Goal: Information Seeking & Learning: Learn about a topic

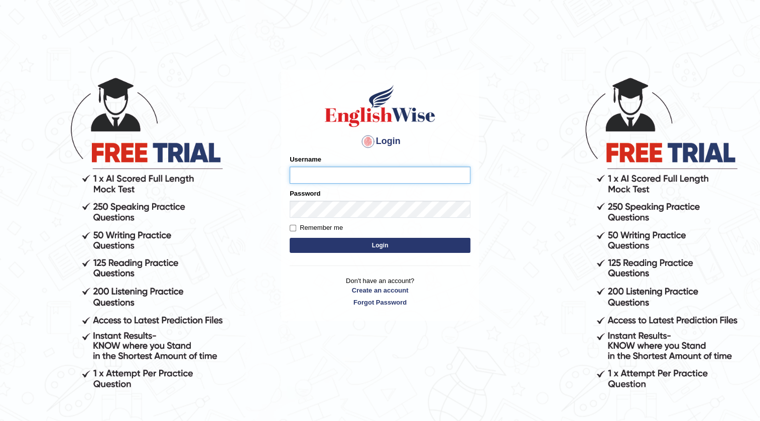
click at [375, 174] on input "Username" at bounding box center [380, 175] width 181 height 17
type input "issak"
click at [290, 238] on button "Login" at bounding box center [380, 245] width 181 height 15
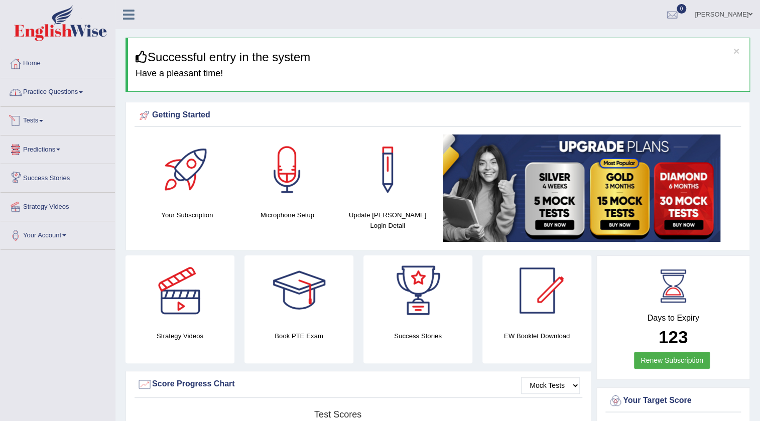
click at [43, 97] on link "Practice Questions" at bounding box center [58, 90] width 114 height 25
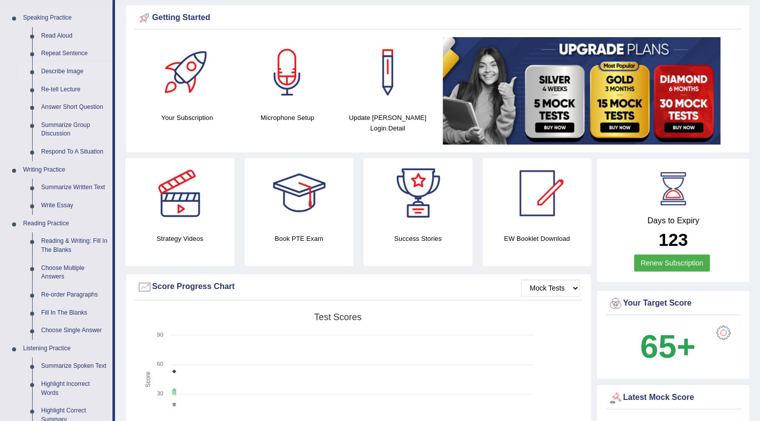
scroll to position [182, 0]
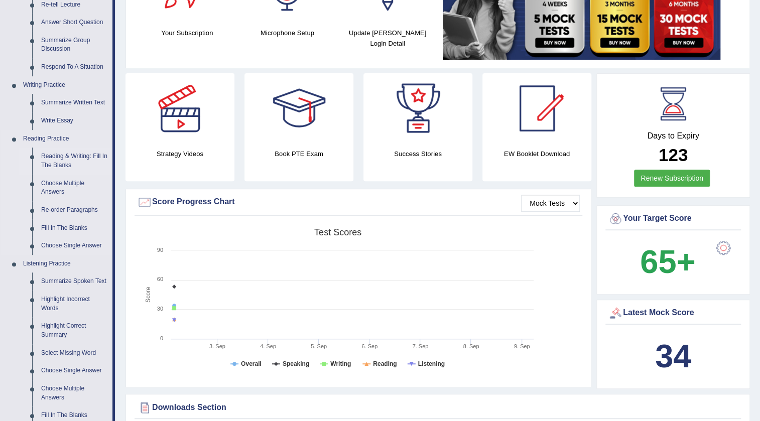
click at [49, 159] on link "Reading & Writing: Fill In The Blanks" at bounding box center [75, 161] width 76 height 27
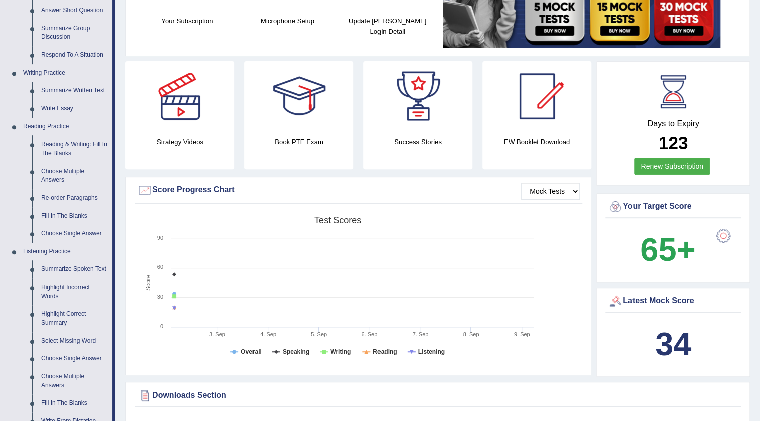
scroll to position [123, 0]
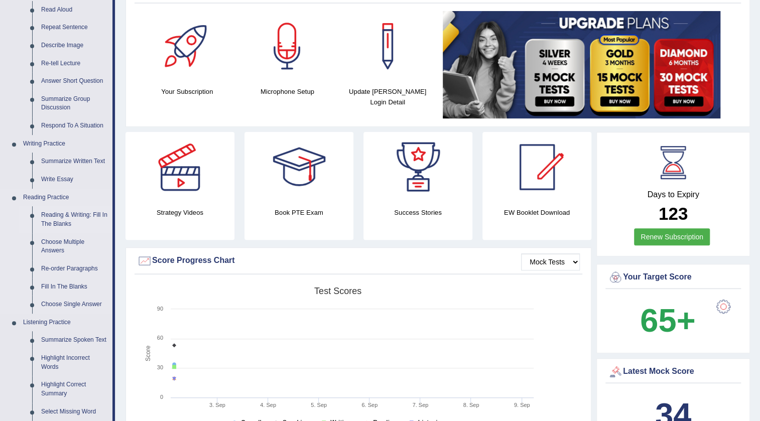
click at [57, 218] on link "Reading & Writing: Fill In The Blanks" at bounding box center [75, 219] width 76 height 27
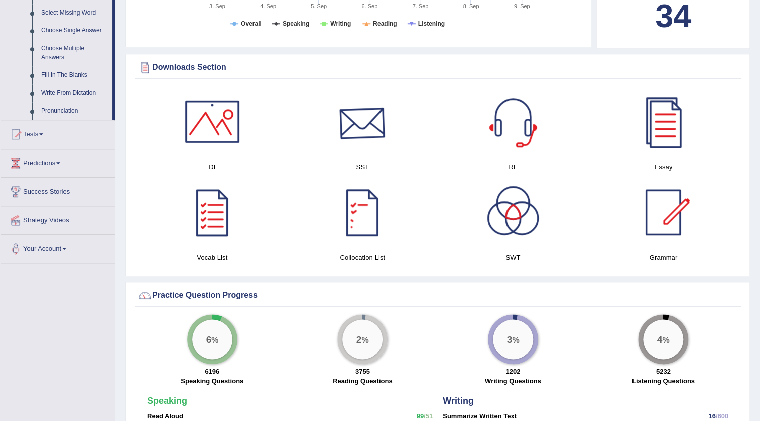
scroll to position [158, 0]
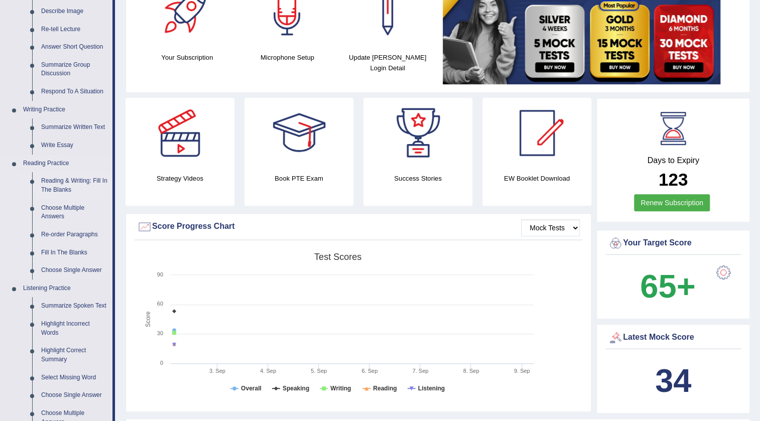
click at [85, 186] on link "Reading & Writing: Fill In The Blanks" at bounding box center [75, 185] width 76 height 27
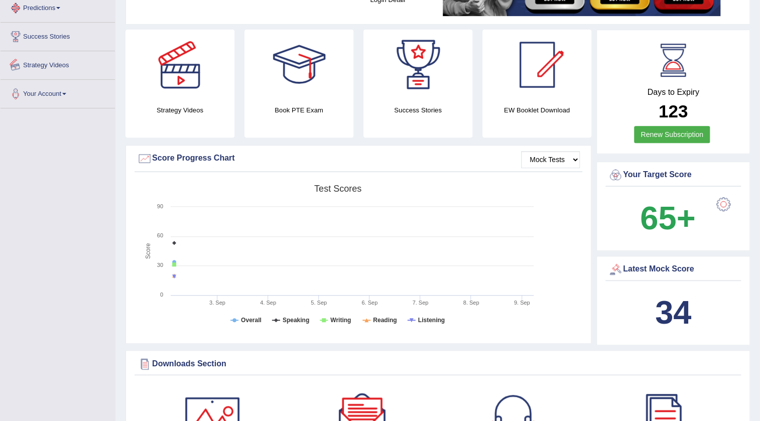
scroll to position [286, 0]
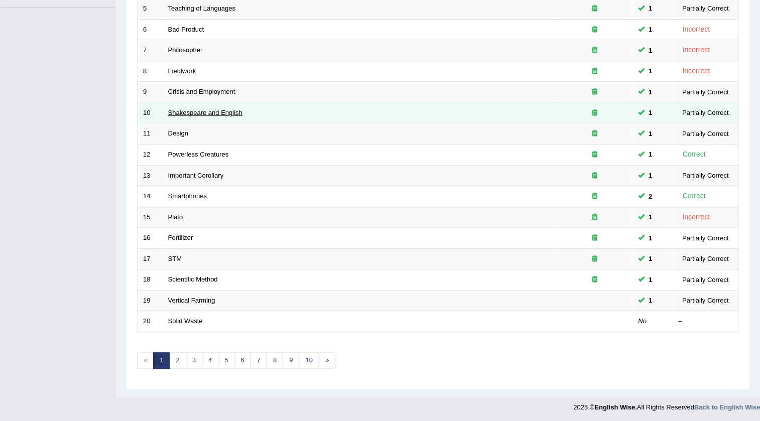
click at [239, 110] on link "Shakespeare and English" at bounding box center [205, 113] width 74 height 8
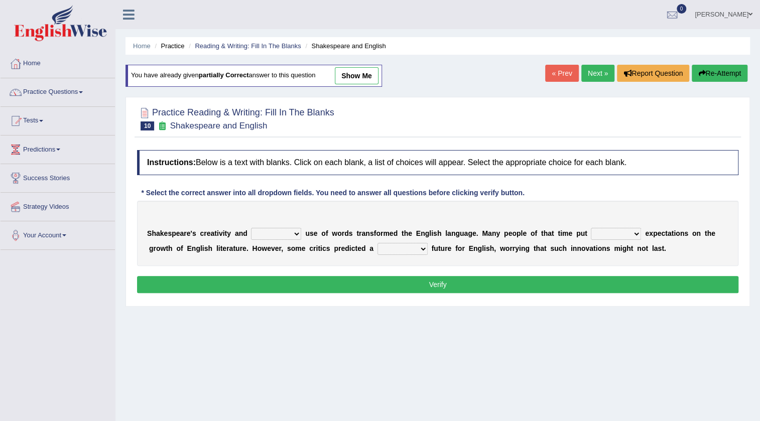
click at [595, 66] on link "Next »" at bounding box center [597, 73] width 33 height 17
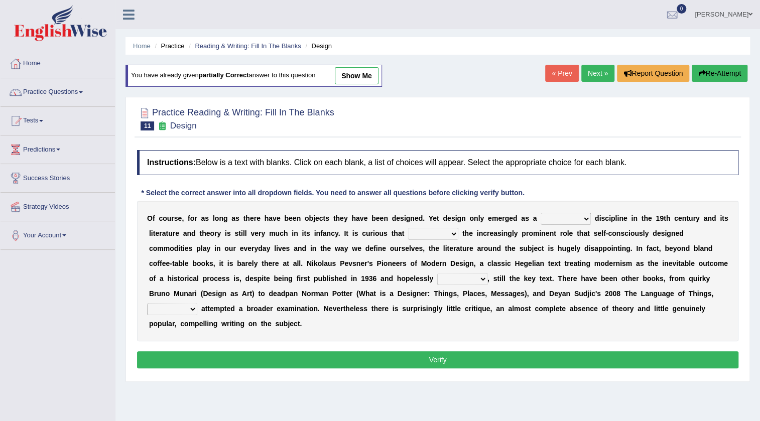
click at [598, 71] on link "Next »" at bounding box center [597, 73] width 33 height 17
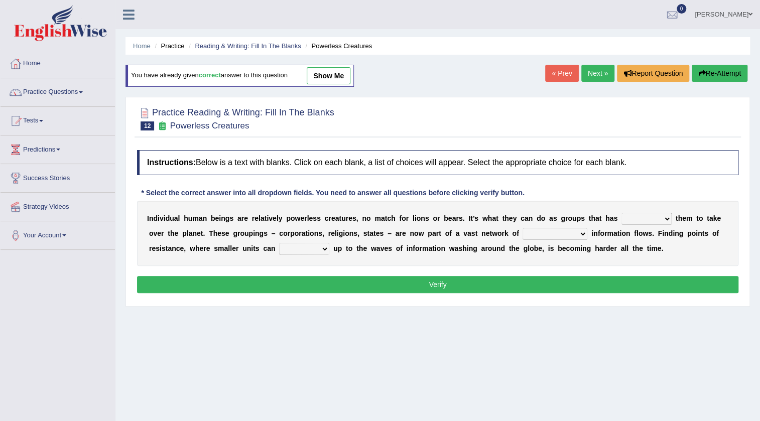
click at [598, 71] on link "Next »" at bounding box center [597, 73] width 33 height 17
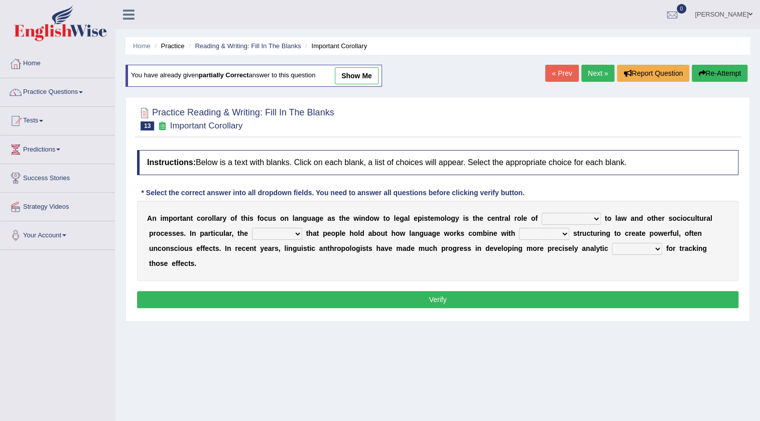
click at [598, 71] on link "Next »" at bounding box center [597, 73] width 33 height 17
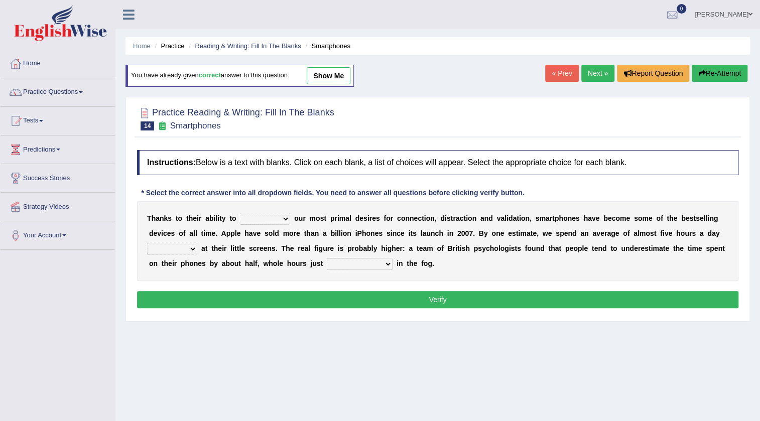
click at [598, 71] on link "Next »" at bounding box center [597, 73] width 33 height 17
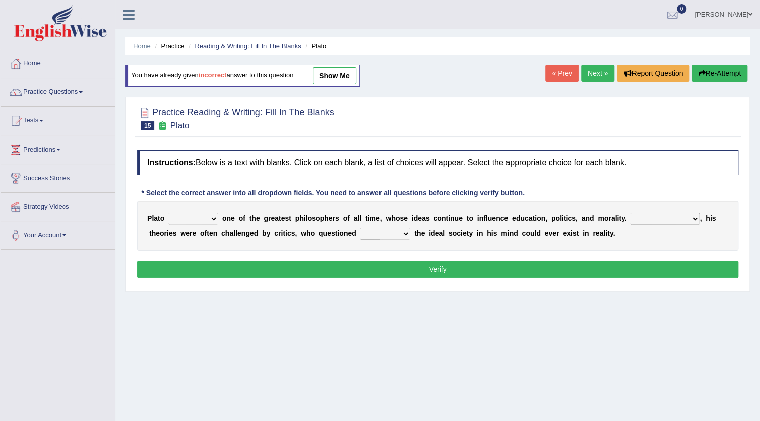
click at [598, 71] on link "Next »" at bounding box center [597, 73] width 33 height 17
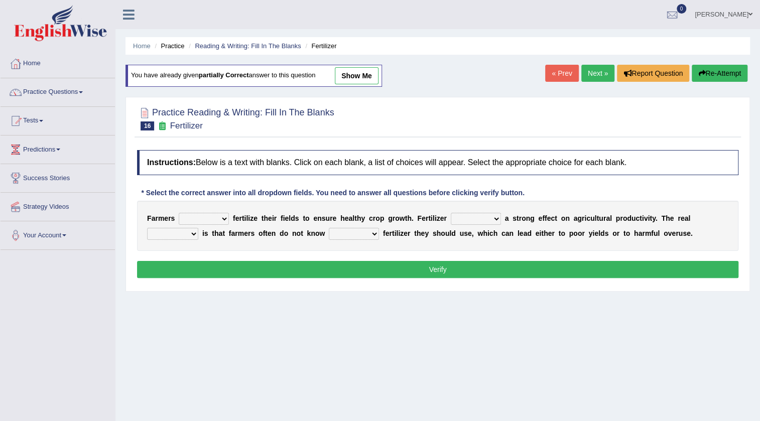
click at [598, 71] on link "Next »" at bounding box center [597, 73] width 33 height 17
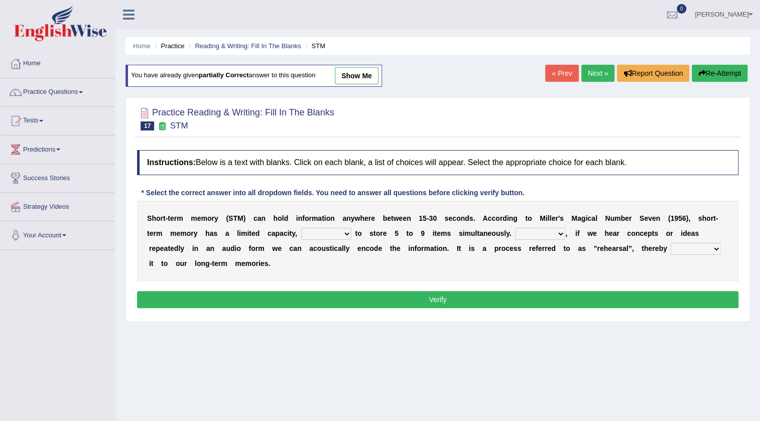
click at [382, 69] on div "You have already given partially correct answer to this question show me" at bounding box center [253, 76] width 256 height 22
click at [374, 74] on link "show me" at bounding box center [357, 75] width 44 height 17
select select "unable"
select select "However"
select select "commiting"
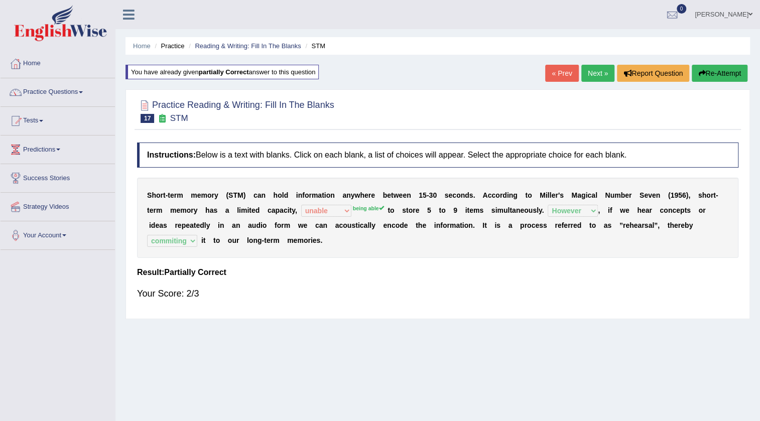
click at [584, 73] on link "Next »" at bounding box center [597, 73] width 33 height 17
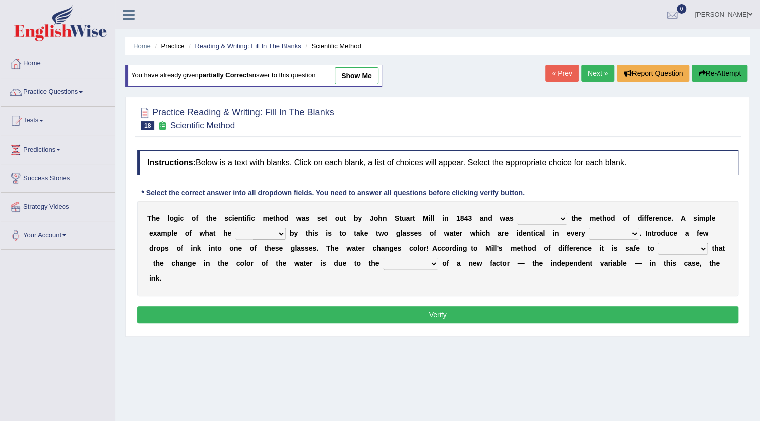
click at [377, 78] on link "show me" at bounding box center [357, 75] width 44 height 17
select select "named"
select select "meant"
select select "thought"
select select "assume"
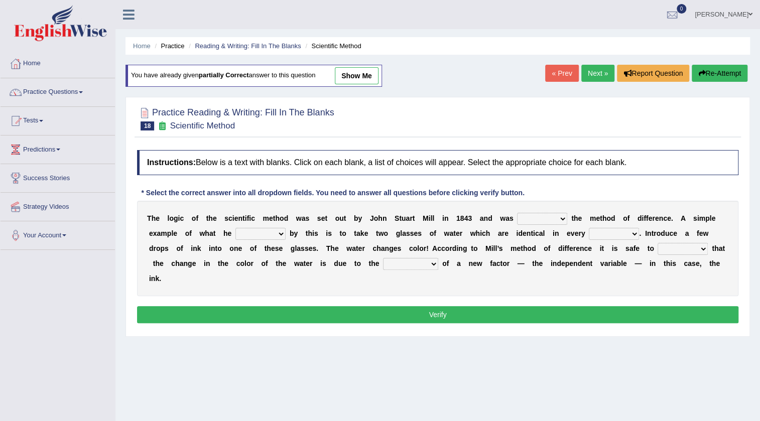
select select "preparation"
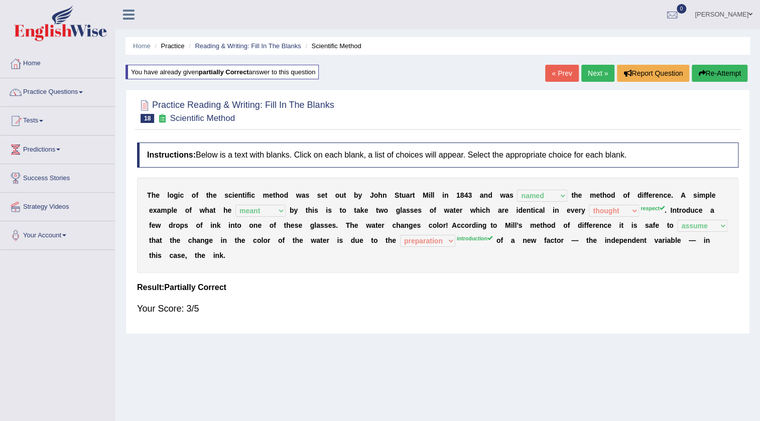
click at [589, 71] on link "Next »" at bounding box center [597, 73] width 33 height 17
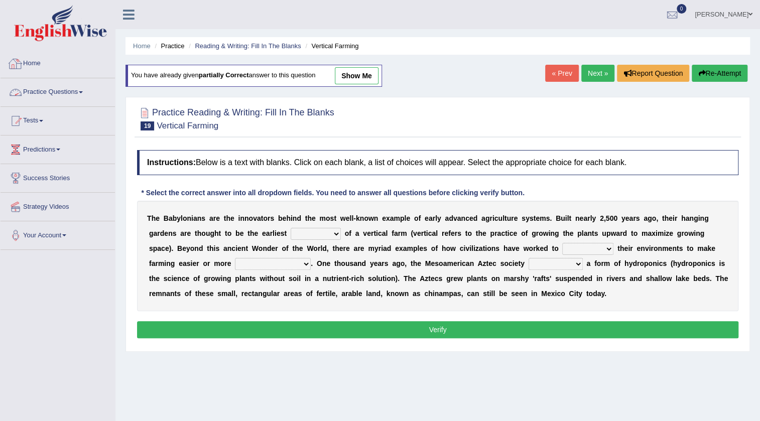
click at [46, 67] on link "Home" at bounding box center [58, 62] width 114 height 25
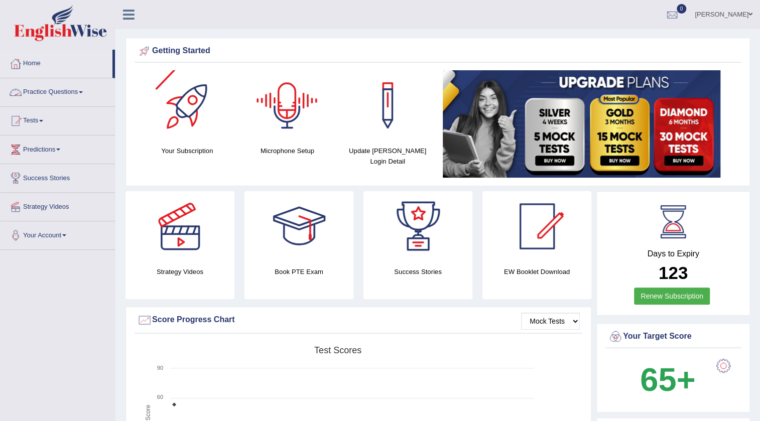
click at [59, 96] on link "Practice Questions" at bounding box center [58, 90] width 114 height 25
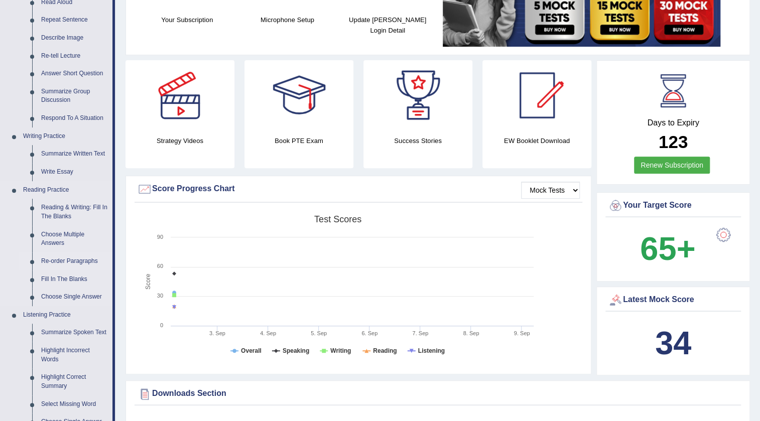
scroll to position [137, 0]
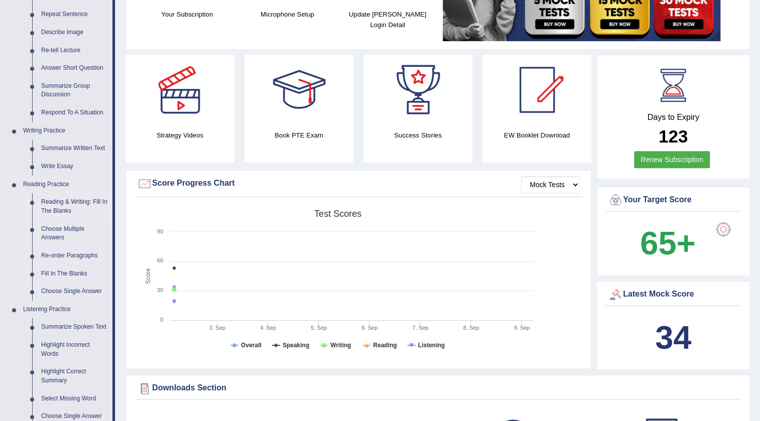
click at [70, 202] on link "Reading & Writing: Fill In The Blanks" at bounding box center [75, 206] width 76 height 27
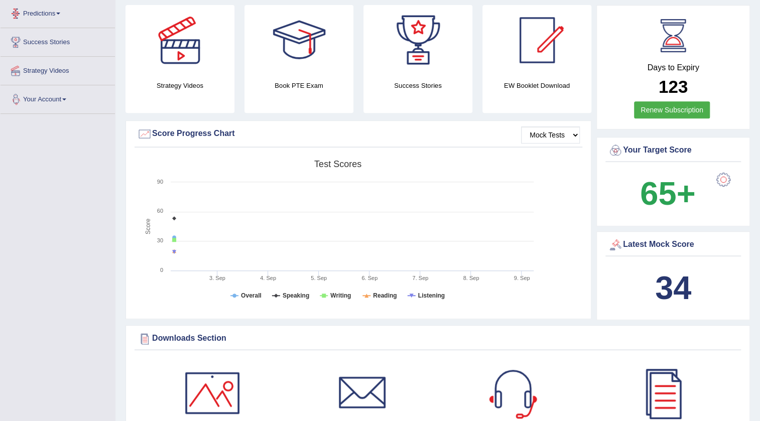
scroll to position [283, 0]
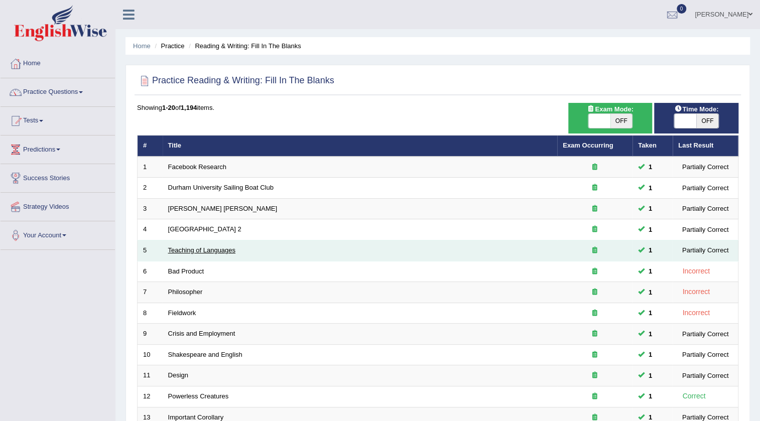
click at [203, 247] on link "Teaching of Languages" at bounding box center [201, 250] width 67 height 8
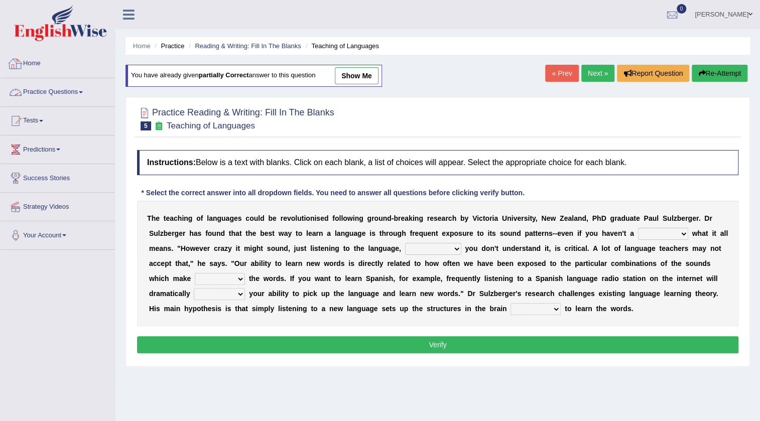
click at [45, 65] on link "Home" at bounding box center [58, 62] width 114 height 25
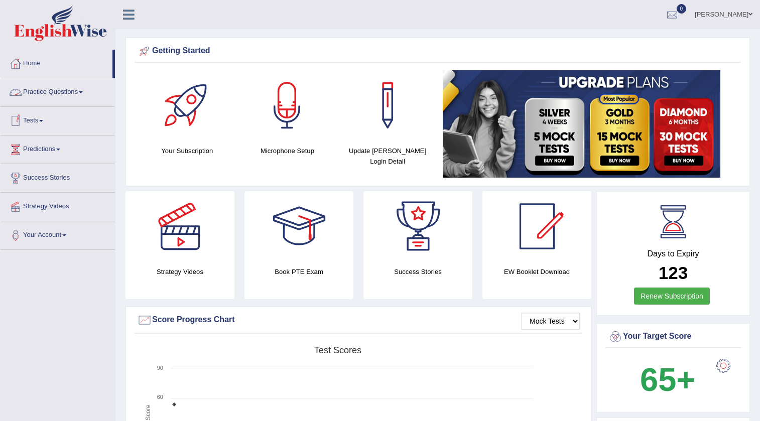
click at [39, 95] on link "Practice Questions" at bounding box center [58, 90] width 114 height 25
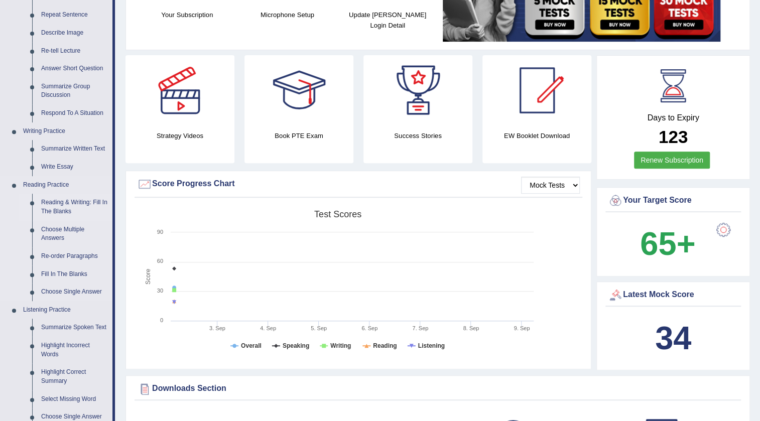
scroll to position [137, 0]
click at [68, 207] on link "Reading & Writing: Fill In The Blanks" at bounding box center [75, 206] width 76 height 27
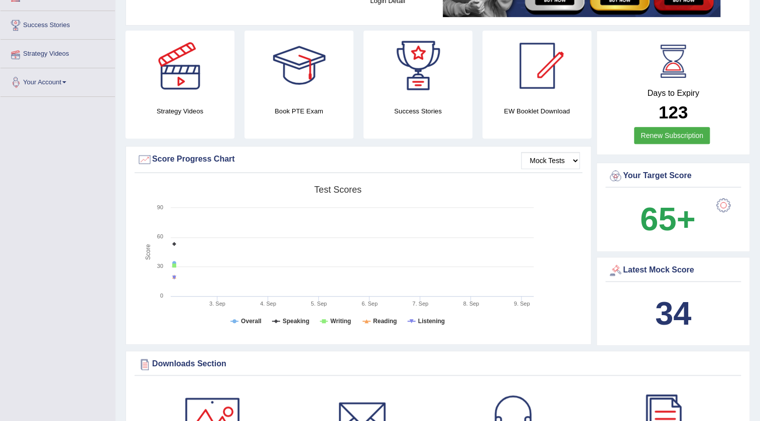
scroll to position [234, 0]
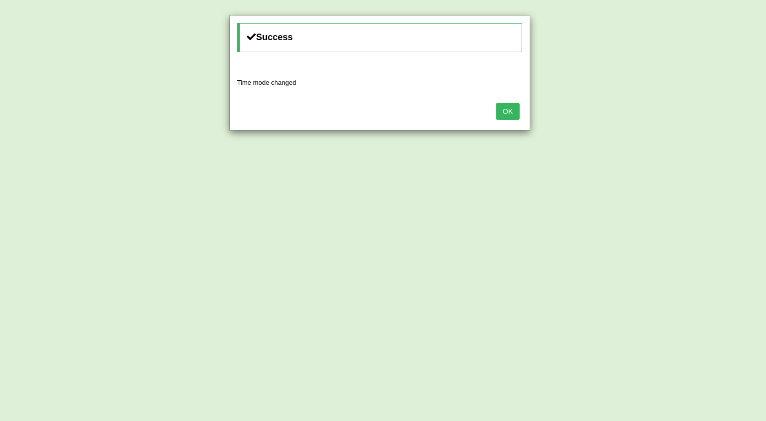
click at [501, 105] on button "OK" at bounding box center [507, 111] width 23 height 17
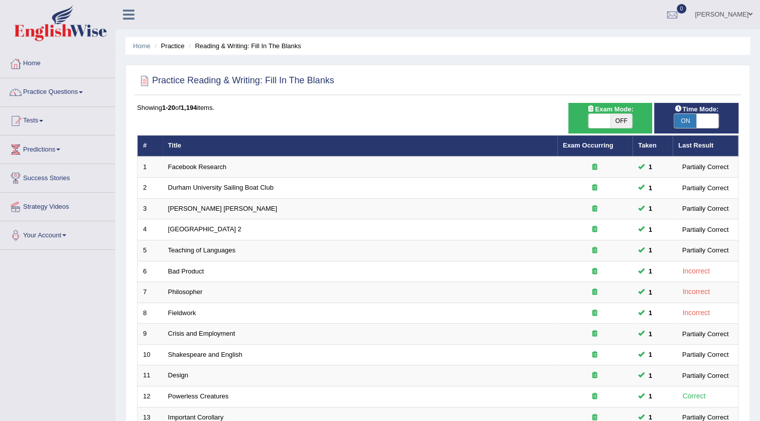
click at [610, 117] on span "OFF" at bounding box center [621, 121] width 22 height 14
checkbox input "true"
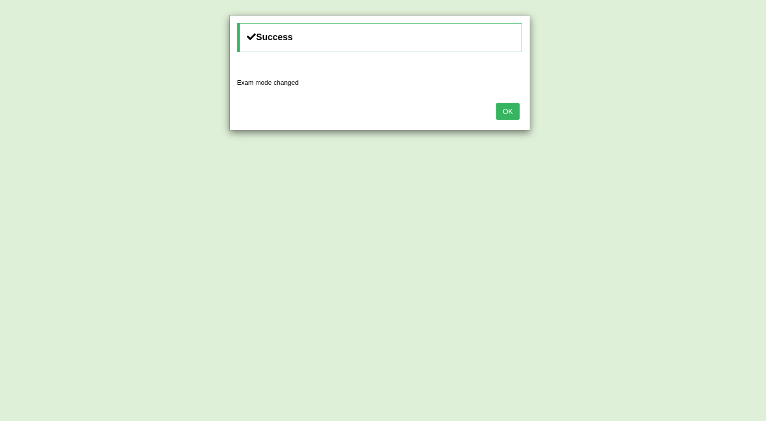
click at [512, 114] on button "OK" at bounding box center [507, 111] width 23 height 17
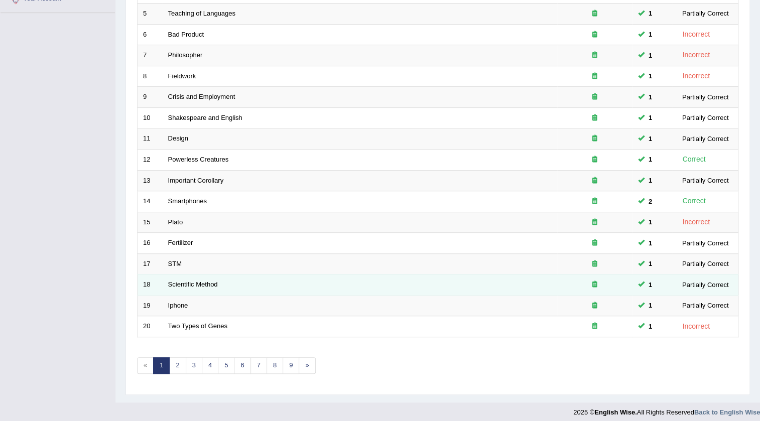
scroll to position [242, 0]
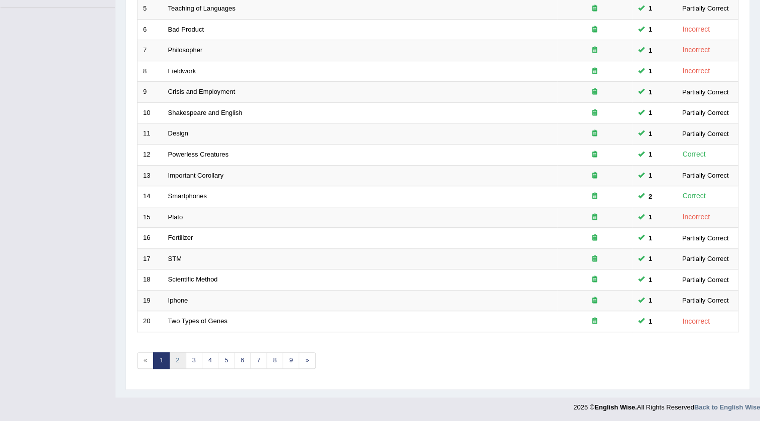
click at [179, 355] on link "2" at bounding box center [177, 360] width 17 height 17
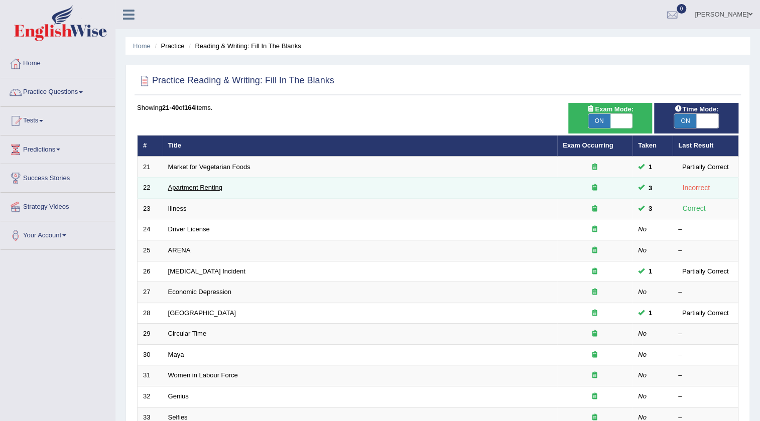
click at [201, 188] on link "Apartment Renting" at bounding box center [195, 188] width 54 height 8
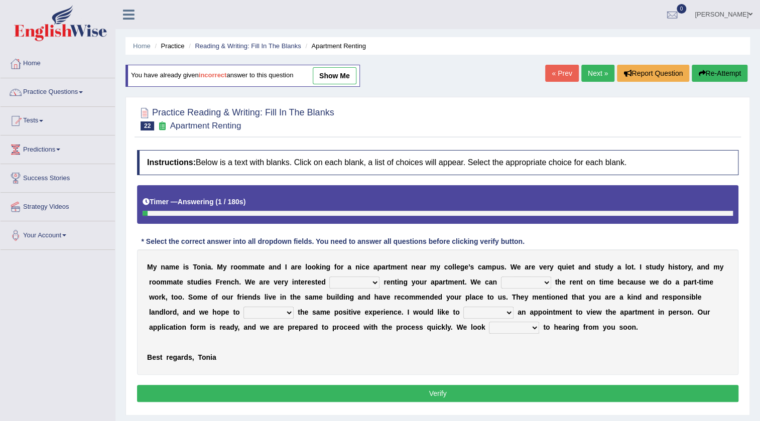
click at [595, 75] on link "Next »" at bounding box center [597, 73] width 33 height 17
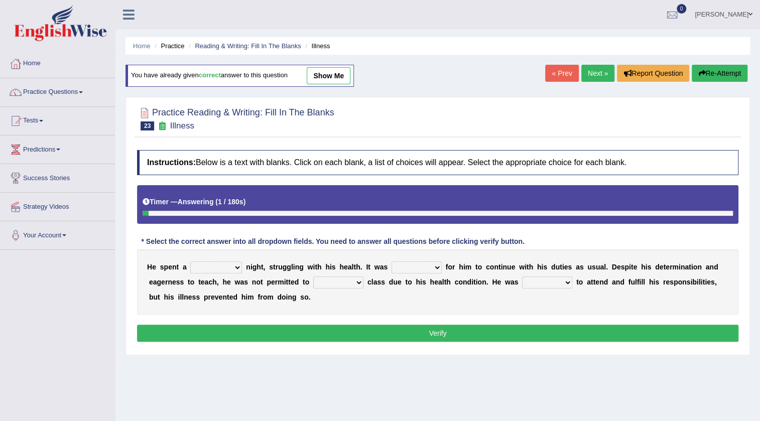
click at [592, 66] on link "Next »" at bounding box center [597, 73] width 33 height 17
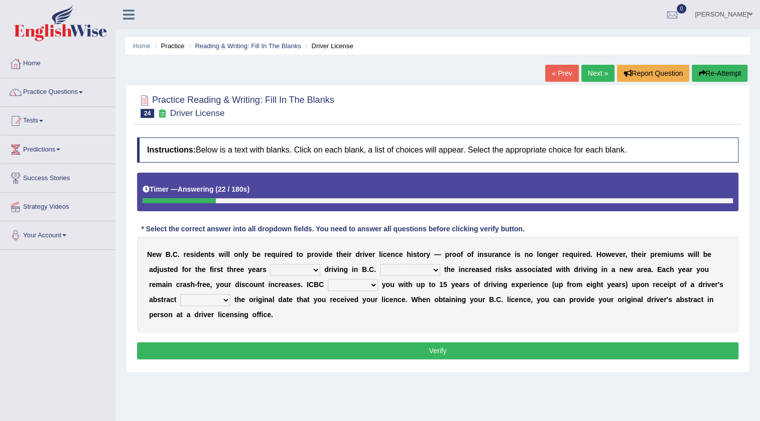
click at [306, 271] on select "within among against of" at bounding box center [295, 270] width 50 height 12
select select "within"
click at [270, 264] on select "within among against of" at bounding box center [295, 270] width 50 height 12
click at [427, 269] on select "depending on as for due to thanks to" at bounding box center [410, 270] width 60 height 12
select select "due to"
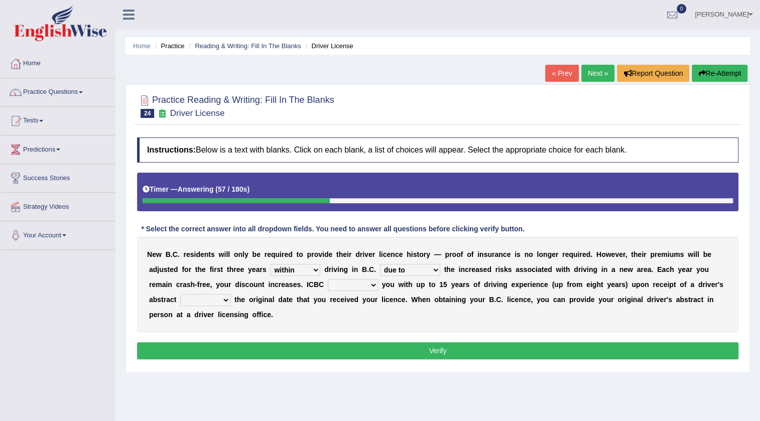
click at [380, 264] on select "depending on as for due to thanks to" at bounding box center [410, 270] width 60 height 12
click at [376, 281] on select "credited crediting credit will credit" at bounding box center [353, 285] width 50 height 12
click at [328, 279] on select "credited crediting credit will credit" at bounding box center [353, 285] width 50 height 12
click at [368, 284] on select "credited crediting credit will credit" at bounding box center [353, 285] width 50 height 12
select select "credited"
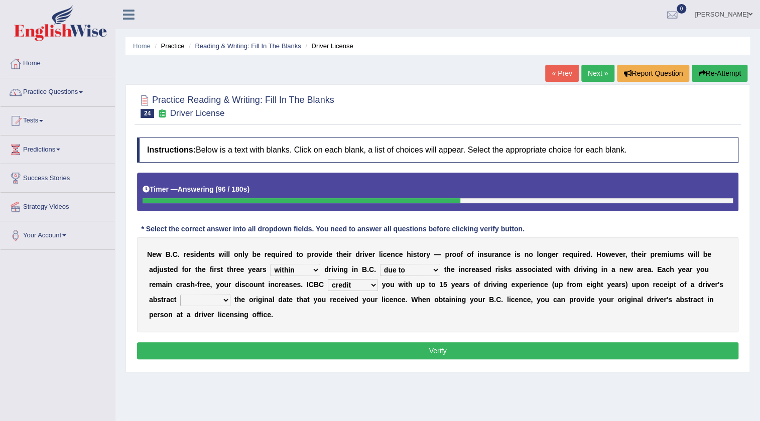
click at [328, 279] on select "credited crediting credit will credit" at bounding box center [353, 285] width 50 height 12
click at [225, 294] on select "showing show shows shown" at bounding box center [205, 300] width 50 height 12
click at [252, 326] on div "N e w B . C . r e s i d e n t s w i l l o n l y b e r e q u i r e d t o p r o v…" at bounding box center [437, 284] width 601 height 95
click at [221, 298] on select "showing show shows shown" at bounding box center [205, 300] width 50 height 12
click at [180, 294] on select "showing show shows shown" at bounding box center [205, 300] width 50 height 12
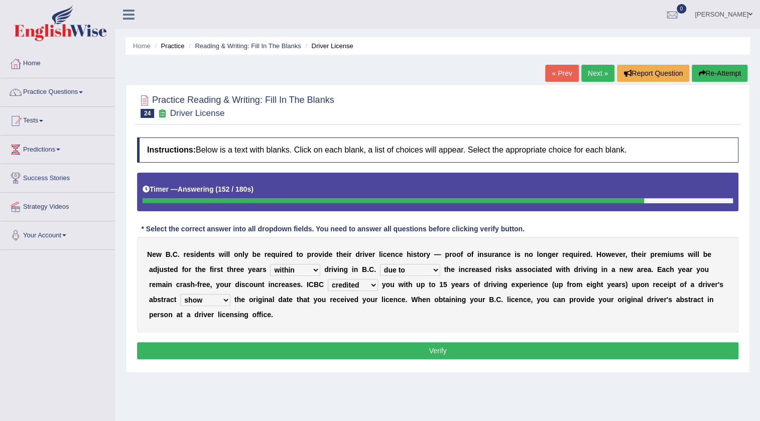
click at [220, 302] on select "showing show shows shown" at bounding box center [205, 300] width 50 height 12
select select "showing"
click at [180, 294] on select "showing show shows shown" at bounding box center [205, 300] width 50 height 12
click at [365, 345] on button "Verify" at bounding box center [437, 350] width 601 height 17
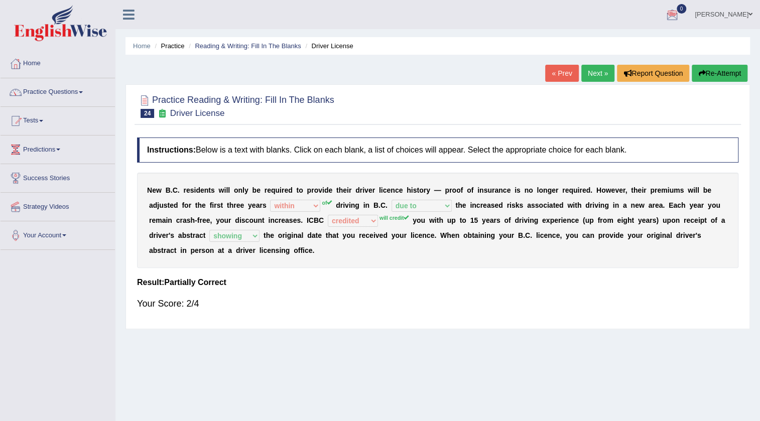
click at [595, 84] on div "Practice Reading & Writing: Fill In The Blanks 24 Driver License Instructions: …" at bounding box center [437, 206] width 624 height 245
click at [94, 90] on link "Practice Questions" at bounding box center [58, 90] width 114 height 25
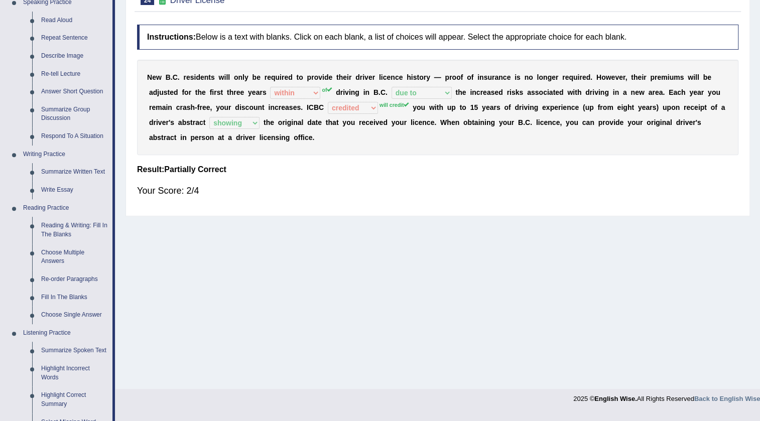
scroll to position [137, 0]
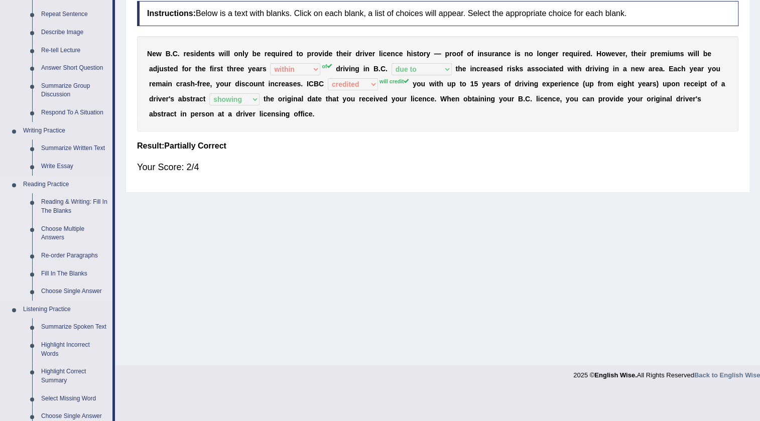
click at [63, 229] on link "Choose Multiple Answers" at bounding box center [75, 233] width 76 height 27
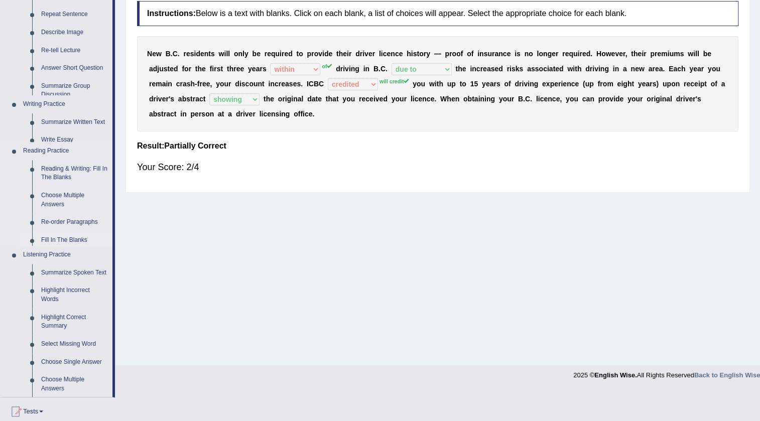
scroll to position [105, 0]
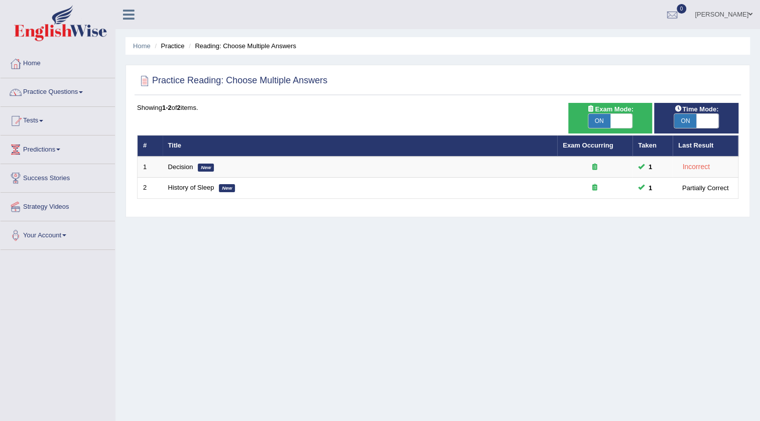
click at [702, 124] on span at bounding box center [707, 121] width 22 height 14
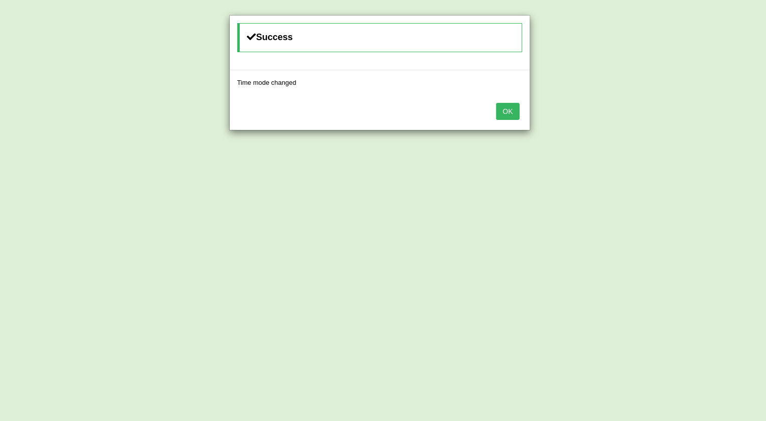
click at [511, 110] on button "OK" at bounding box center [507, 111] width 23 height 17
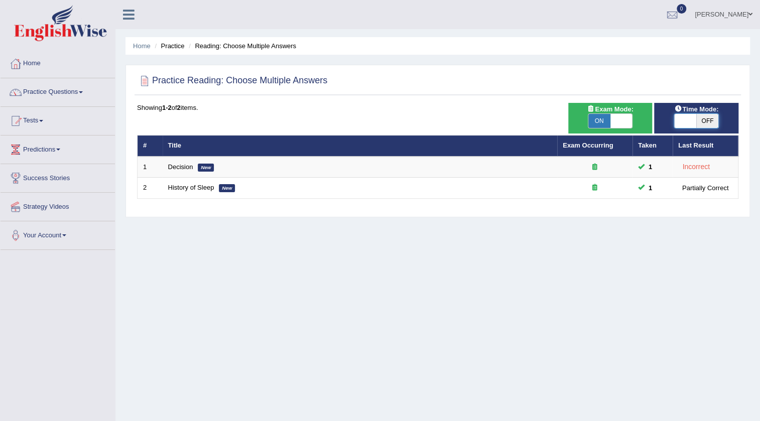
click at [685, 127] on span at bounding box center [685, 121] width 22 height 14
checkbox input "true"
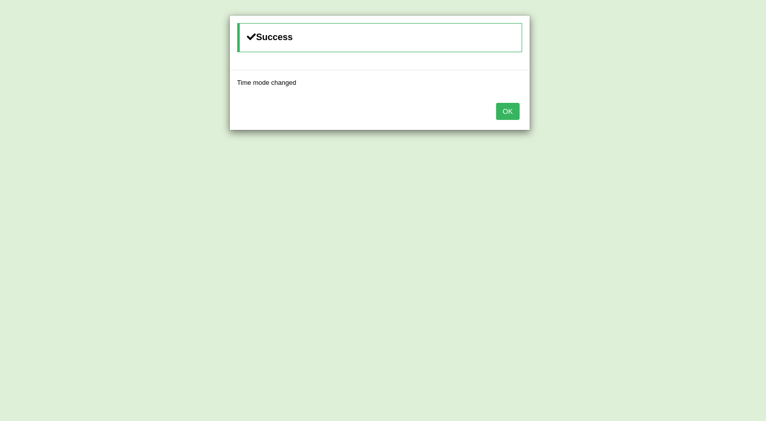
click at [485, 103] on div "OK" at bounding box center [380, 112] width 300 height 35
click at [502, 118] on button "OK" at bounding box center [507, 111] width 23 height 17
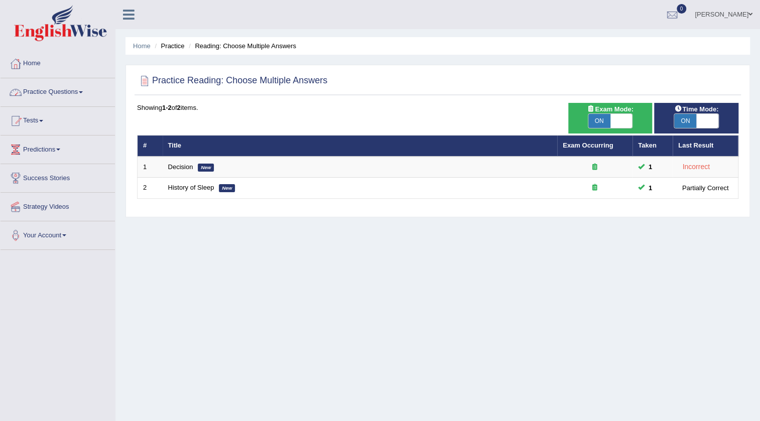
click at [44, 97] on link "Practice Questions" at bounding box center [58, 90] width 114 height 25
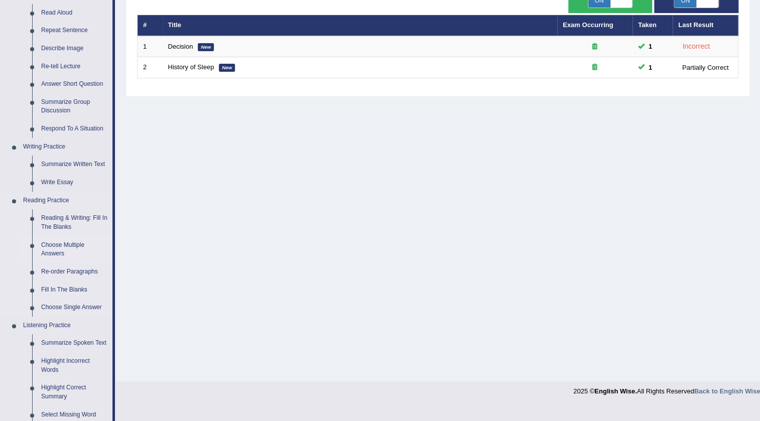
scroll to position [137, 0]
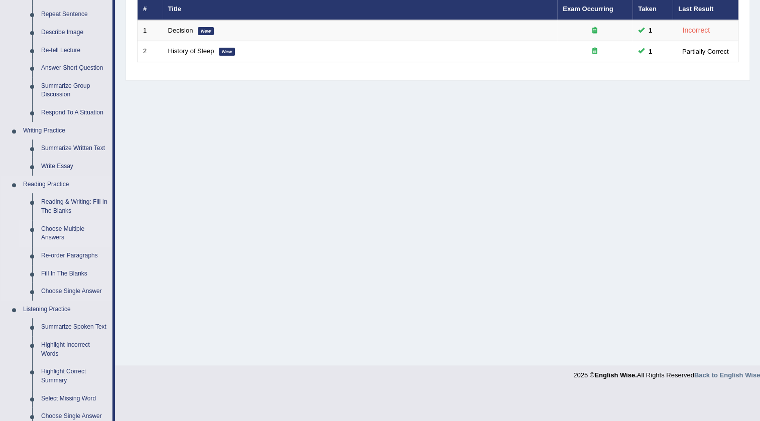
click at [62, 233] on link "Choose Multiple Answers" at bounding box center [75, 233] width 76 height 27
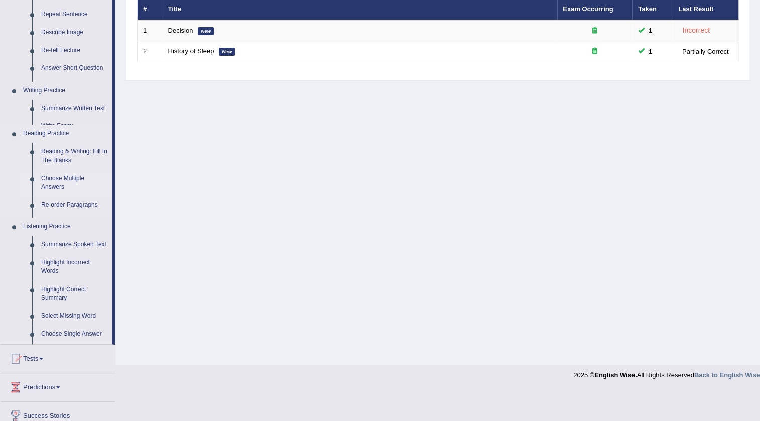
scroll to position [105, 0]
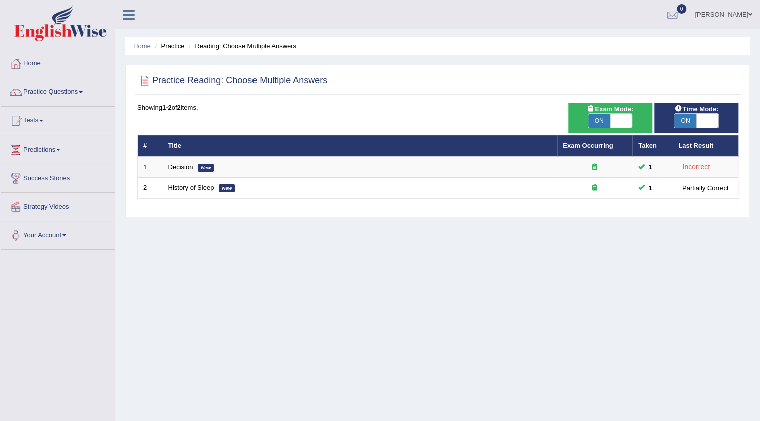
click at [627, 121] on span at bounding box center [621, 121] width 22 height 14
checkbox input "false"
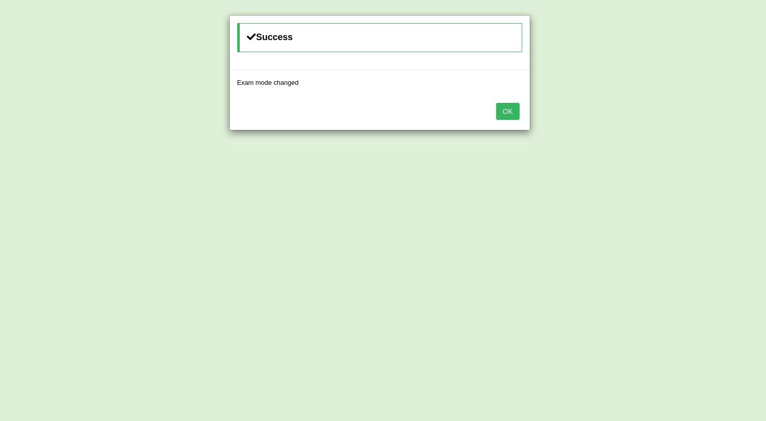
click at [512, 108] on button "OK" at bounding box center [507, 111] width 23 height 17
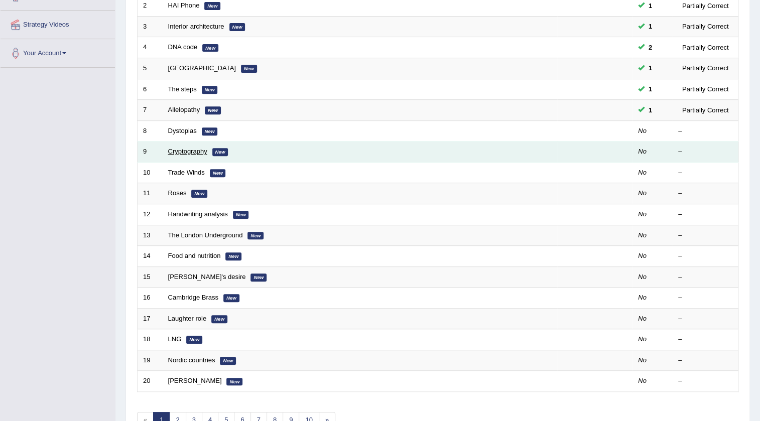
click at [189, 151] on link "Cryptography" at bounding box center [187, 152] width 39 height 8
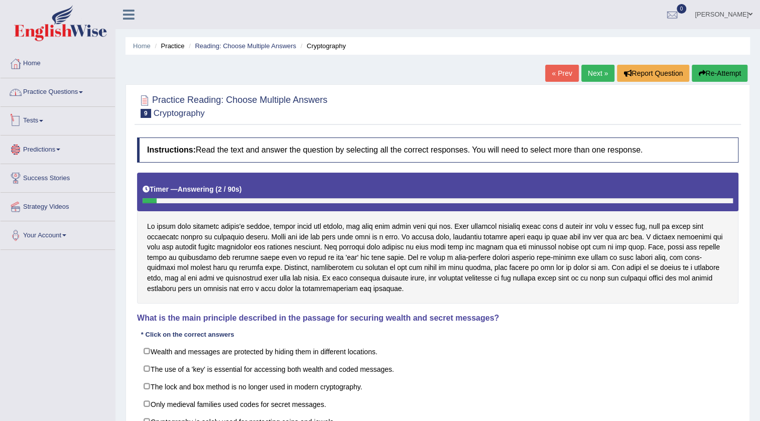
click at [73, 97] on link "Practice Questions" at bounding box center [58, 90] width 114 height 25
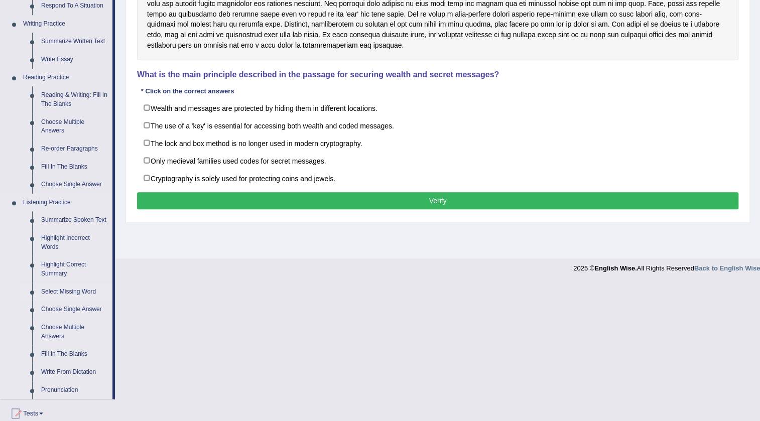
scroll to position [182, 0]
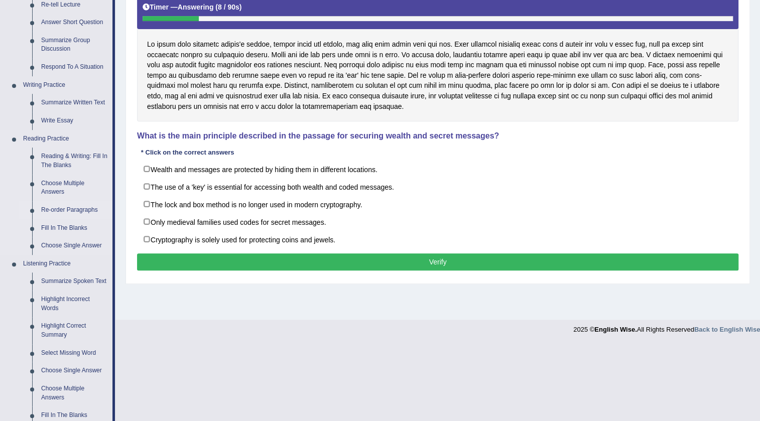
click at [70, 210] on link "Re-order Paragraphs" at bounding box center [75, 210] width 76 height 18
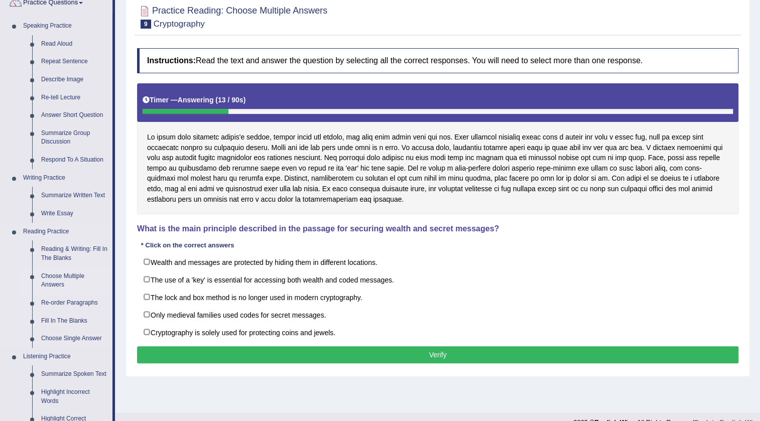
scroll to position [105, 0]
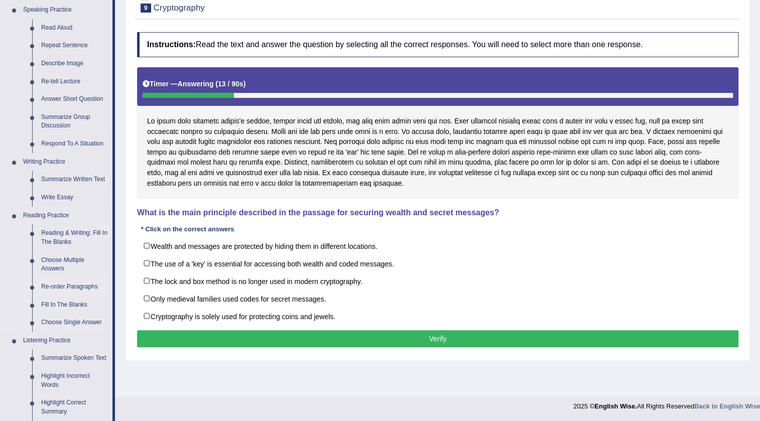
click at [75, 283] on link "Re-order Paragraphs" at bounding box center [75, 287] width 76 height 18
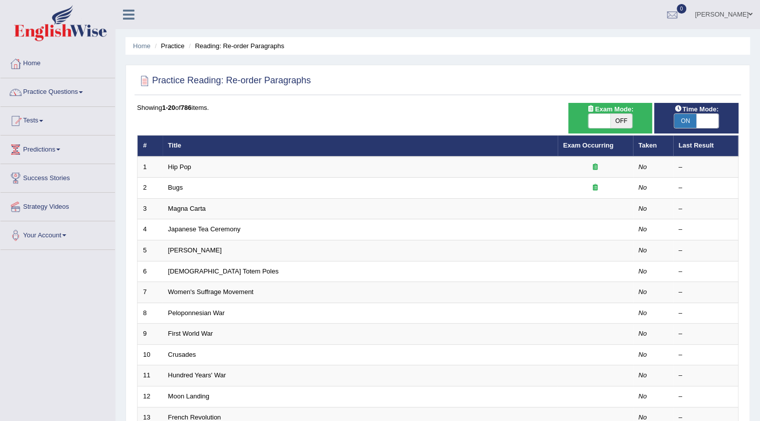
click at [603, 121] on span at bounding box center [599, 121] width 22 height 14
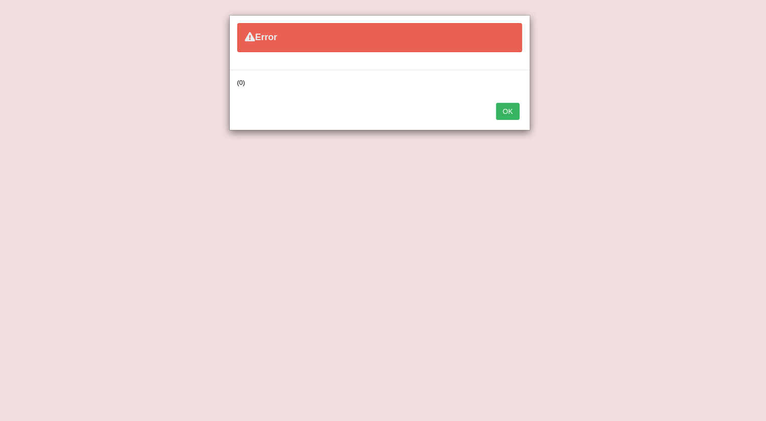
click at [517, 114] on button "OK" at bounding box center [507, 111] width 23 height 17
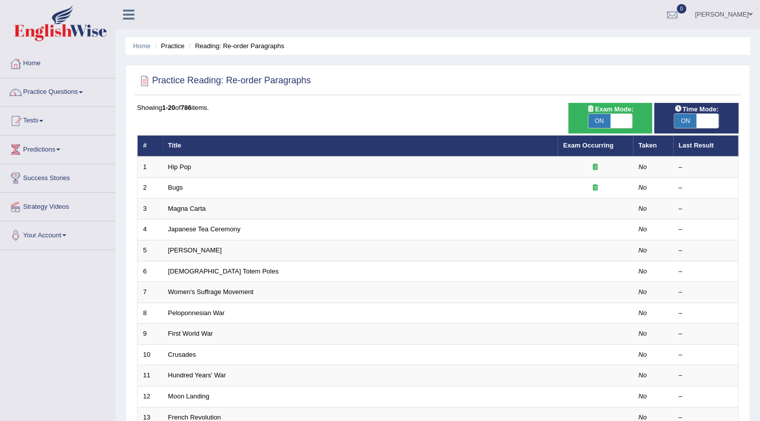
click at [604, 119] on span "ON" at bounding box center [599, 121] width 22 height 14
checkbox input "false"
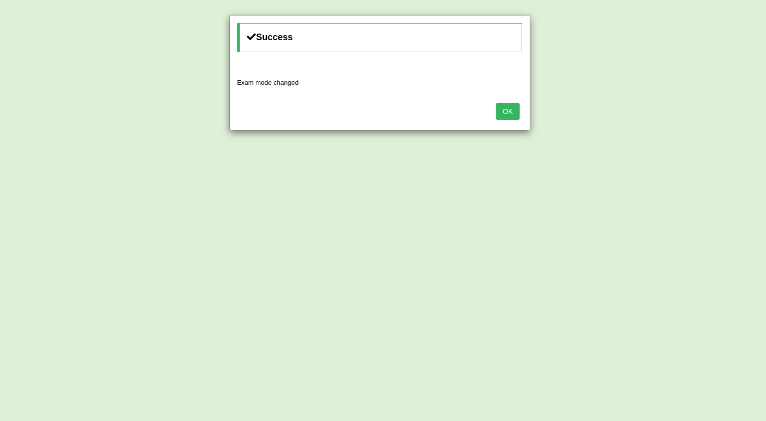
click at [512, 105] on button "OK" at bounding box center [507, 111] width 23 height 17
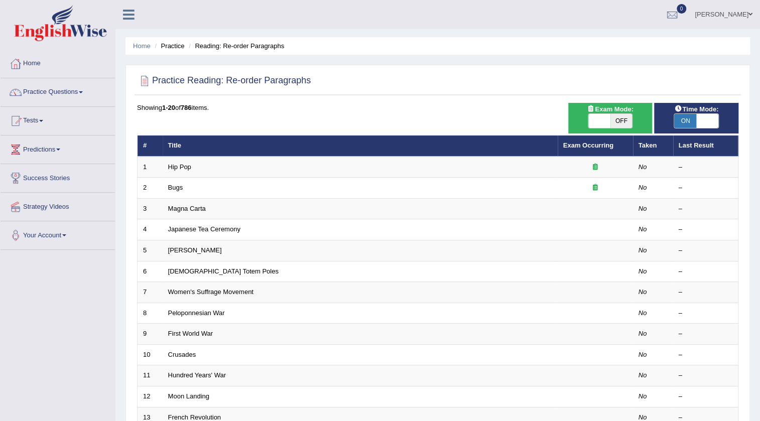
drag, startPoint x: 0, startPoint y: 0, endPoint x: 611, endPoint y: 119, distance: 622.8
click at [611, 119] on span "OFF" at bounding box center [621, 121] width 22 height 14
checkbox input "true"
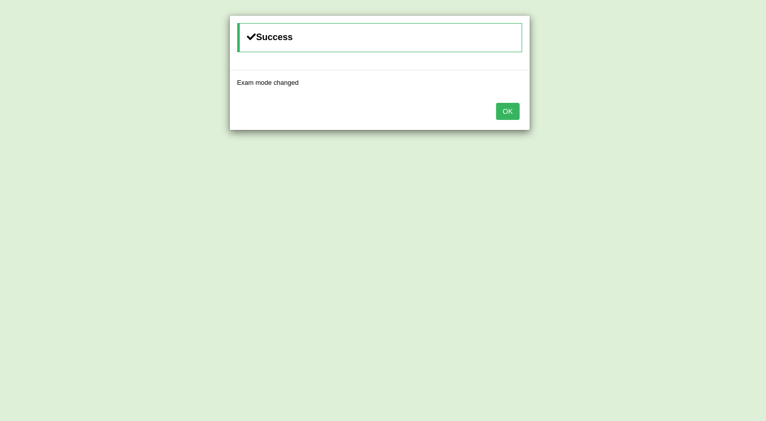
click at [511, 111] on button "OK" at bounding box center [507, 111] width 23 height 17
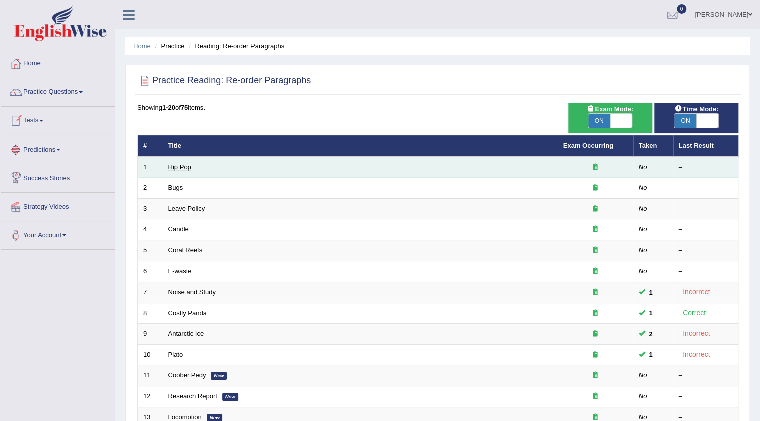
click at [176, 165] on link "Hip Pop" at bounding box center [179, 167] width 23 height 8
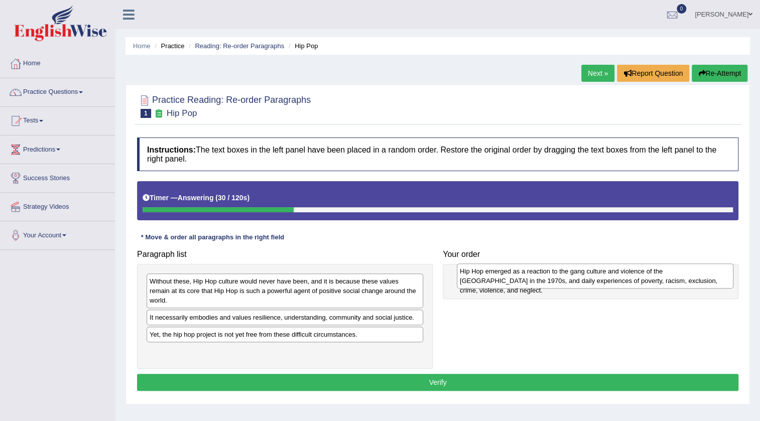
drag, startPoint x: 211, startPoint y: 287, endPoint x: 521, endPoint y: 277, distance: 310.4
click at [521, 277] on div "Hip Hop emerged as a reaction to the gang culture and violence of the [GEOGRAPH…" at bounding box center [595, 276] width 277 height 25
drag, startPoint x: 487, startPoint y: 286, endPoint x: 479, endPoint y: 271, distance: 16.8
click at [479, 271] on div "Hip Hop emerged as a reaction to the gang culture and violence of the [GEOGRAPH…" at bounding box center [586, 270] width 272 height 25
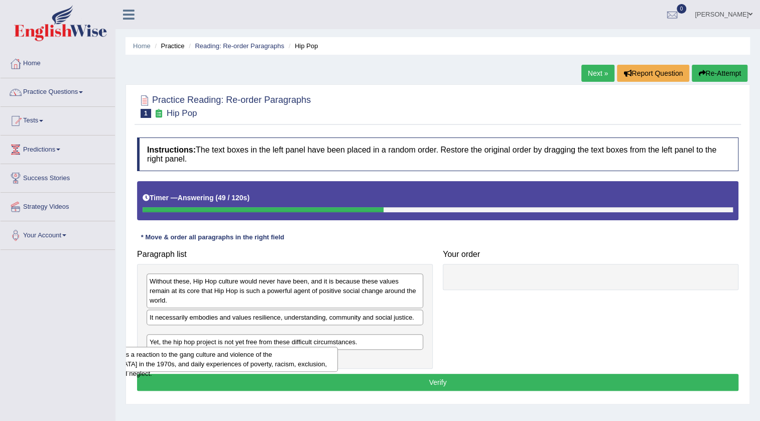
drag, startPoint x: 517, startPoint y: 286, endPoint x: 148, endPoint y: 364, distance: 377.0
click at [141, 364] on div "Hip Hop emerged as a reaction to the gang culture and violence of the [GEOGRAPH…" at bounding box center [202, 359] width 272 height 25
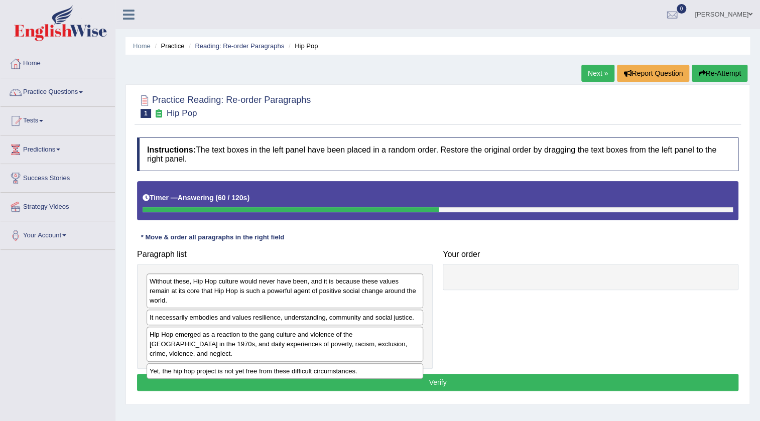
click at [179, 339] on div "Hip Hop emerged as a reaction to the gang culture and violence of the [GEOGRAPH…" at bounding box center [285, 344] width 277 height 35
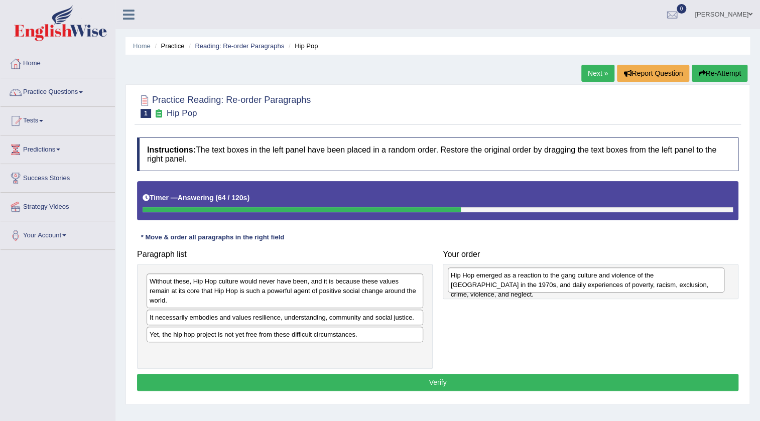
drag, startPoint x: 191, startPoint y: 333, endPoint x: 492, endPoint y: 284, distance: 305.2
click at [492, 284] on div "Hip Hop emerged as a reaction to the gang culture and violence of the [GEOGRAPH…" at bounding box center [586, 280] width 277 height 25
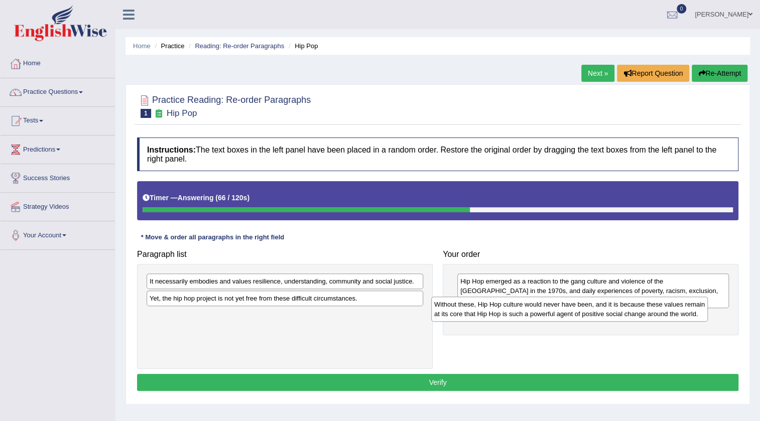
drag, startPoint x: 187, startPoint y: 287, endPoint x: 471, endPoint y: 310, distance: 285.0
click at [471, 310] on div "Without these, Hip Hop culture would never have been, and it is because these v…" at bounding box center [569, 309] width 277 height 25
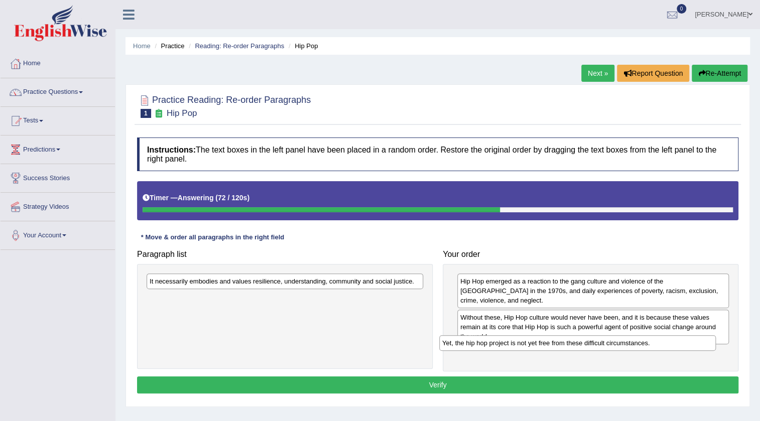
drag, startPoint x: 171, startPoint y: 303, endPoint x: 463, endPoint y: 347, distance: 296.0
click at [463, 347] on div "Yet, the hip hop project is not yet free from these difficult circumstances." at bounding box center [577, 343] width 277 height 16
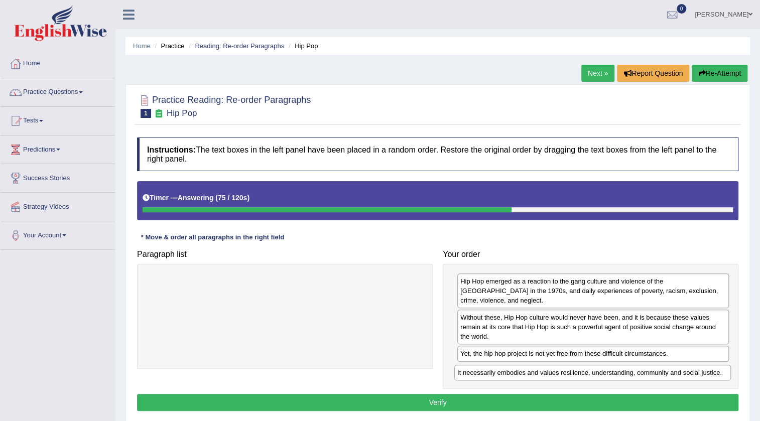
drag, startPoint x: 203, startPoint y: 287, endPoint x: 512, endPoint y: 367, distance: 319.4
click at [512, 367] on div "It necessarily embodies and values resilience, understanding, community and soc…" at bounding box center [592, 373] width 277 height 16
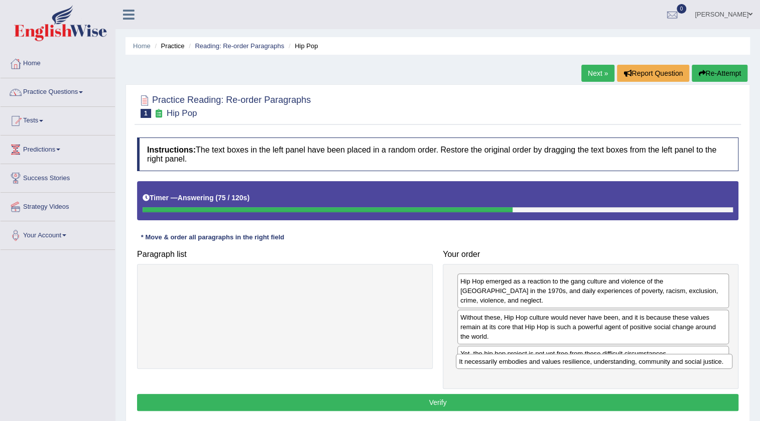
click at [512, 367] on div "It necessarily embodies and values resilience, understanding, community and soc…" at bounding box center [594, 362] width 277 height 16
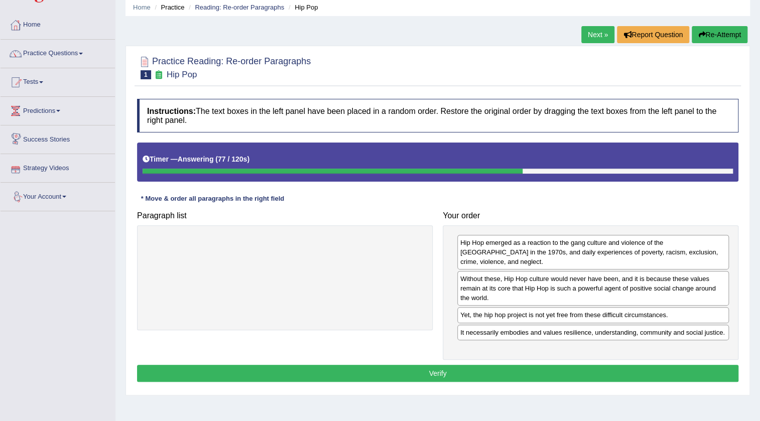
scroll to position [105, 0]
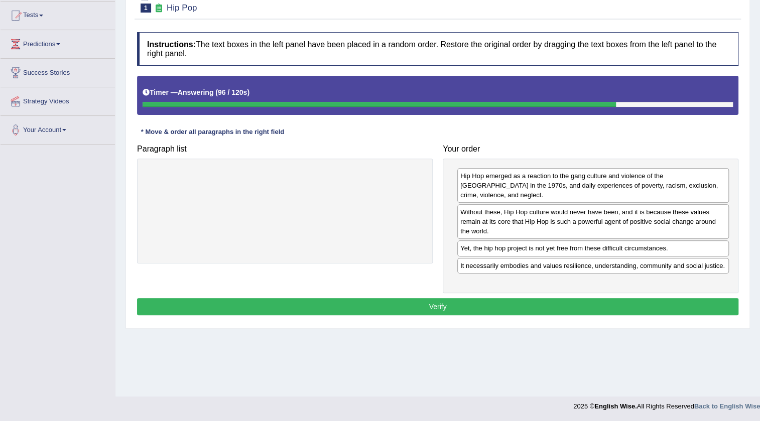
click at [451, 298] on button "Verify" at bounding box center [437, 306] width 601 height 17
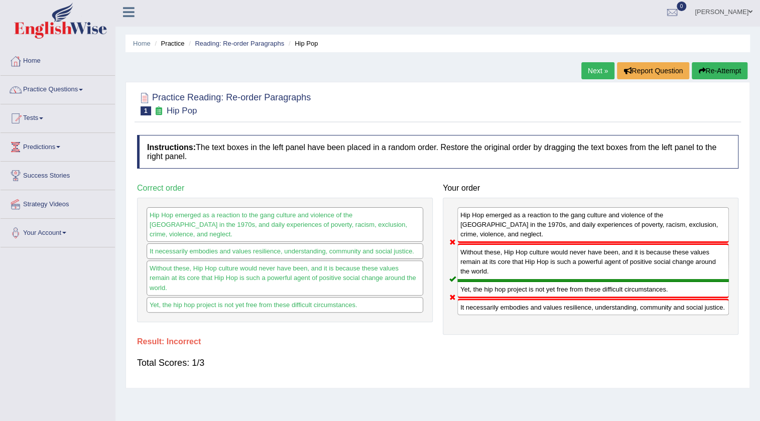
scroll to position [0, 0]
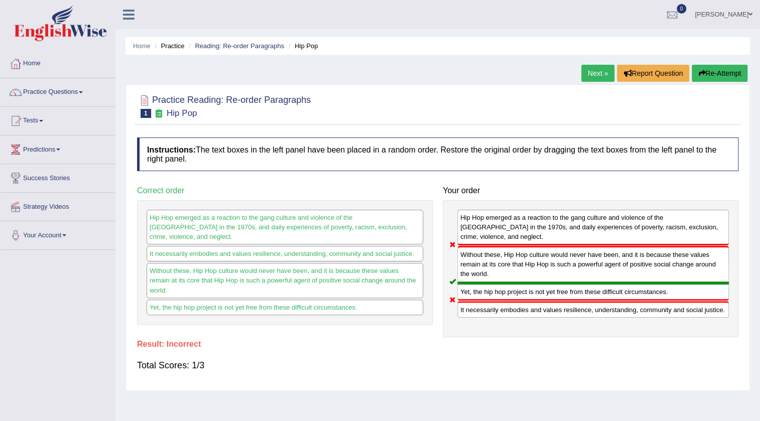
click at [603, 71] on link "Next »" at bounding box center [597, 73] width 33 height 17
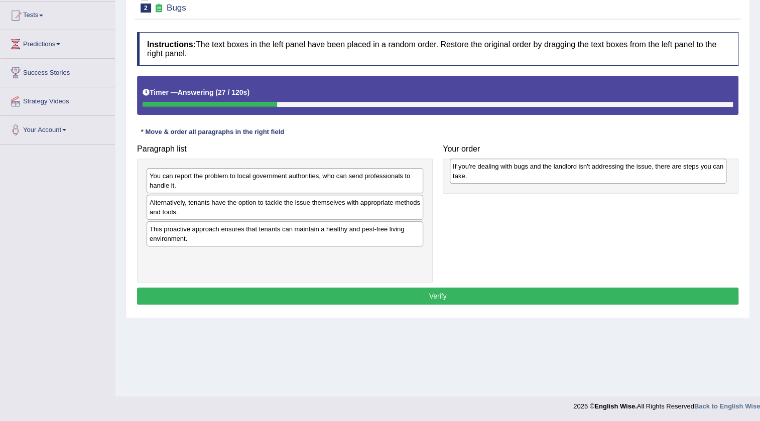
drag, startPoint x: 231, startPoint y: 211, endPoint x: 534, endPoint y: 176, distance: 305.3
click at [534, 176] on div "If you're dealing with bugs and the landlord isn't addressing the issue, there …" at bounding box center [588, 171] width 277 height 25
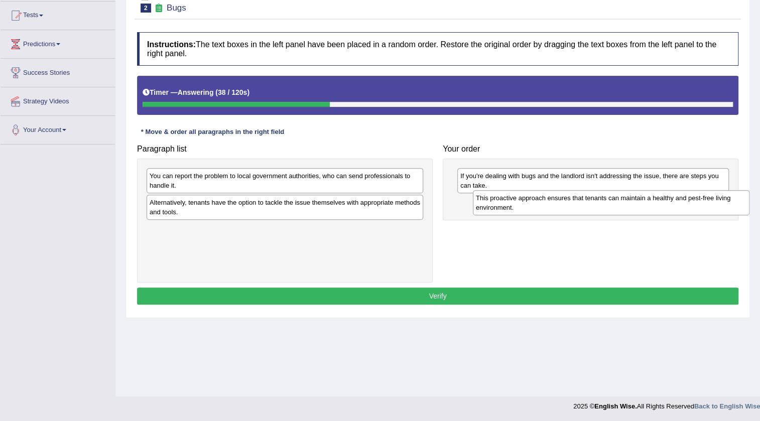
drag, startPoint x: 237, startPoint y: 240, endPoint x: 563, endPoint y: 209, distance: 327.7
click at [563, 209] on div "This proactive approach ensures that tenants can maintain a healthy and pest-fr…" at bounding box center [611, 202] width 277 height 25
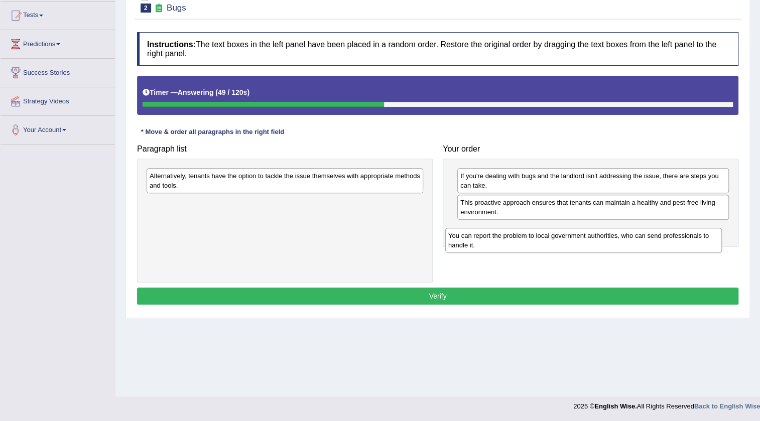
drag, startPoint x: 230, startPoint y: 181, endPoint x: 529, endPoint y: 241, distance: 304.6
click at [529, 241] on div "You can report the problem to local government authorities, who can send profes…" at bounding box center [583, 240] width 277 height 25
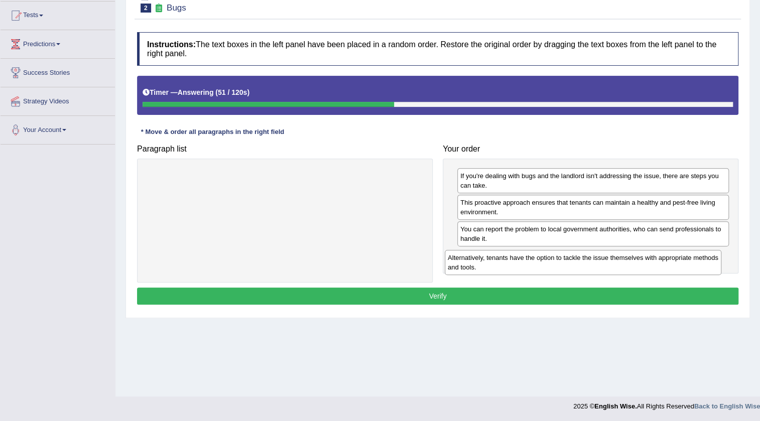
drag, startPoint x: 276, startPoint y: 177, endPoint x: 562, endPoint y: 253, distance: 296.2
click at [562, 253] on div "Alternatively, tenants have the option to tackle the issue themselves with appr…" at bounding box center [583, 262] width 277 height 25
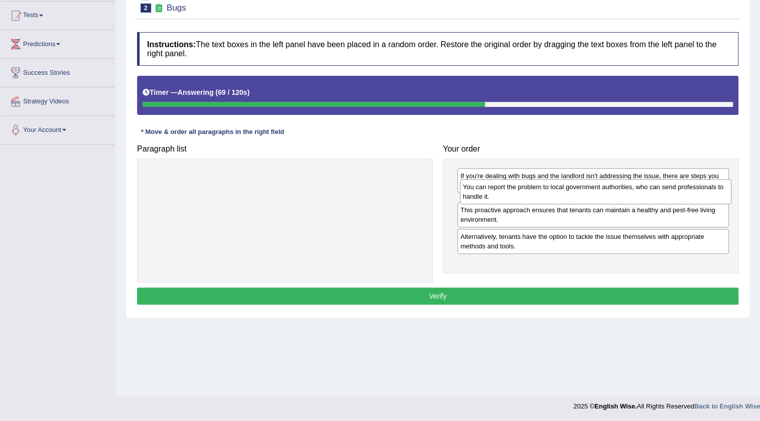
drag, startPoint x: 661, startPoint y: 242, endPoint x: 664, endPoint y: 200, distance: 41.7
click at [664, 200] on div "You can report the problem to local government authorities, who can send profes…" at bounding box center [596, 191] width 272 height 25
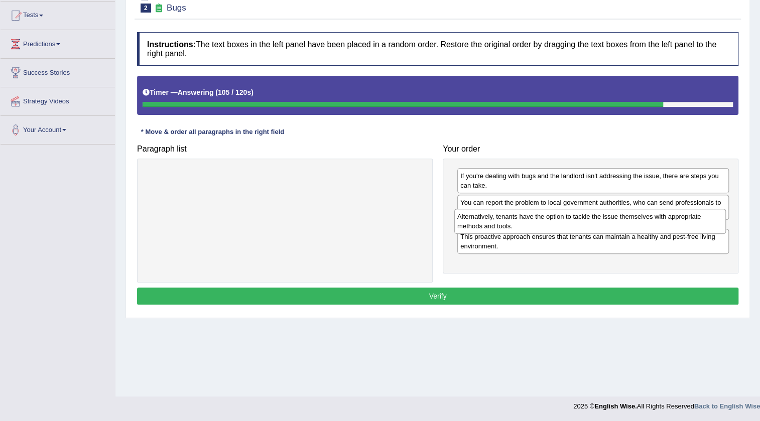
drag, startPoint x: 479, startPoint y: 269, endPoint x: 476, endPoint y: 229, distance: 39.3
click at [476, 229] on div "Alternatively, tenants have the option to tackle the issue themselves with appr…" at bounding box center [590, 221] width 272 height 25
drag, startPoint x: 488, startPoint y: 254, endPoint x: 485, endPoint y: 214, distance: 40.3
click at [485, 214] on div "This proactive approach ensures that tenants can maintain a healthy and pest-fr…" at bounding box center [600, 220] width 272 height 25
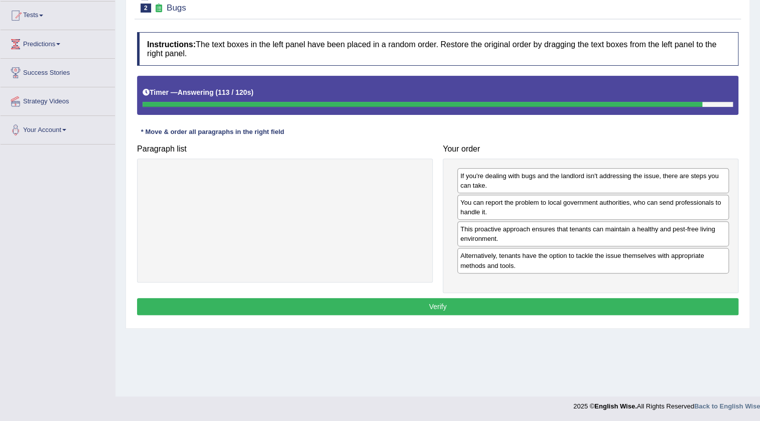
click at [466, 318] on div "Instructions: The text boxes in the left panel have been placed in a random ord…" at bounding box center [438, 175] width 606 height 296
click at [463, 296] on div "Instructions: The text boxes in the left panel have been placed in a random ord…" at bounding box center [438, 175] width 606 height 296
click at [456, 309] on button "Verify" at bounding box center [437, 306] width 601 height 17
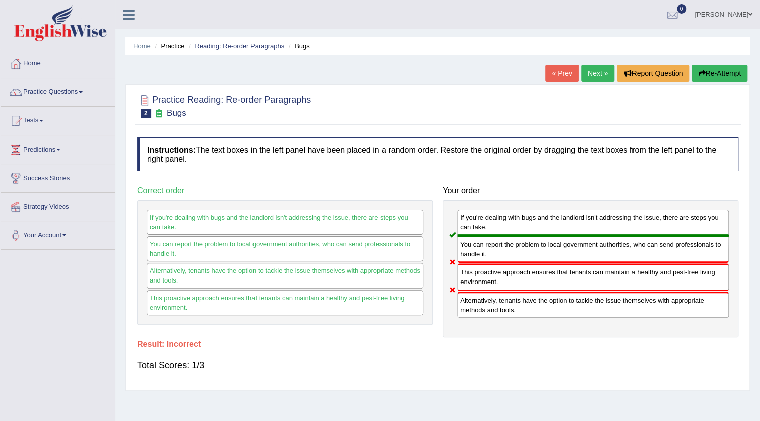
click at [592, 78] on link "Next »" at bounding box center [597, 73] width 33 height 17
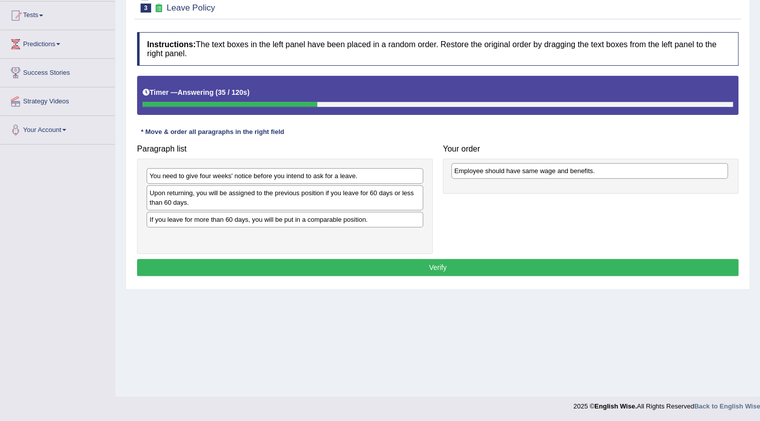
drag, startPoint x: 189, startPoint y: 223, endPoint x: 493, endPoint y: 175, distance: 308.5
click at [493, 175] on div "Employee should have same wage and benefits." at bounding box center [589, 171] width 277 height 16
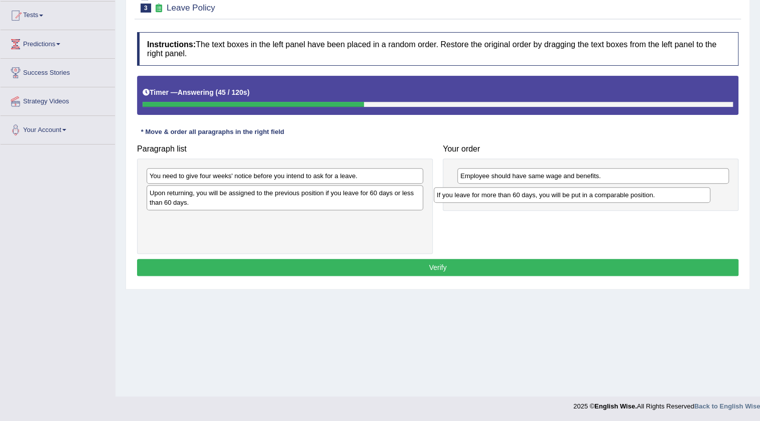
drag, startPoint x: 221, startPoint y: 217, endPoint x: 508, endPoint y: 192, distance: 288.7
click at [508, 192] on div "If you leave for more than 60 days, you will be put in a comparable position." at bounding box center [572, 195] width 277 height 16
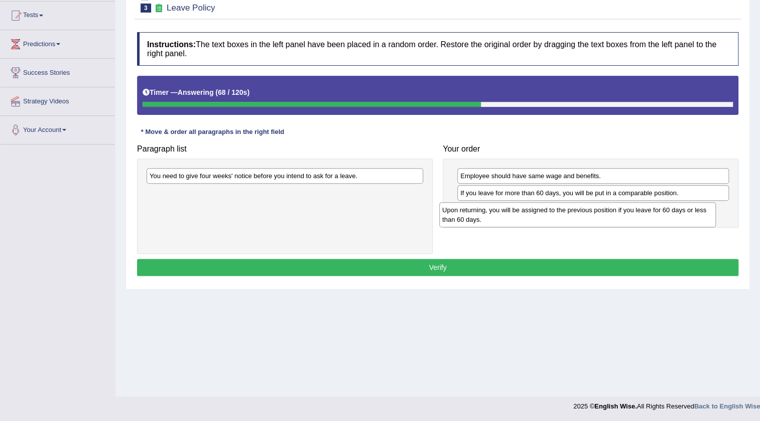
drag, startPoint x: 223, startPoint y: 203, endPoint x: 516, endPoint y: 220, distance: 293.2
click at [516, 220] on div "Upon returning, you will be assigned to the previous position if you leave for …" at bounding box center [577, 214] width 277 height 25
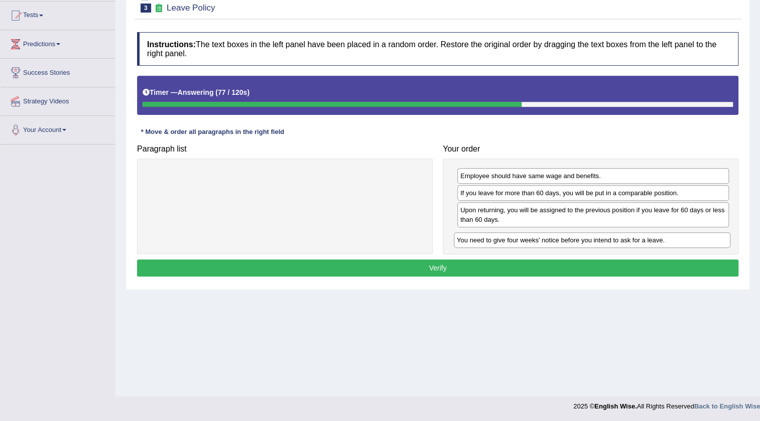
drag, startPoint x: 297, startPoint y: 176, endPoint x: 604, endPoint y: 240, distance: 313.8
click at [604, 240] on div "You need to give four weeks' notice before you intend to ask for a leave." at bounding box center [592, 240] width 277 height 16
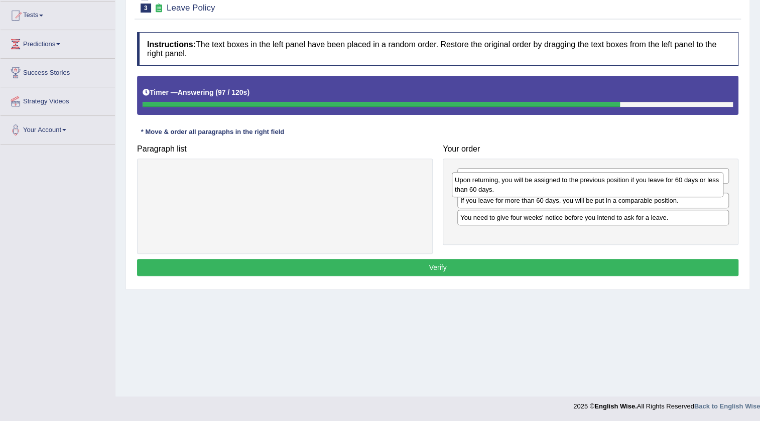
drag, startPoint x: 506, startPoint y: 223, endPoint x: 500, endPoint y: 193, distance: 30.6
click at [500, 193] on div "Upon returning, you will be assigned to the previous position if you leave for …" at bounding box center [588, 184] width 272 height 25
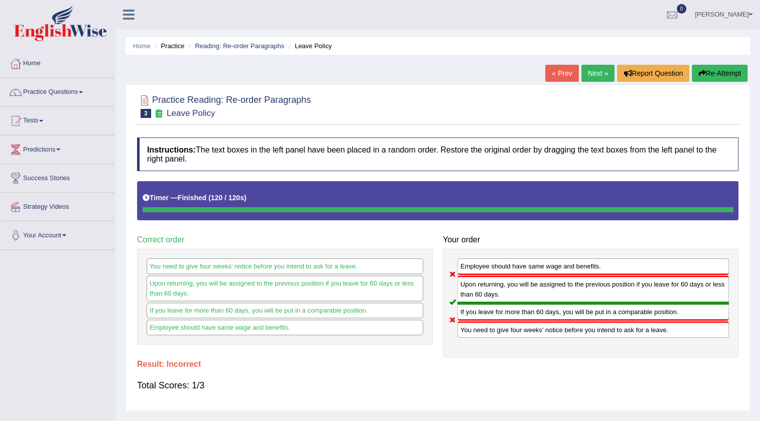
click at [587, 72] on link "Next »" at bounding box center [597, 73] width 33 height 17
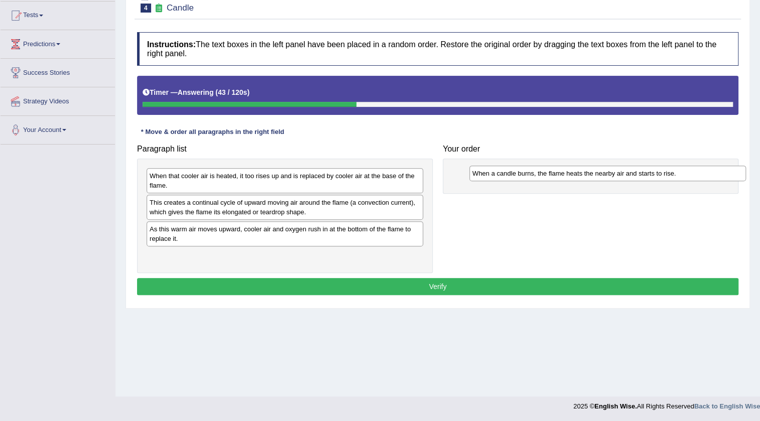
drag, startPoint x: 205, startPoint y: 205, endPoint x: 515, endPoint y: 172, distance: 311.4
click at [523, 173] on div "When a candle burns, the flame heats the nearby air and starts to rise." at bounding box center [607, 174] width 277 height 16
click at [515, 172] on div "When a candle burns, the flame heats the nearby air and starts to rise." at bounding box center [599, 173] width 277 height 16
click at [310, 180] on div "When that cooler air is heated, it too rises up and is replaced by cooler air a…" at bounding box center [285, 180] width 277 height 25
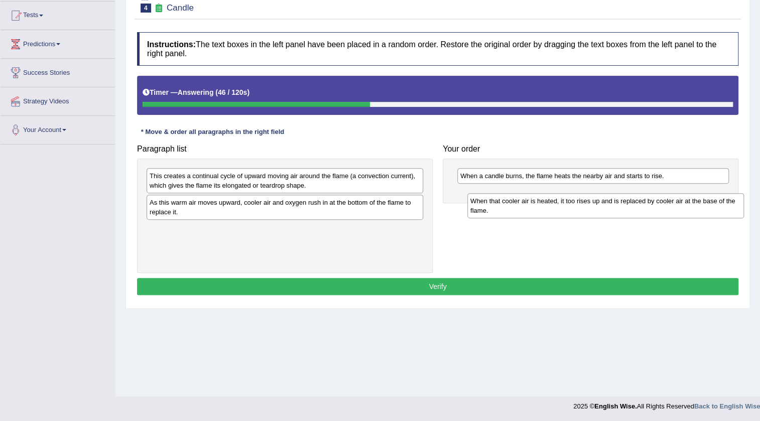
drag, startPoint x: 310, startPoint y: 180, endPoint x: 613, endPoint y: 200, distance: 304.3
click at [613, 200] on div "When that cooler air is heated, it too rises up and is replaced by cooler air a…" at bounding box center [605, 205] width 277 height 25
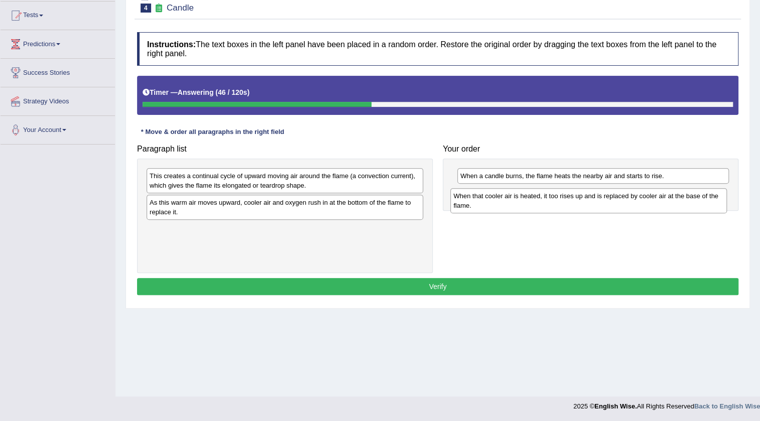
drag, startPoint x: 612, startPoint y: 200, endPoint x: 606, endPoint y: 200, distance: 6.0
click at [610, 200] on div "When that cooler air is heated, it too rises up and is replaced by cooler air a…" at bounding box center [588, 200] width 277 height 25
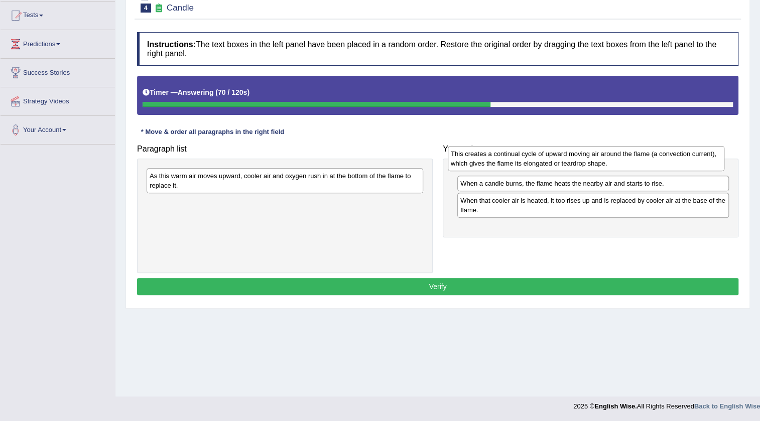
drag, startPoint x: 261, startPoint y: 190, endPoint x: 562, endPoint y: 168, distance: 302.0
click at [562, 168] on div "This creates a continual cycle of upward moving air around the flame (a convect…" at bounding box center [586, 158] width 277 height 25
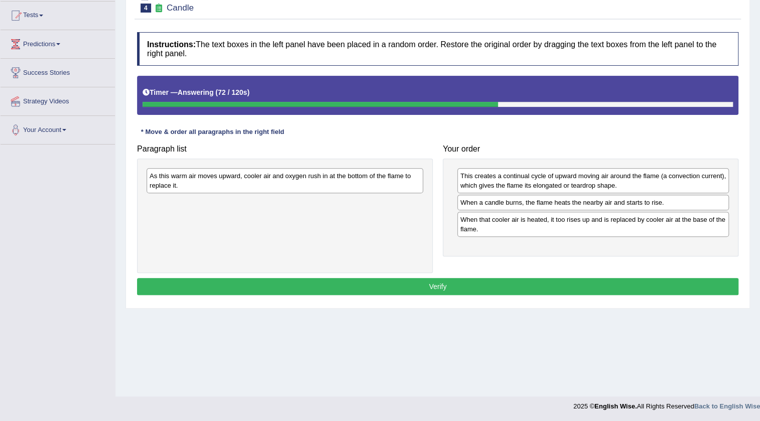
click at [303, 162] on div "As this warm air moves upward, cooler air and oxygen rush in at the bottom of t…" at bounding box center [285, 216] width 296 height 114
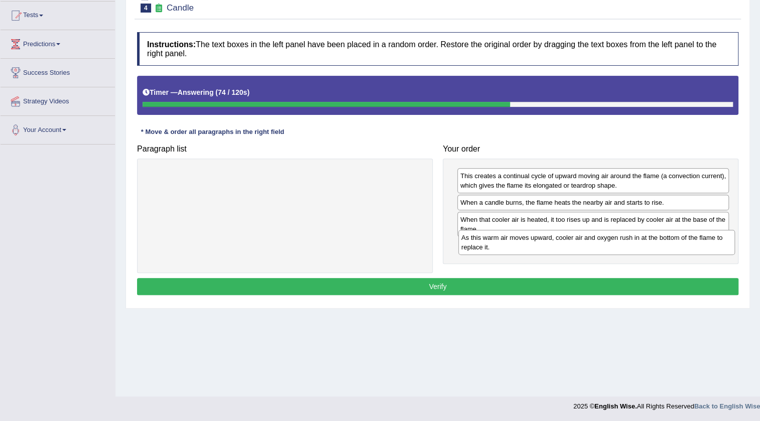
drag, startPoint x: 301, startPoint y: 177, endPoint x: 612, endPoint y: 239, distance: 317.8
click at [612, 239] on div "As this warm air moves upward, cooler air and oxygen rush in at the bottom of t…" at bounding box center [596, 242] width 277 height 25
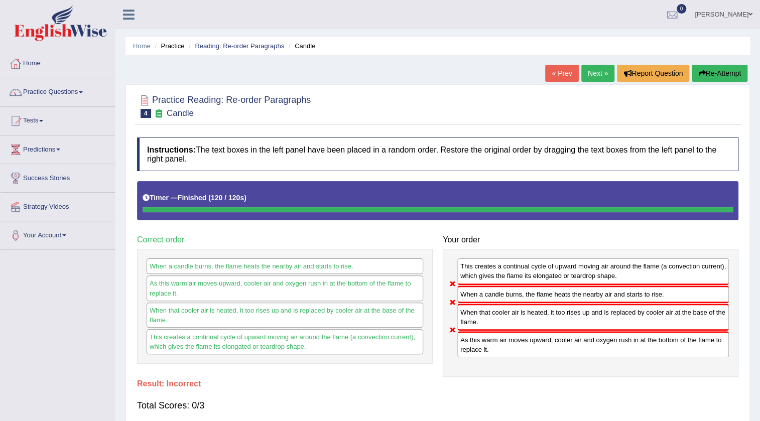
click at [590, 71] on link "Next »" at bounding box center [597, 73] width 33 height 17
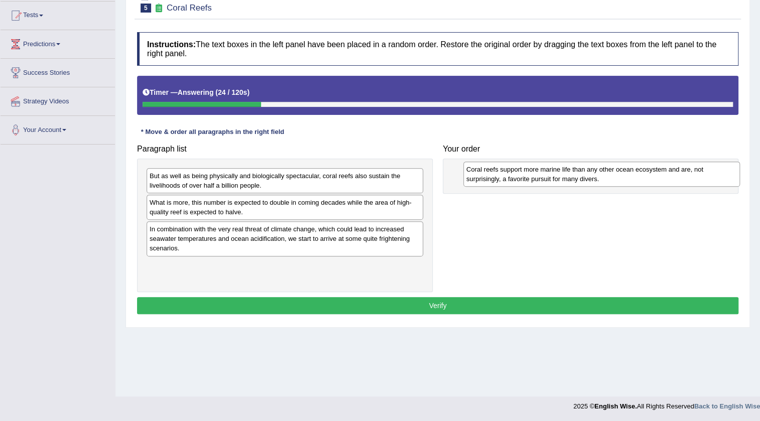
drag, startPoint x: 225, startPoint y: 235, endPoint x: 542, endPoint y: 176, distance: 322.2
click at [542, 176] on div "Coral reefs support more marine life than any other ocean ecosystem and are, no…" at bounding box center [601, 174] width 277 height 25
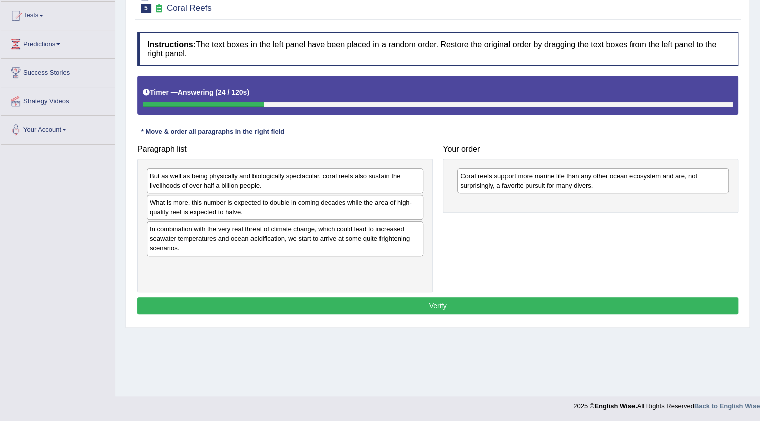
click at [537, 176] on div "Coral reefs support more marine life than any other ocean ecosystem and are, no…" at bounding box center [593, 180] width 272 height 25
click at [485, 200] on div "Coral reefs support more marine life than any other ocean ecosystem and are, no…" at bounding box center [591, 186] width 296 height 54
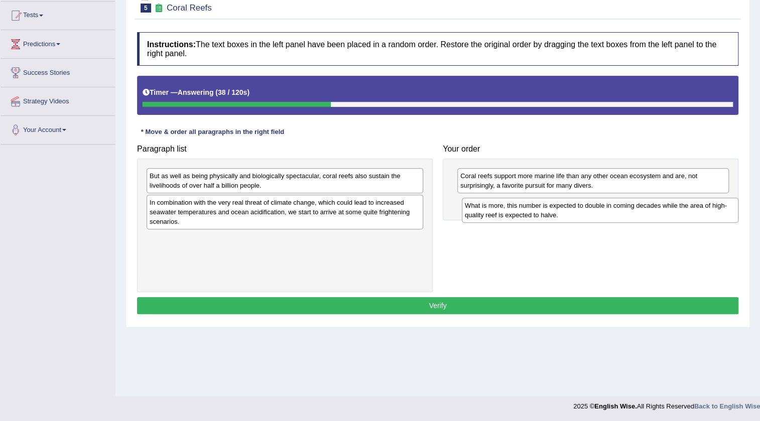
drag, startPoint x: 252, startPoint y: 209, endPoint x: 567, endPoint y: 212, distance: 315.2
click at [567, 212] on div "What is more, this number is expected to double in coming decades while the are…" at bounding box center [600, 210] width 277 height 25
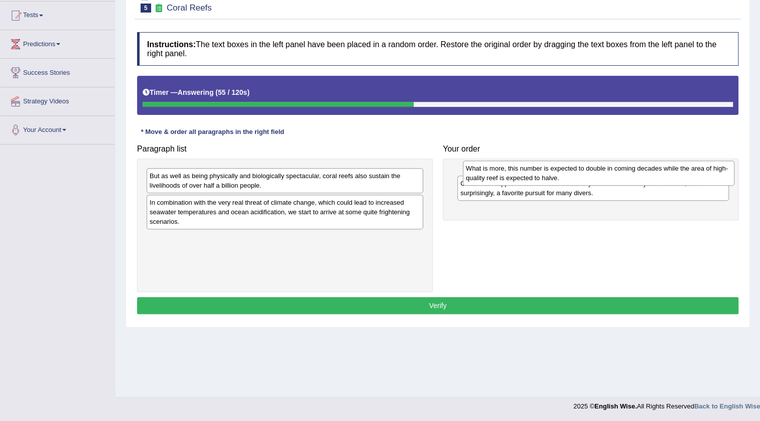
drag, startPoint x: 496, startPoint y: 206, endPoint x: 501, endPoint y: 166, distance: 41.0
click at [501, 167] on div "What is more, this number is expected to double in coming decades while the are…" at bounding box center [599, 173] width 272 height 25
click at [498, 163] on div "Coral reefs support more marine life than any other ocean ecosystem and are, no…" at bounding box center [591, 190] width 296 height 62
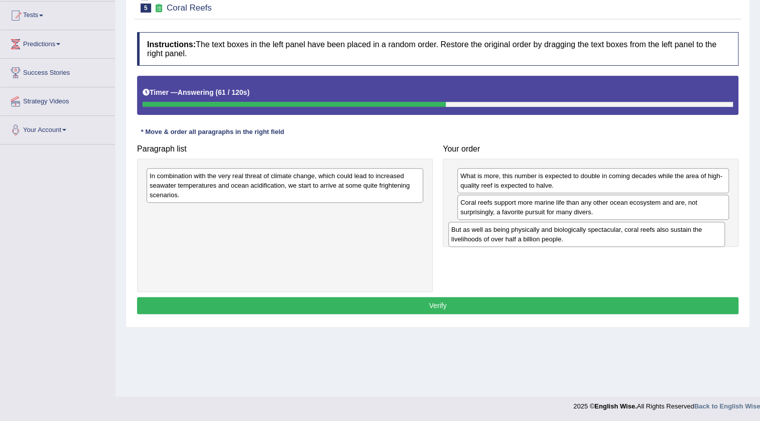
drag, startPoint x: 215, startPoint y: 188, endPoint x: 517, endPoint y: 242, distance: 306.4
click at [517, 242] on div "But as well as being physically and biologically spectacular, coral reefs also …" at bounding box center [586, 234] width 277 height 25
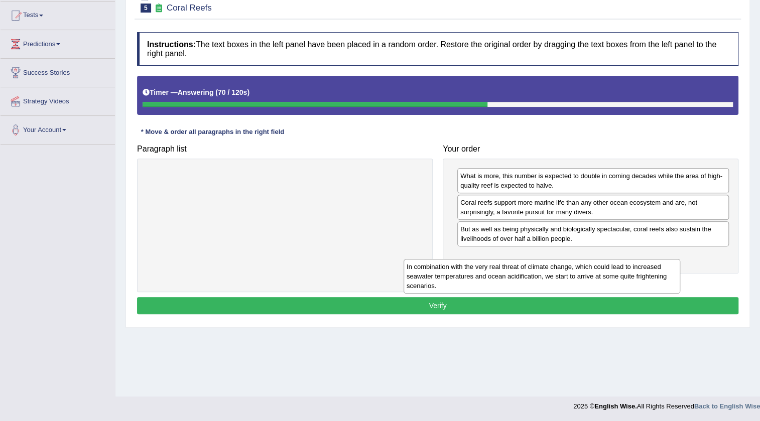
drag, startPoint x: 346, startPoint y: 188, endPoint x: 611, endPoint y: 270, distance: 277.5
click at [611, 270] on div "In combination with the very real threat of climate change, which could lead to…" at bounding box center [542, 276] width 277 height 35
click at [615, 268] on div "In combination with the very real threat of climate change, which could lead to…" at bounding box center [542, 276] width 277 height 35
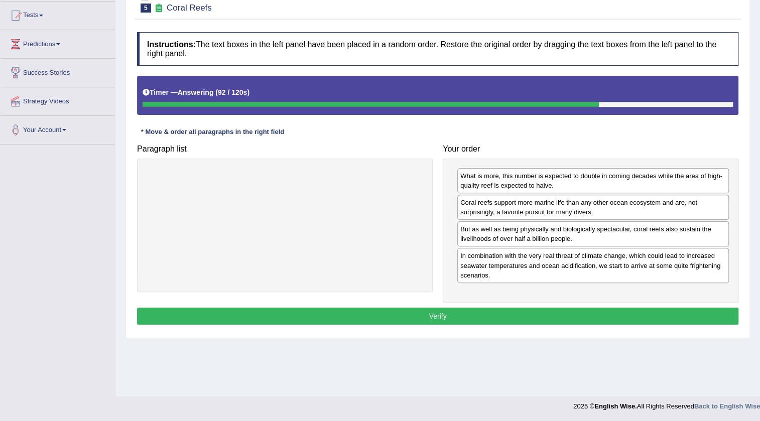
click at [502, 268] on div "In combination with the very real threat of climate change, which could lead to…" at bounding box center [593, 265] width 272 height 35
click at [502, 267] on div "In combination with the very real threat of climate change, which could lead to…" at bounding box center [593, 265] width 272 height 35
click at [477, 318] on button "Verify" at bounding box center [437, 316] width 601 height 17
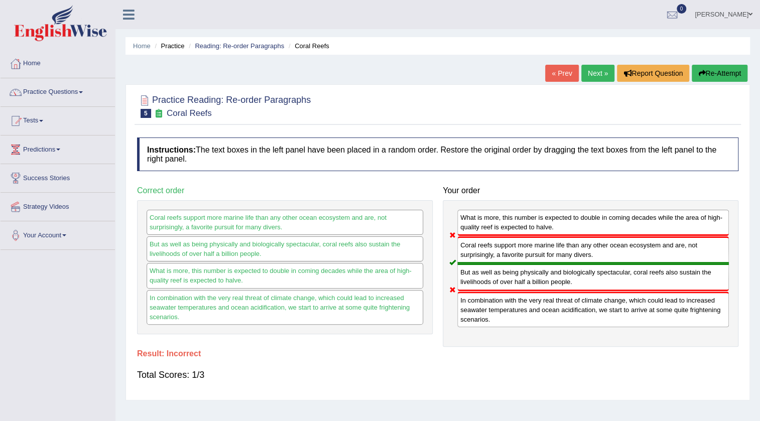
click at [587, 69] on link "Next »" at bounding box center [597, 73] width 33 height 17
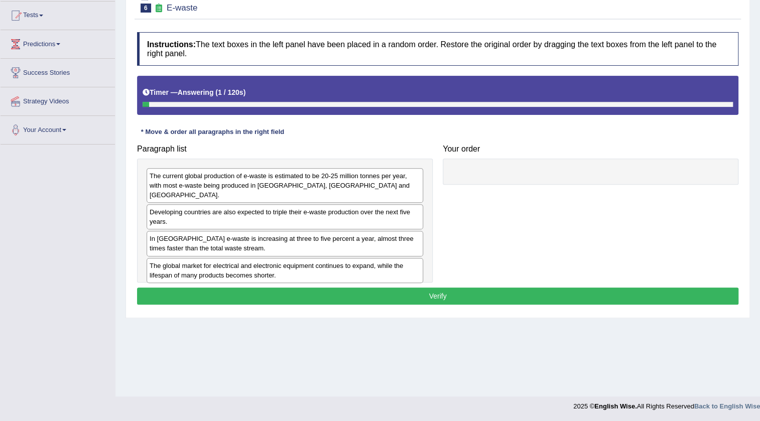
scroll to position [105, 0]
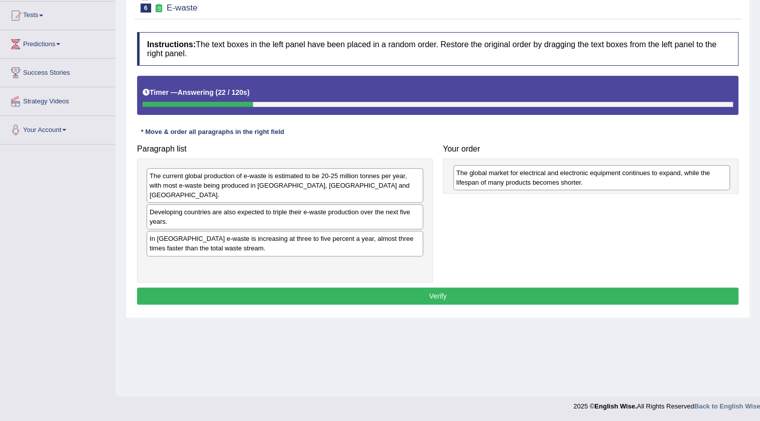
drag, startPoint x: 250, startPoint y: 256, endPoint x: 557, endPoint y: 174, distance: 317.7
click at [557, 174] on div "The global market for electrical and electronic equipment continues to expand, …" at bounding box center [591, 177] width 277 height 25
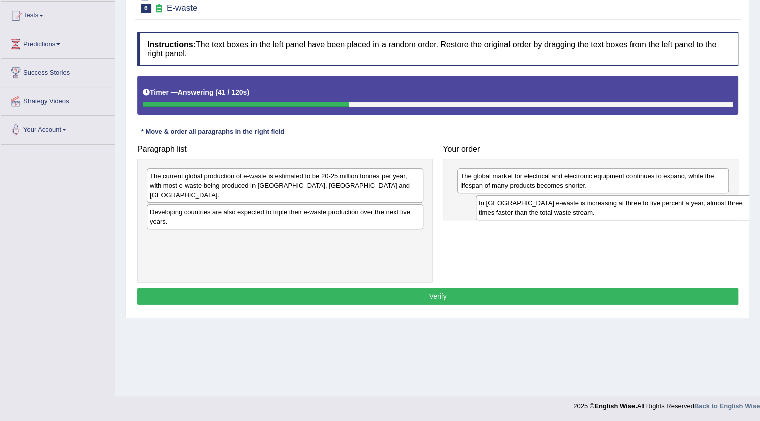
drag, startPoint x: 189, startPoint y: 241, endPoint x: 518, endPoint y: 215, distance: 330.3
click at [518, 215] on div "In Europe e-waste is increasing at three to five percent a year, almost three t…" at bounding box center [614, 207] width 277 height 25
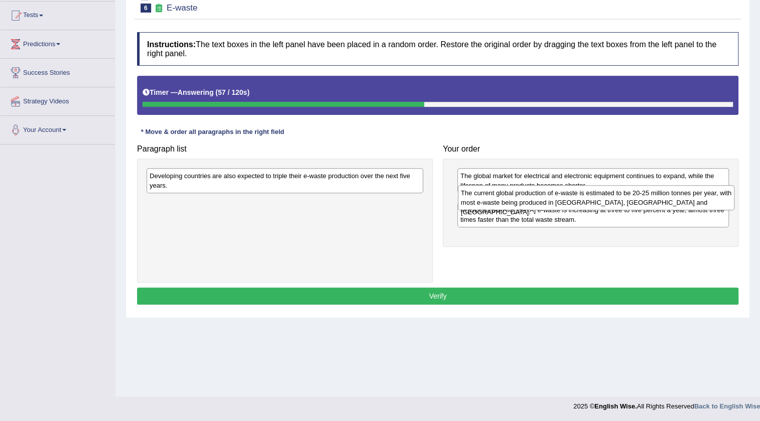
drag, startPoint x: 304, startPoint y: 177, endPoint x: 615, endPoint y: 194, distance: 311.7
click at [615, 194] on div "The current global production of e-waste is estimated to be 20-25 million tonne…" at bounding box center [596, 197] width 277 height 25
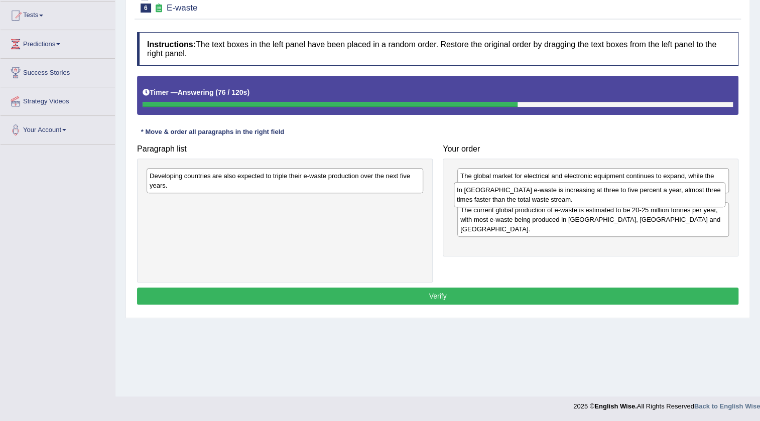
drag, startPoint x: 547, startPoint y: 238, endPoint x: 544, endPoint y: 199, distance: 39.3
click at [544, 199] on div "In Europe e-waste is increasing at three to five percent a year, almost three t…" at bounding box center [590, 194] width 272 height 25
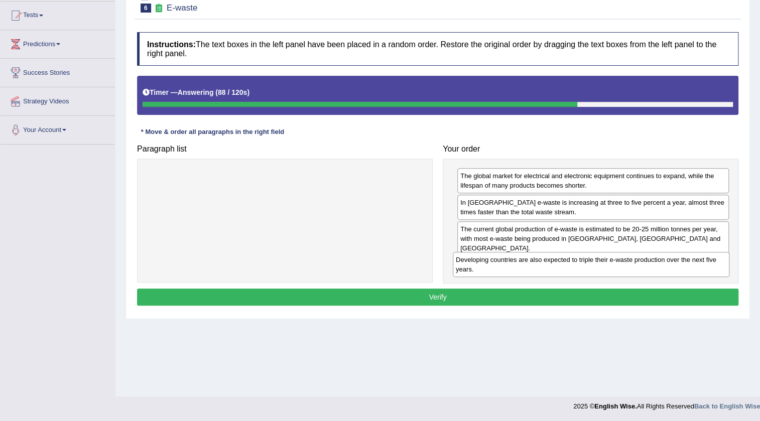
drag, startPoint x: 362, startPoint y: 183, endPoint x: 668, endPoint y: 267, distance: 317.4
click at [668, 267] on div "Developing countries are also expected to triple their e-waste production over …" at bounding box center [591, 264] width 277 height 25
click at [668, 266] on div "Developing countries are also expected to triple their e-waste production over …" at bounding box center [591, 264] width 277 height 25
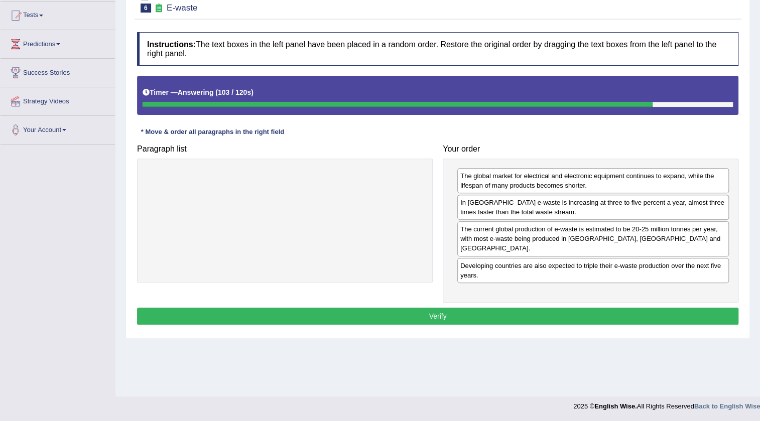
click at [424, 311] on button "Verify" at bounding box center [437, 316] width 601 height 17
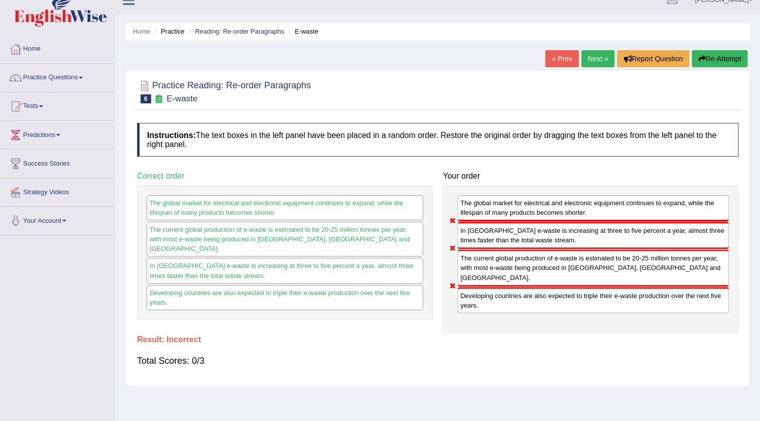
scroll to position [0, 0]
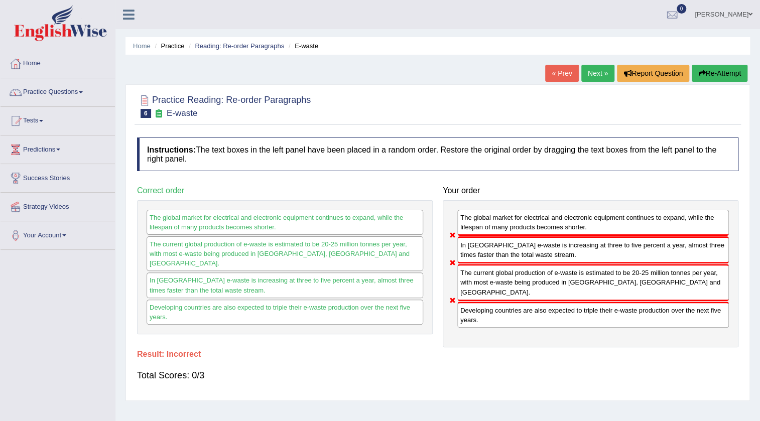
click at [589, 74] on link "Next »" at bounding box center [597, 73] width 33 height 17
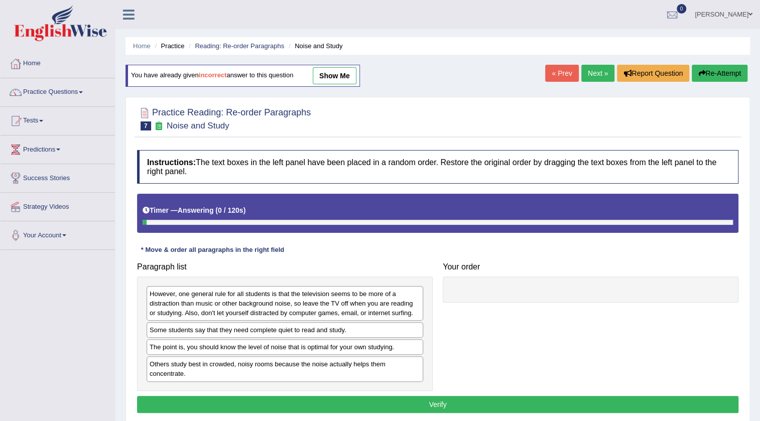
click at [547, 76] on link "« Prev" at bounding box center [561, 73] width 33 height 17
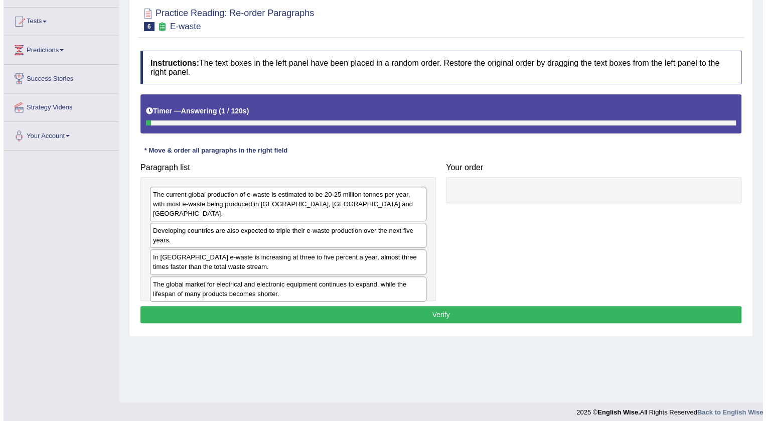
scroll to position [105, 0]
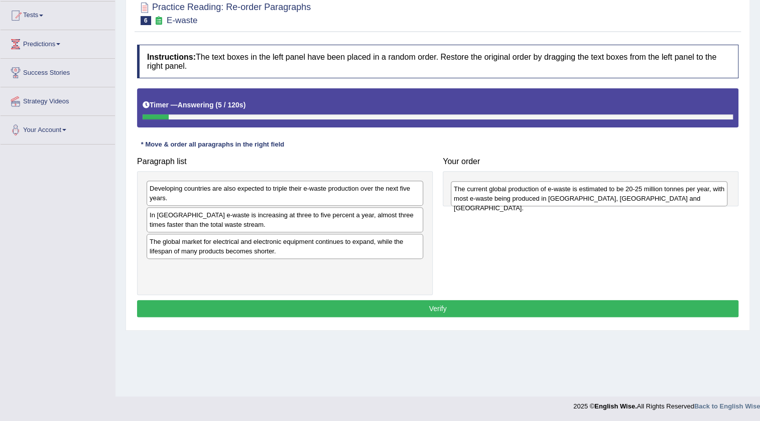
drag, startPoint x: 264, startPoint y: 194, endPoint x: 568, endPoint y: 188, distance: 304.2
click at [568, 189] on div "The current global production of e-waste is estimated to be 20-25 million tonne…" at bounding box center [589, 193] width 277 height 25
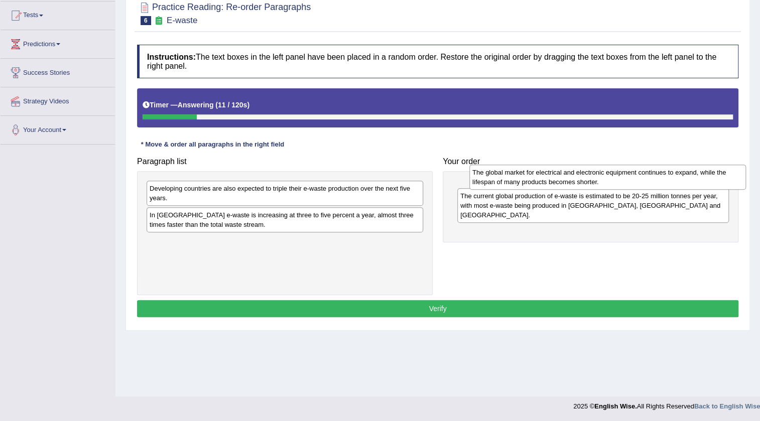
drag, startPoint x: 211, startPoint y: 249, endPoint x: 491, endPoint y: 180, distance: 288.4
click at [491, 180] on div "The global market for electrical and electronic equipment continues to expand, …" at bounding box center [607, 177] width 277 height 25
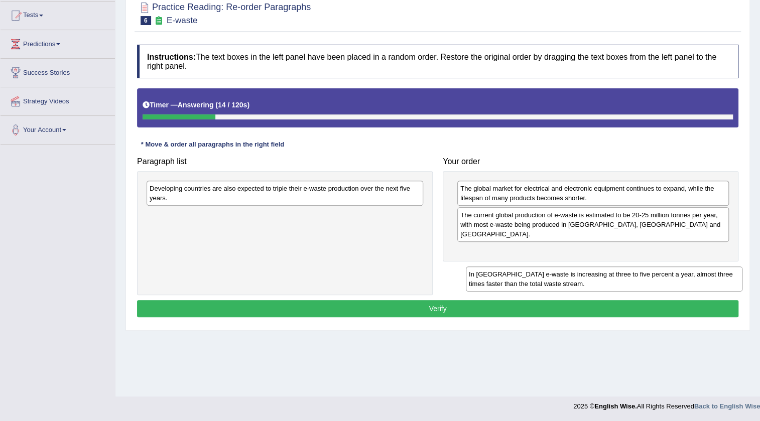
drag, startPoint x: 223, startPoint y: 220, endPoint x: 540, endPoint y: 247, distance: 317.8
click at [540, 267] on div "In Europe e-waste is increasing at three to five percent a year, almost three t…" at bounding box center [604, 279] width 277 height 25
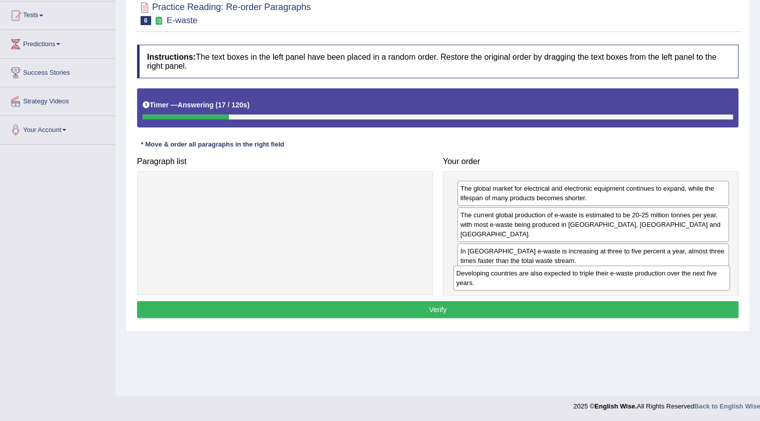
drag, startPoint x: 386, startPoint y: 201, endPoint x: 689, endPoint y: 279, distance: 313.0
click at [689, 279] on div "Developing countries are also expected to triple their e-waste production over …" at bounding box center [591, 278] width 277 height 25
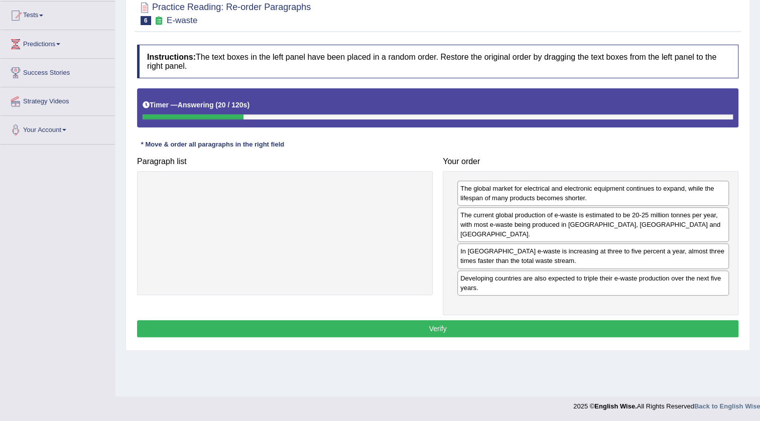
click at [495, 326] on div "Instructions: The text boxes in the left panel have been placed in a random ord…" at bounding box center [438, 193] width 606 height 306
click at [493, 322] on button "Verify" at bounding box center [437, 328] width 601 height 17
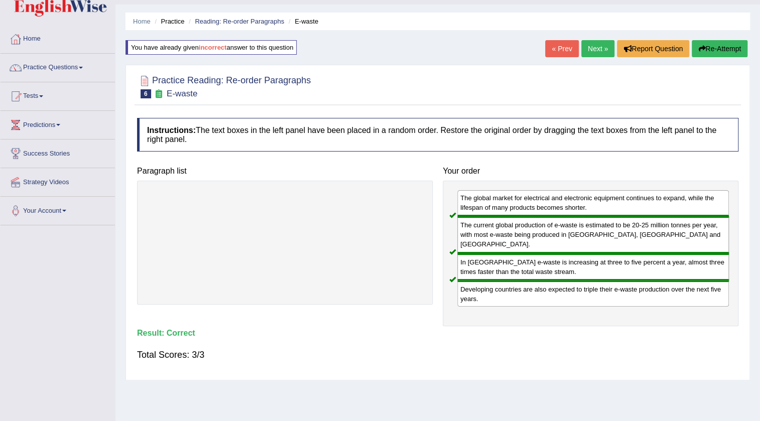
scroll to position [0, 0]
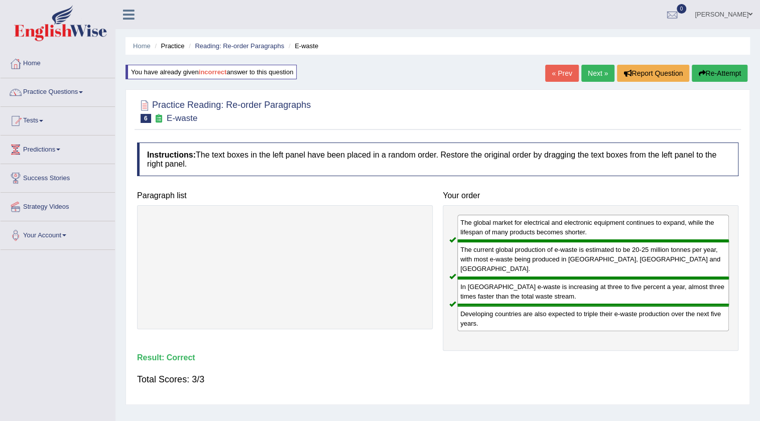
click at [597, 66] on link "Next »" at bounding box center [597, 73] width 33 height 17
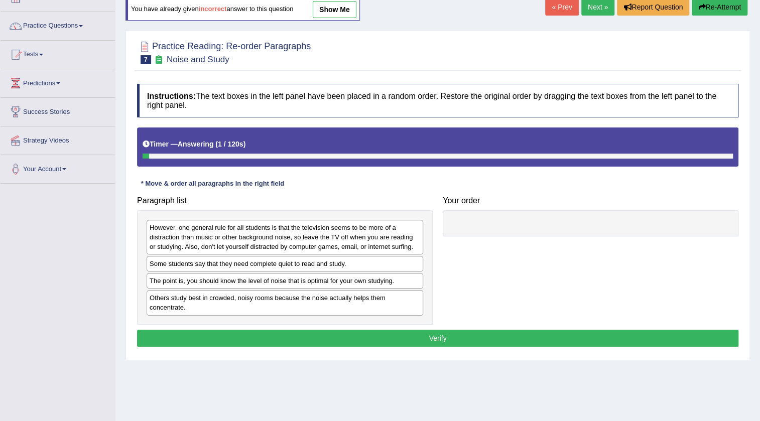
scroll to position [105, 0]
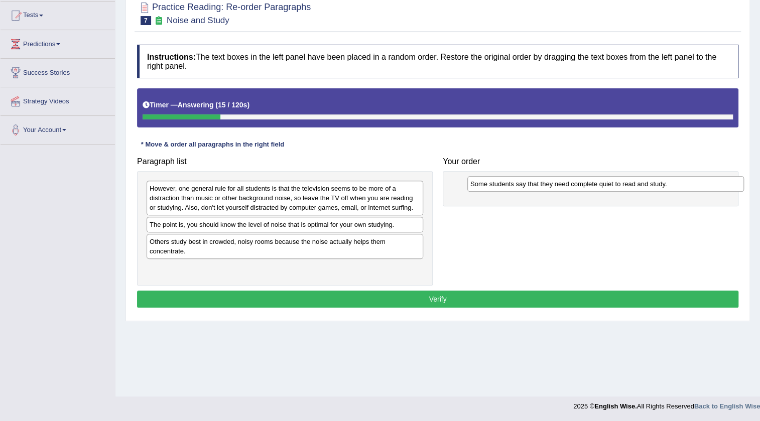
drag, startPoint x: 183, startPoint y: 228, endPoint x: 503, endPoint y: 188, distance: 323.3
click at [503, 188] on div "Some students say that they need complete quiet to read and study." at bounding box center [605, 184] width 277 height 16
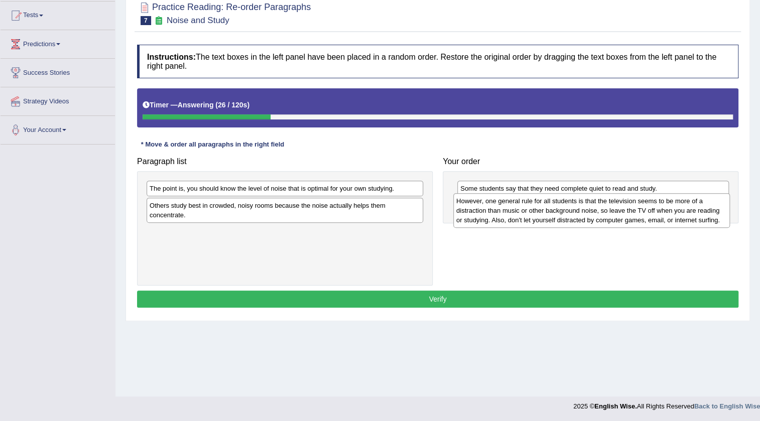
drag, startPoint x: 201, startPoint y: 207, endPoint x: 507, endPoint y: 220, distance: 307.0
click at [507, 220] on div "However, one general rule for all students is that the television seems to be m…" at bounding box center [591, 210] width 277 height 35
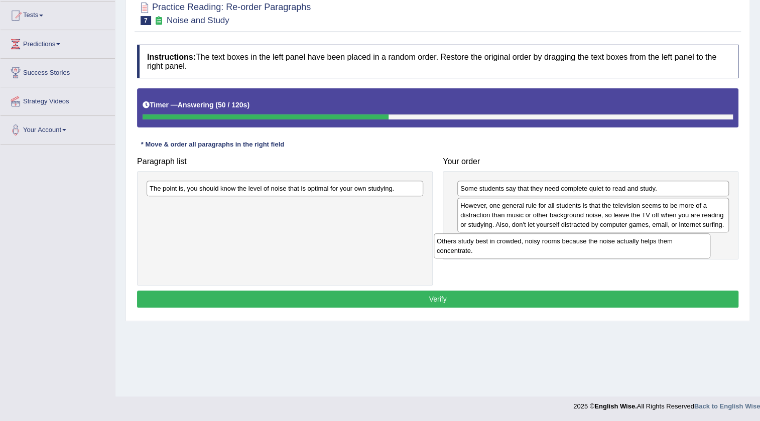
drag, startPoint x: 190, startPoint y: 213, endPoint x: 499, endPoint y: 248, distance: 311.1
click at [498, 248] on div "Others study best in crowded, noisy rooms because the noise actually helps them…" at bounding box center [572, 245] width 277 height 25
click at [500, 248] on div "Others study best in crowded, noisy rooms because the noise actually helps them…" at bounding box center [593, 245] width 277 height 25
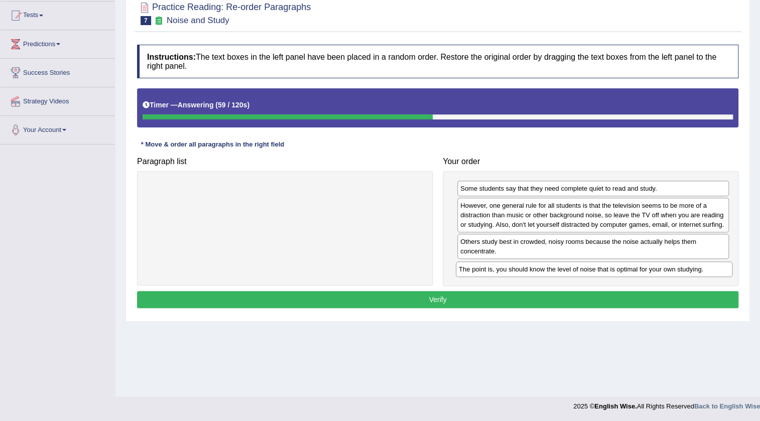
drag, startPoint x: 287, startPoint y: 192, endPoint x: 596, endPoint y: 273, distance: 319.6
click at [596, 273] on div "The point is, you should know the level of noise that is optimal for your own s…" at bounding box center [594, 270] width 277 height 16
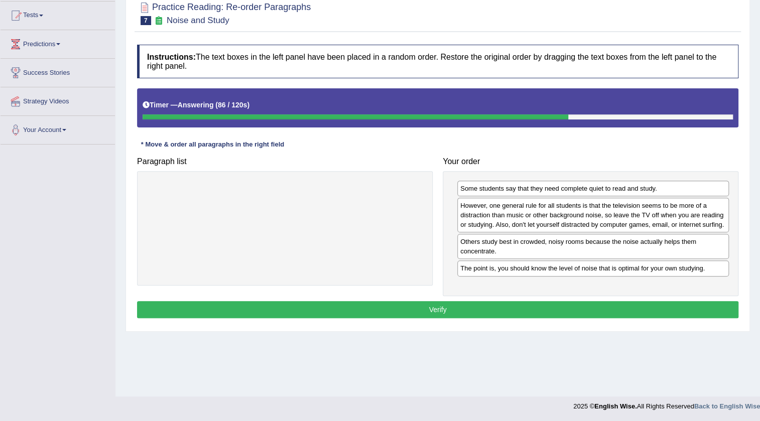
click at [425, 308] on button "Verify" at bounding box center [437, 309] width 601 height 17
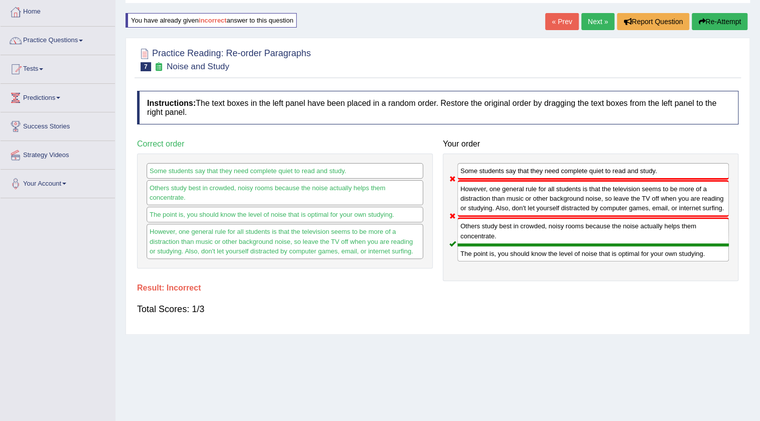
scroll to position [0, 0]
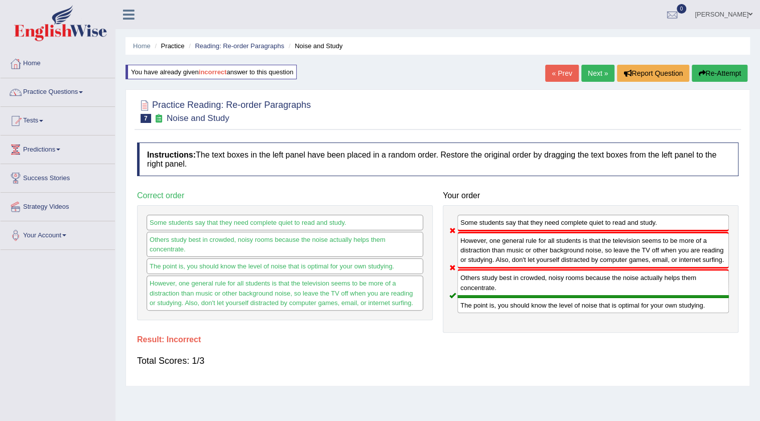
click at [596, 73] on link "Next »" at bounding box center [597, 73] width 33 height 17
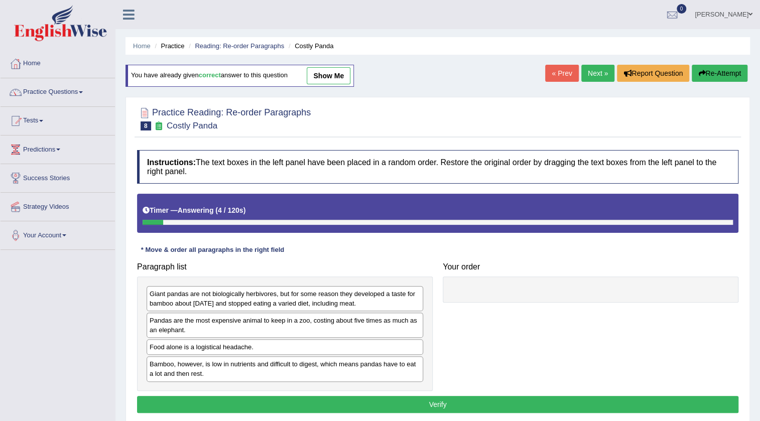
click at [594, 74] on link "Next »" at bounding box center [597, 73] width 33 height 17
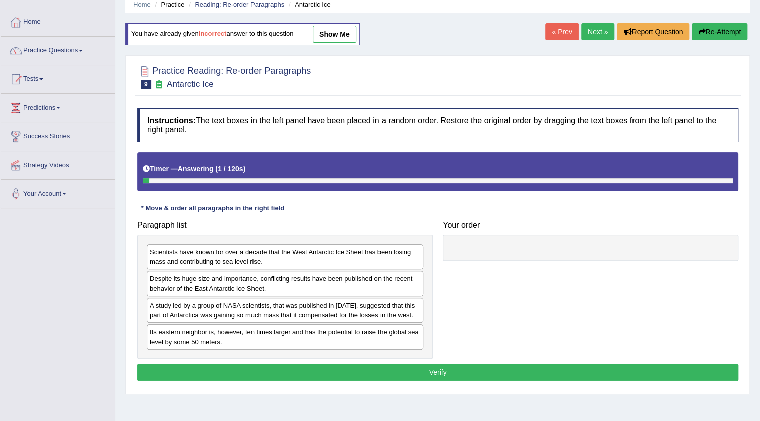
scroll to position [105, 0]
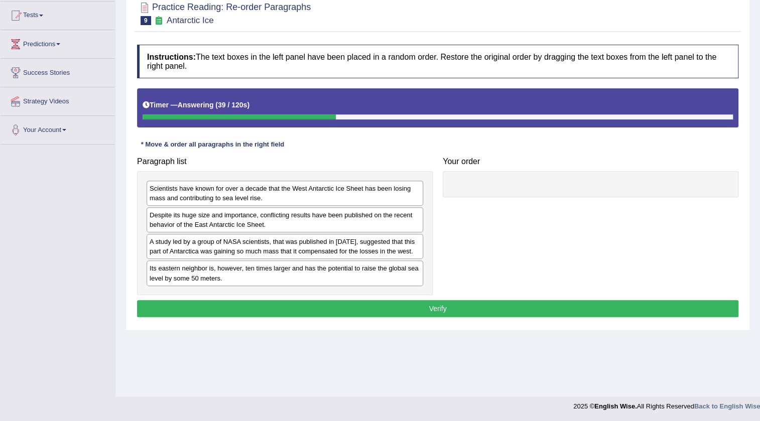
click at [222, 222] on div "Despite its huge size and importance, conflicting results have been published o…" at bounding box center [285, 219] width 277 height 25
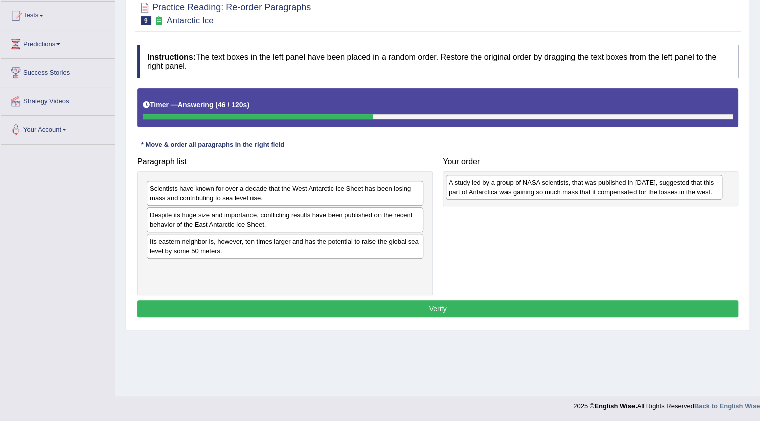
drag, startPoint x: 287, startPoint y: 242, endPoint x: 586, endPoint y: 183, distance: 305.0
click at [586, 183] on div "A study led by a group of NASA scientists, that was published in [DATE], sugges…" at bounding box center [584, 187] width 277 height 25
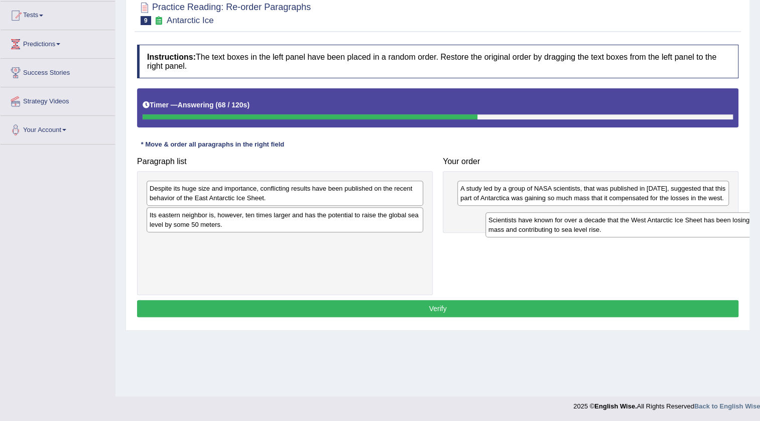
drag, startPoint x: 203, startPoint y: 200, endPoint x: 541, endPoint y: 231, distance: 339.2
click at [541, 231] on div "Scientists have known for over a decade that the West Antarctic Ice Sheet has b…" at bounding box center [623, 224] width 277 height 25
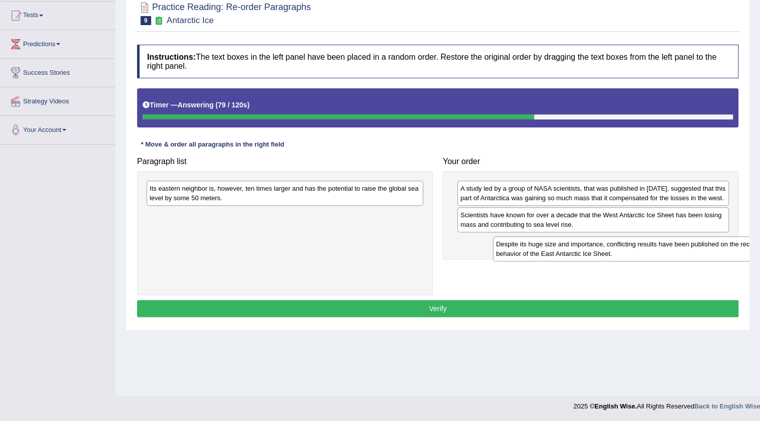
drag, startPoint x: 203, startPoint y: 197, endPoint x: 479, endPoint y: 244, distance: 280.1
click at [496, 247] on div "Despite its huge size and importance, conflicting results have been published o…" at bounding box center [631, 248] width 277 height 25
click at [493, 244] on div "Despite its huge size and importance, conflicting results have been published o…" at bounding box center [631, 248] width 277 height 25
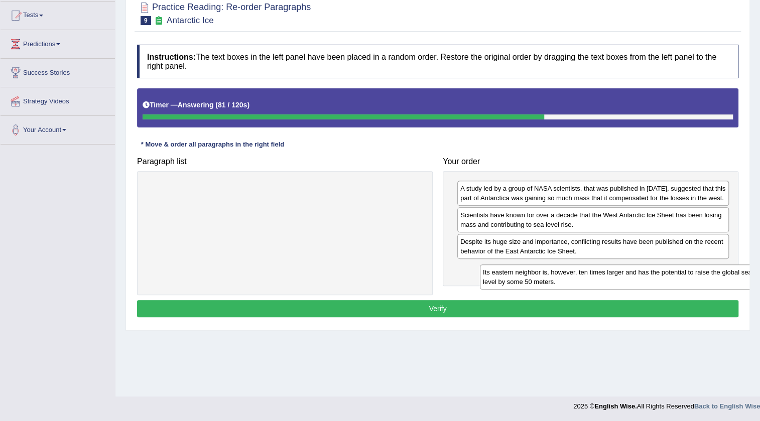
drag, startPoint x: 214, startPoint y: 200, endPoint x: 515, endPoint y: 286, distance: 313.2
click at [526, 283] on div "Its eastern neighbor is, however, ten times larger and has the potential to rai…" at bounding box center [618, 277] width 277 height 25
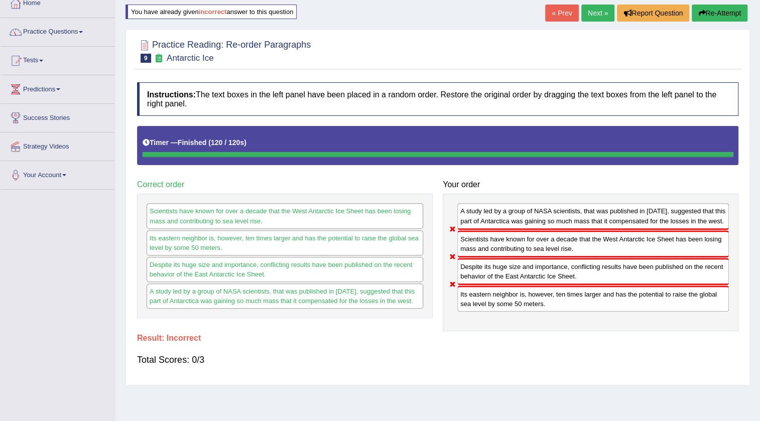
scroll to position [15, 0]
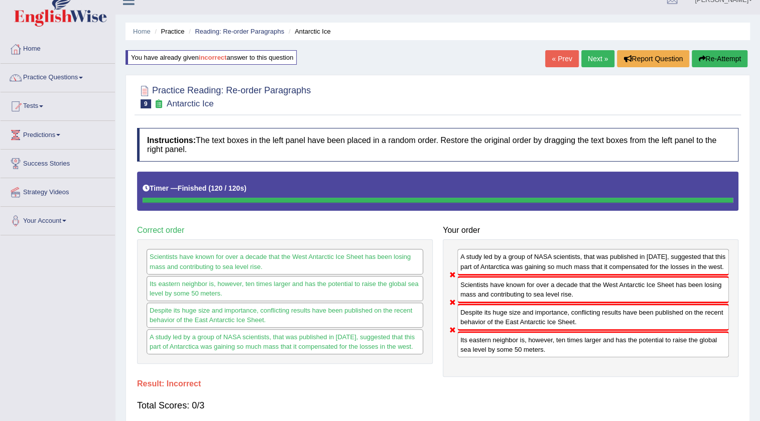
click at [596, 56] on link "Next »" at bounding box center [597, 58] width 33 height 17
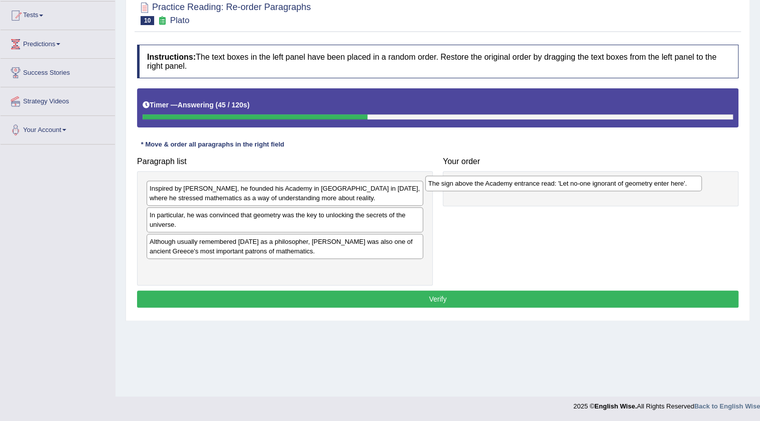
drag, startPoint x: 185, startPoint y: 218, endPoint x: 464, endPoint y: 187, distance: 280.4
click at [464, 187] on div "The sign above the Academy entrance read: 'Let no-one ignorant of geometry ente…" at bounding box center [563, 184] width 277 height 16
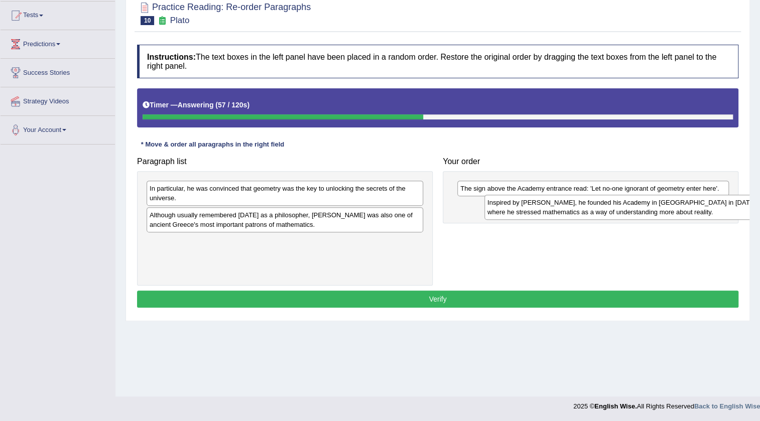
drag, startPoint x: 177, startPoint y: 196, endPoint x: 517, endPoint y: 207, distance: 341.0
click at [517, 207] on div "Inspired by [PERSON_NAME], he founded his Academy in [GEOGRAPHIC_DATA] in [DATE…" at bounding box center [622, 207] width 277 height 25
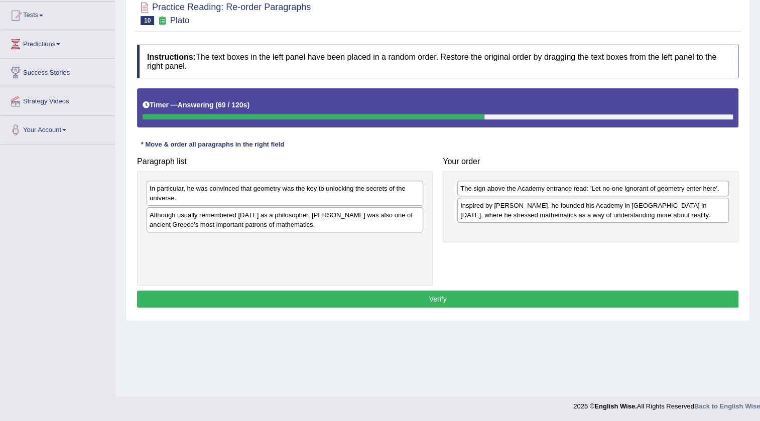
click at [248, 197] on div "In particular, he was convinced that geometry was the key to unlocking the secr…" at bounding box center [285, 193] width 277 height 25
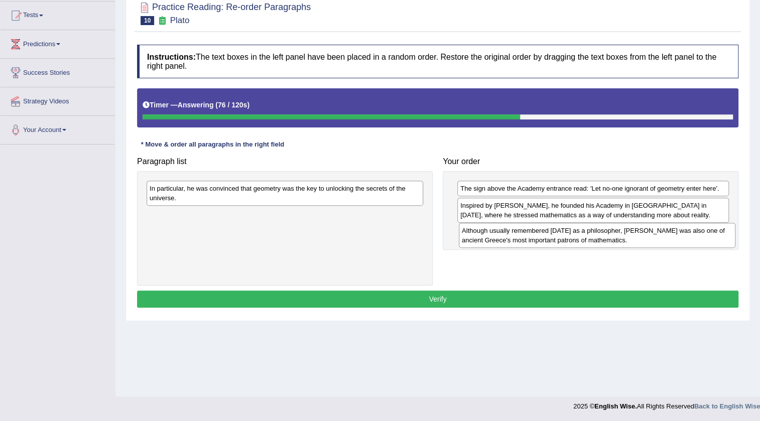
drag, startPoint x: 286, startPoint y: 224, endPoint x: 598, endPoint y: 240, distance: 312.6
click at [598, 240] on div "Although usually remembered [DATE] as a philosopher, [PERSON_NAME] was also one…" at bounding box center [597, 235] width 277 height 25
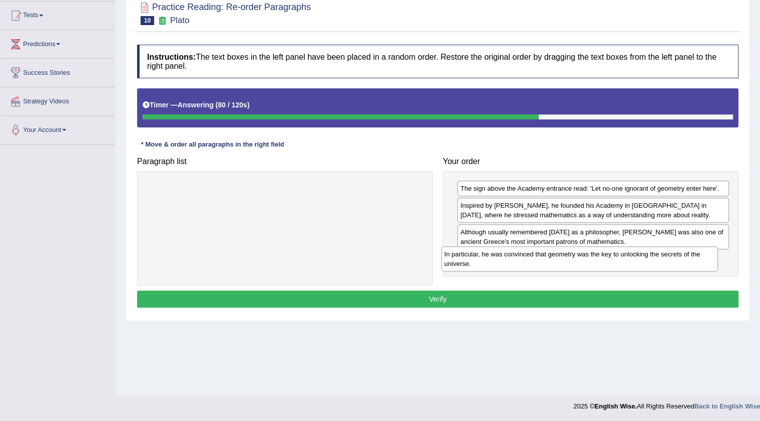
drag, startPoint x: 304, startPoint y: 194, endPoint x: 599, endPoint y: 259, distance: 302.4
click at [599, 259] on div "In particular, he was convinced that geometry was the key to unlocking the secr…" at bounding box center [579, 258] width 277 height 25
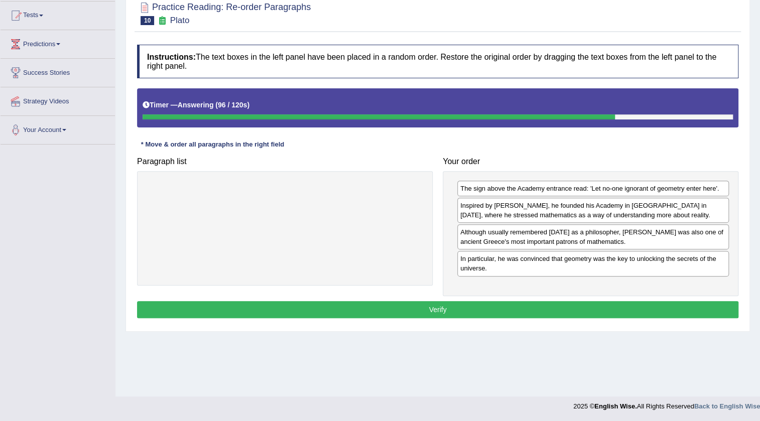
drag, startPoint x: 492, startPoint y: 249, endPoint x: 499, endPoint y: 207, distance: 42.7
click at [499, 207] on div "The sign above the Academy entrance read: 'Let no-one ignorant of geometry ente…" at bounding box center [591, 233] width 296 height 125
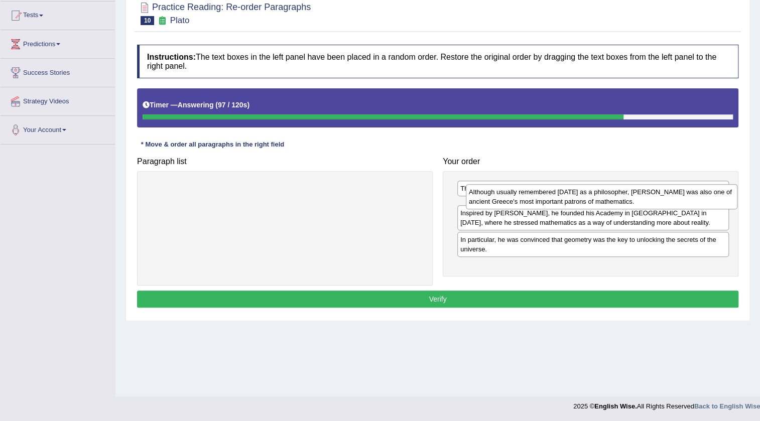
drag, startPoint x: 492, startPoint y: 240, endPoint x: 500, endPoint y: 201, distance: 40.6
click at [500, 201] on div "Although usually remembered [DATE] as a philosopher, [PERSON_NAME] was also one…" at bounding box center [602, 196] width 272 height 25
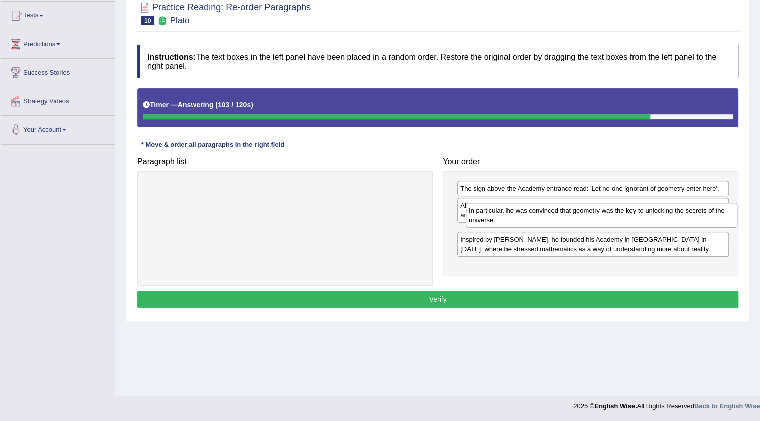
drag, startPoint x: 473, startPoint y: 264, endPoint x: 481, endPoint y: 216, distance: 48.9
click at [481, 216] on div "In particular, he was convinced that geometry was the key to unlocking the secr…" at bounding box center [602, 215] width 272 height 25
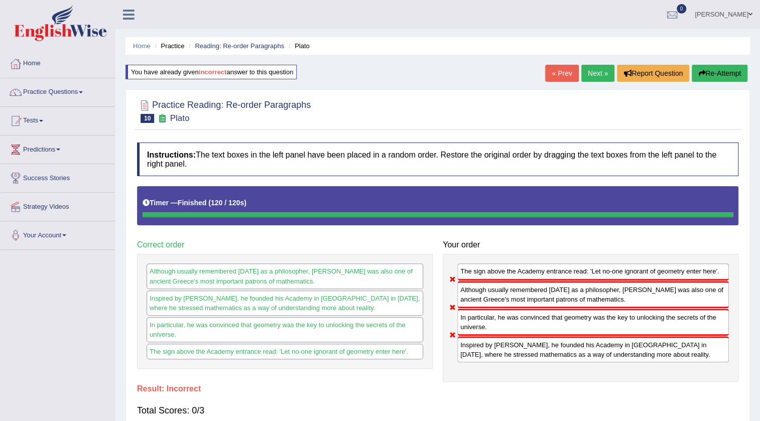
click at [593, 68] on link "Next »" at bounding box center [597, 73] width 33 height 17
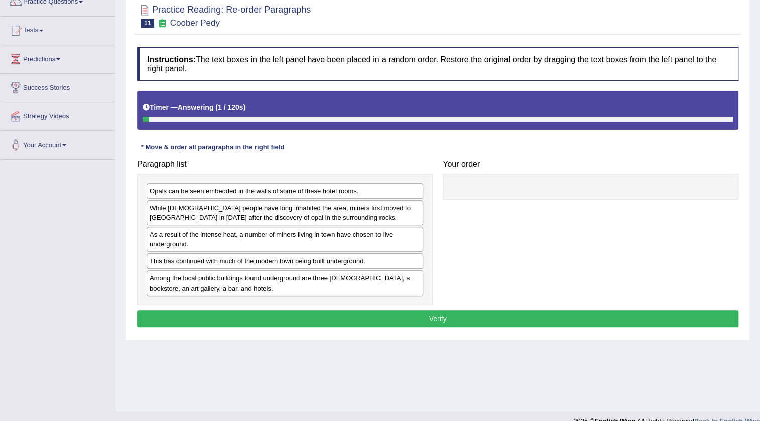
scroll to position [105, 0]
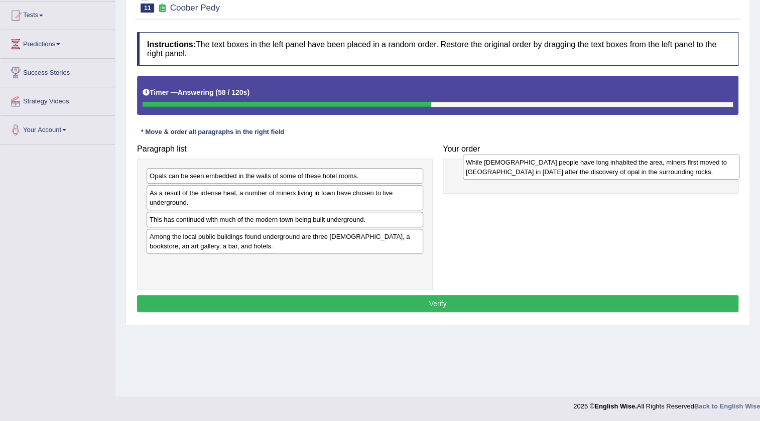
drag, startPoint x: 191, startPoint y: 204, endPoint x: 502, endPoint y: 174, distance: 312.7
click at [507, 174] on div "While [DEMOGRAPHIC_DATA] people have long inhabited the area, miners first move…" at bounding box center [601, 167] width 277 height 25
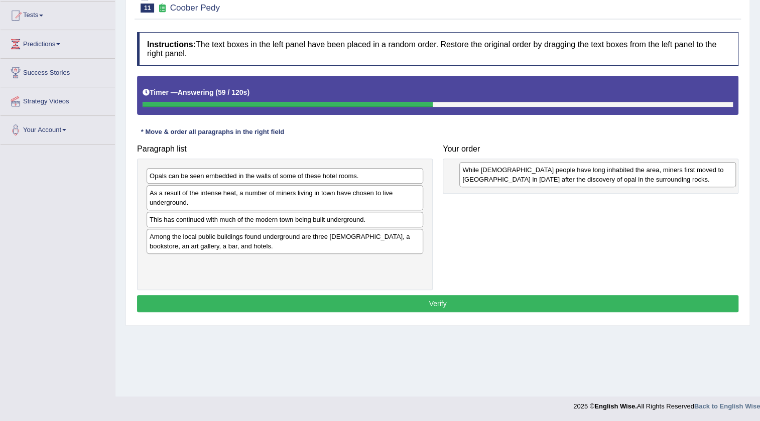
drag, startPoint x: 502, startPoint y: 174, endPoint x: 496, endPoint y: 175, distance: 6.7
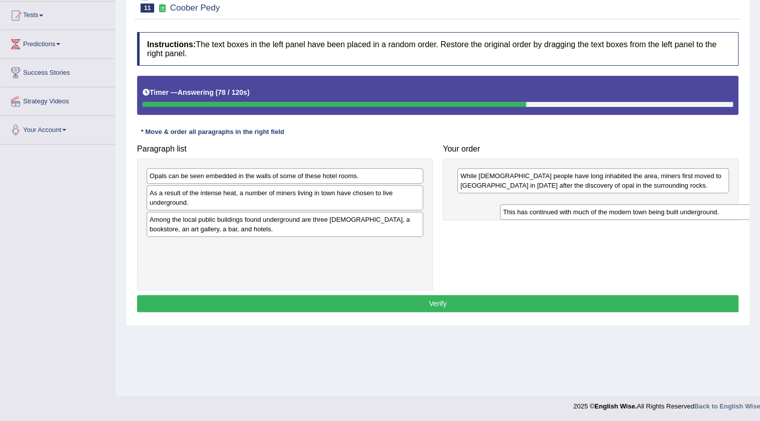
drag, startPoint x: 205, startPoint y: 225, endPoint x: 558, endPoint y: 217, distance: 353.4
click at [558, 217] on div "This has continued with much of the modern town being built underground." at bounding box center [638, 212] width 277 height 16
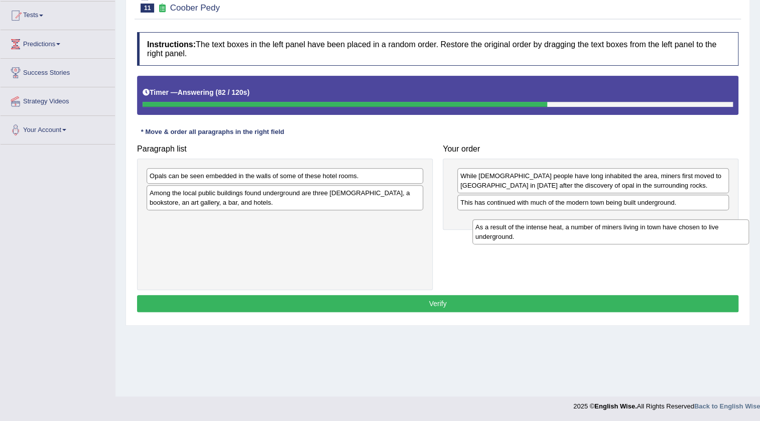
drag, startPoint x: 214, startPoint y: 198, endPoint x: 542, endPoint y: 230, distance: 328.8
click at [542, 230] on div "As a result of the intense heat, a number of miners living in town have chosen …" at bounding box center [610, 231] width 277 height 25
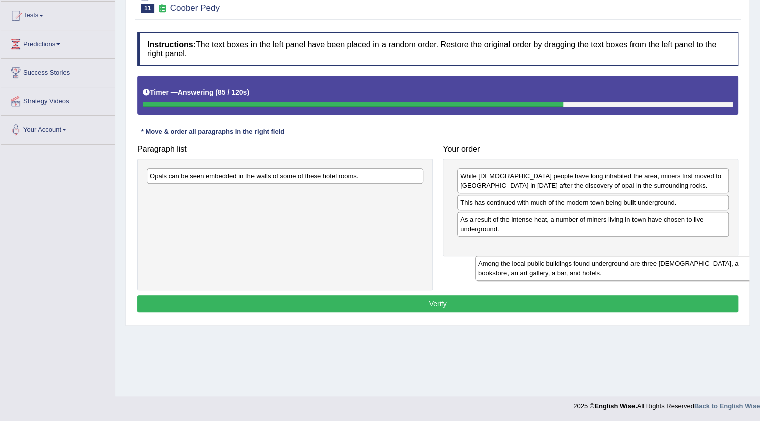
drag, startPoint x: 166, startPoint y: 200, endPoint x: 495, endPoint y: 270, distance: 336.6
click at [495, 270] on div "Among the local public buildings found underground are three churches, a bookst…" at bounding box center [613, 268] width 277 height 25
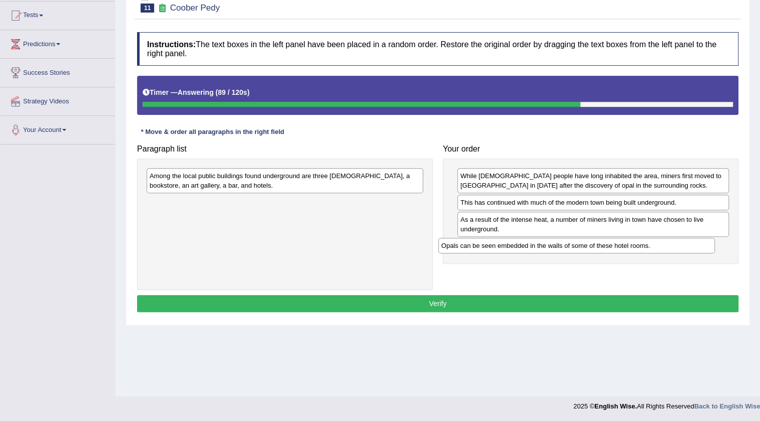
drag, startPoint x: 245, startPoint y: 177, endPoint x: 537, endPoint y: 246, distance: 299.9
click at [537, 246] on div "Opals can be seen embedded in the walls of some of these hotel rooms." at bounding box center [576, 246] width 277 height 16
drag, startPoint x: 537, startPoint y: 246, endPoint x: 543, endPoint y: 250, distance: 6.8
click at [537, 246] on div "Opals can be seen embedded in the walls of some of these hotel rooms." at bounding box center [576, 246] width 277 height 16
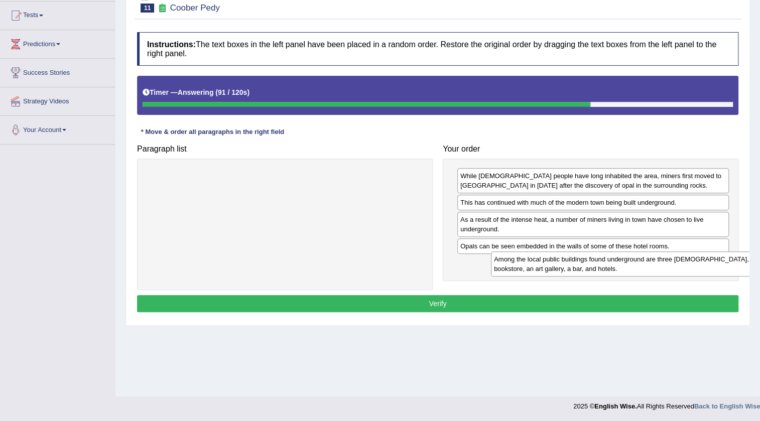
drag, startPoint x: 242, startPoint y: 183, endPoint x: 581, endPoint y: 267, distance: 348.7
click at [581, 267] on div "Among the local public buildings found underground are three churches, a bookst…" at bounding box center [629, 263] width 277 height 25
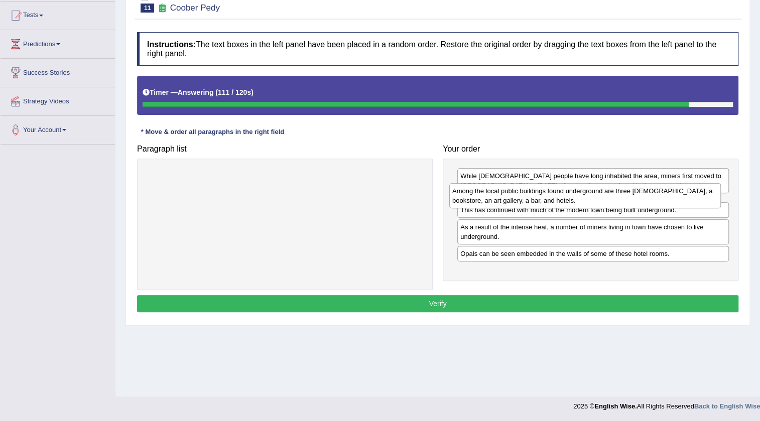
drag, startPoint x: 501, startPoint y: 273, endPoint x: 493, endPoint y: 201, distance: 72.2
click at [493, 201] on div "Among the local public buildings found underground are three churches, a bookst…" at bounding box center [585, 195] width 272 height 25
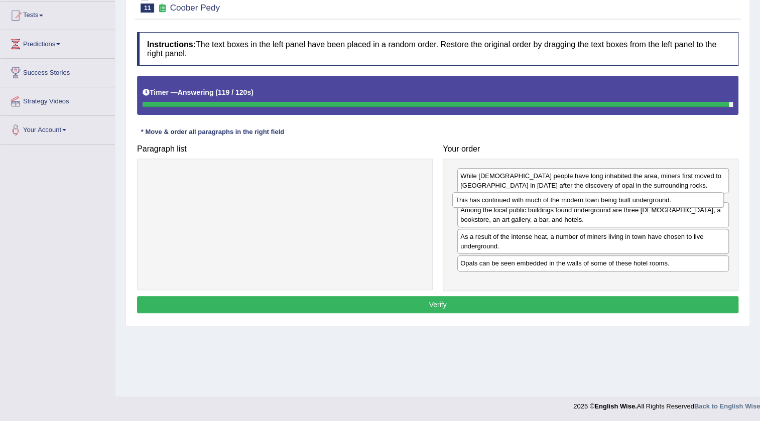
drag, startPoint x: 545, startPoint y: 235, endPoint x: 540, endPoint y: 204, distance: 31.5
click at [540, 204] on div "This has continued with much of the modern town being built underground." at bounding box center [588, 200] width 272 height 16
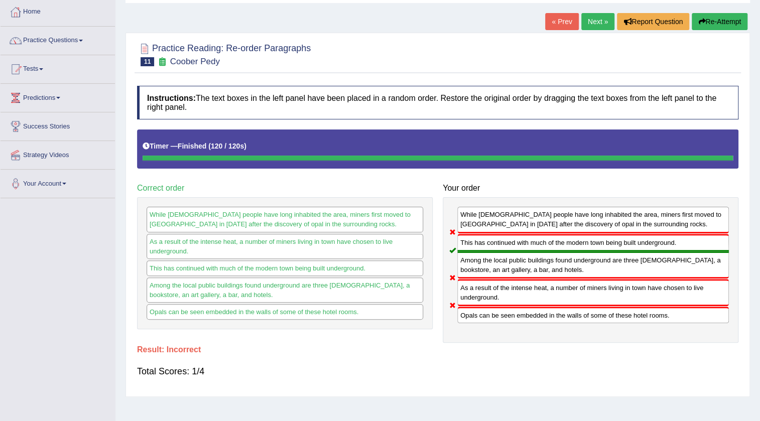
scroll to position [0, 0]
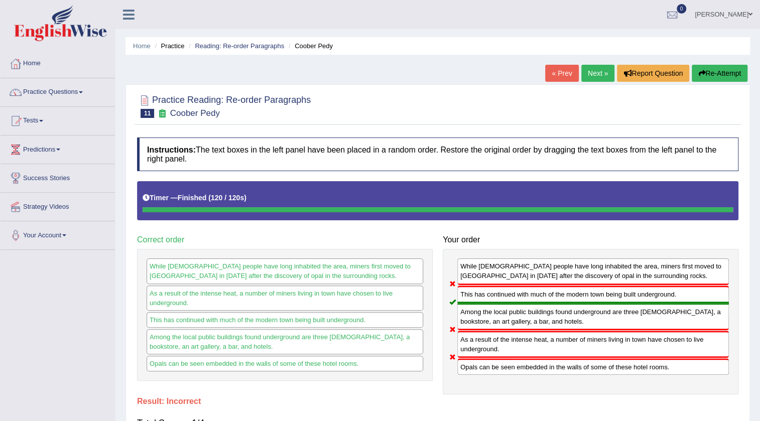
click at [585, 66] on link "Next »" at bounding box center [597, 73] width 33 height 17
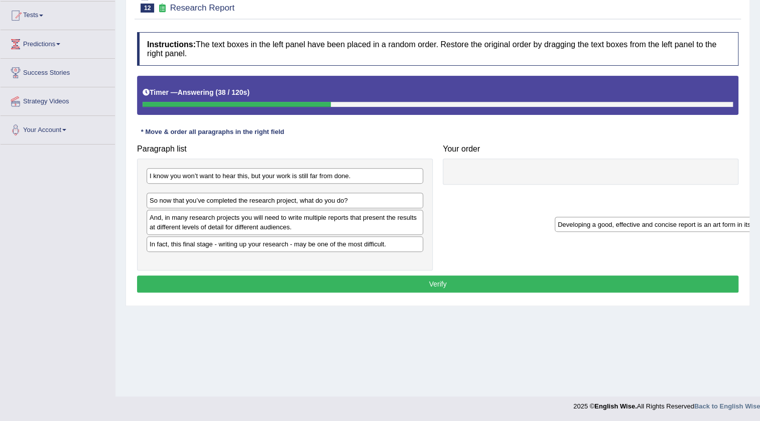
drag, startPoint x: 314, startPoint y: 214, endPoint x: 714, endPoint y: 222, distance: 400.6
click at [718, 227] on div "Developing a good, effective and concise report is an art form in itself." at bounding box center [693, 225] width 277 height 16
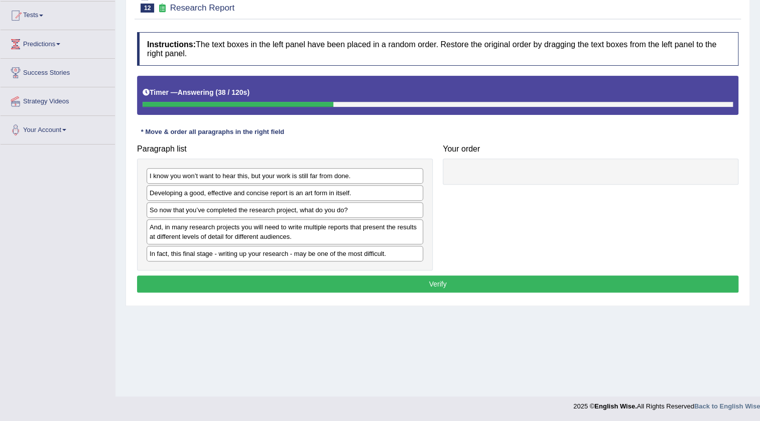
drag, startPoint x: 666, startPoint y: 175, endPoint x: 689, endPoint y: 166, distance: 24.5
click at [684, 166] on div at bounding box center [591, 172] width 296 height 26
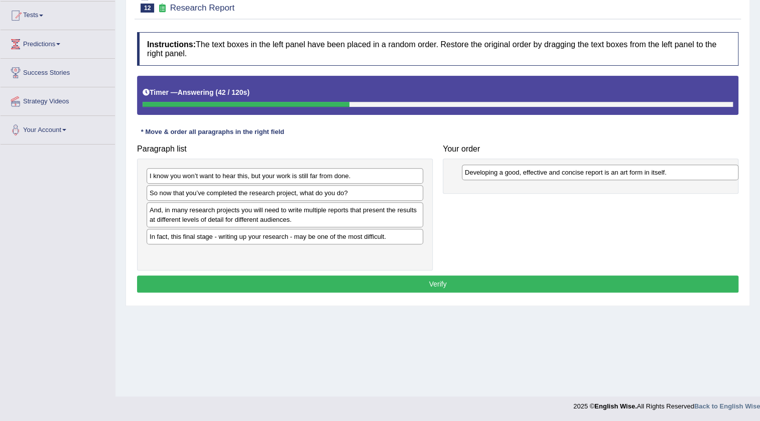
drag, startPoint x: 260, startPoint y: 198, endPoint x: 575, endPoint y: 177, distance: 315.9
click at [575, 177] on div "Developing a good, effective and concise report is an art form in itself." at bounding box center [600, 173] width 277 height 16
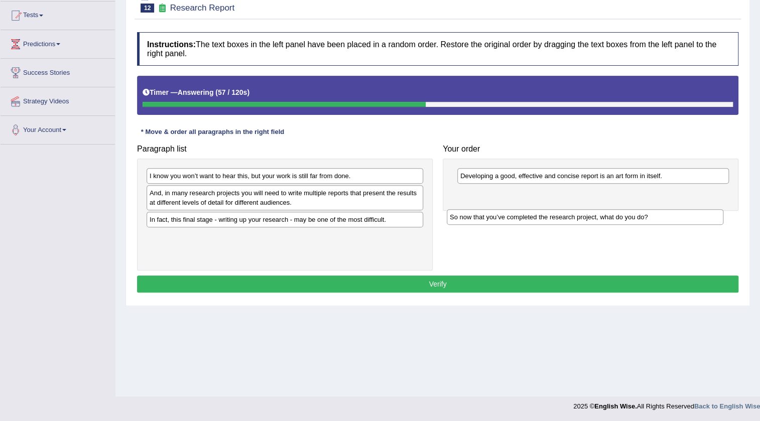
drag, startPoint x: 274, startPoint y: 185, endPoint x: 574, endPoint y: 207, distance: 301.5
click at [574, 209] on div "So now that you’ve completed the research project, what do you do?" at bounding box center [585, 217] width 277 height 16
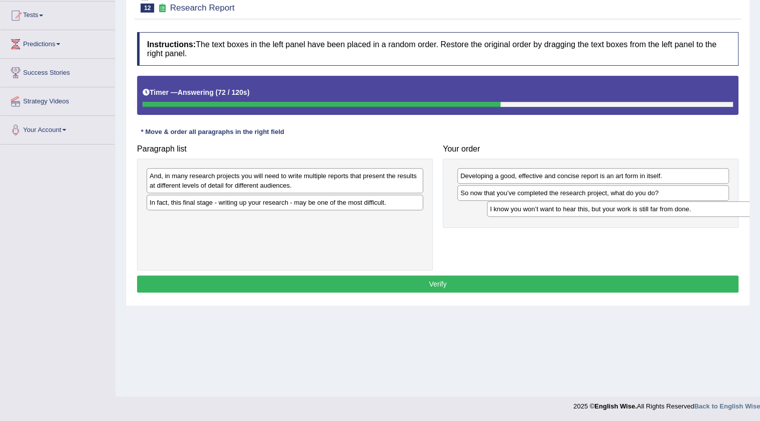
drag, startPoint x: 196, startPoint y: 179, endPoint x: 536, endPoint y: 212, distance: 341.9
click at [536, 212] on div "I know you won’t want to hear this, but your work is still far from done." at bounding box center [625, 209] width 277 height 16
click at [534, 211] on div "I know you won’t want to hear this, but your work is still far from done." at bounding box center [625, 209] width 277 height 16
drag, startPoint x: 500, startPoint y: 193, endPoint x: 482, endPoint y: 219, distance: 31.7
click at [482, 219] on div "So now that you’ve completed the research project, what do you do?" at bounding box center [575, 219] width 272 height 16
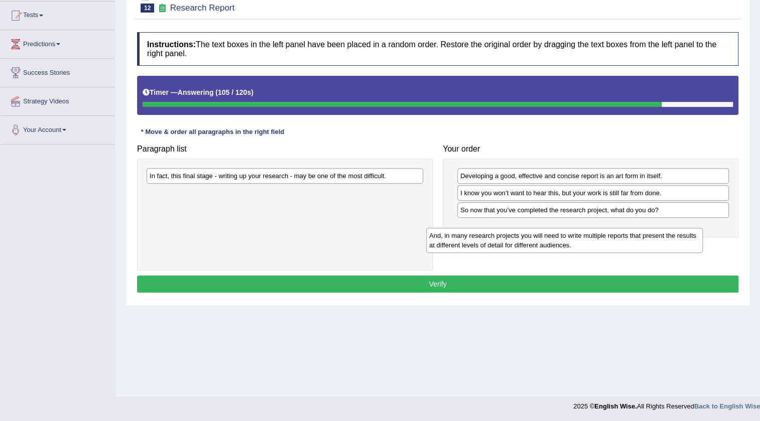
drag, startPoint x: 230, startPoint y: 190, endPoint x: 528, endPoint y: 240, distance: 301.8
click at [528, 240] on div "And, in many research projects you will need to write multiple reports that pre…" at bounding box center [564, 240] width 277 height 25
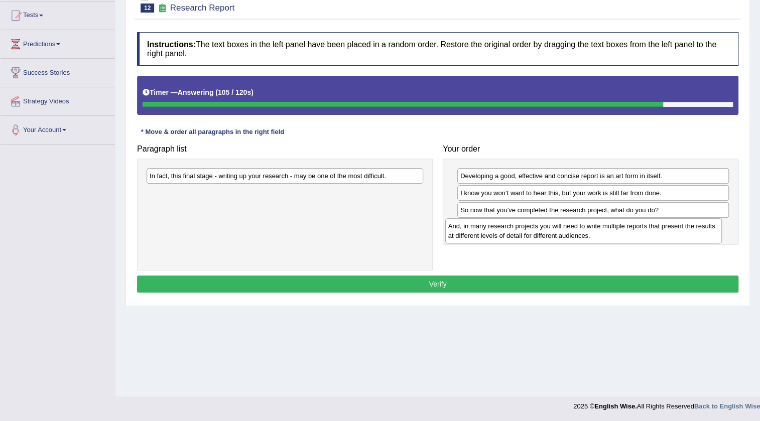
click at [528, 238] on div "And, in many research projects you will need to write multiple reports that pre…" at bounding box center [583, 230] width 277 height 25
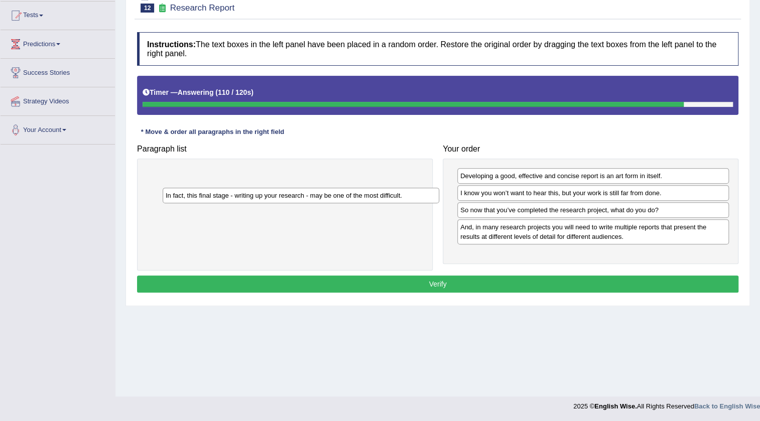
drag, startPoint x: 382, startPoint y: 178, endPoint x: 552, endPoint y: 282, distance: 199.2
click at [439, 203] on div "In fact, this final stage - writing up your research - may be one of the most d…" at bounding box center [301, 196] width 277 height 16
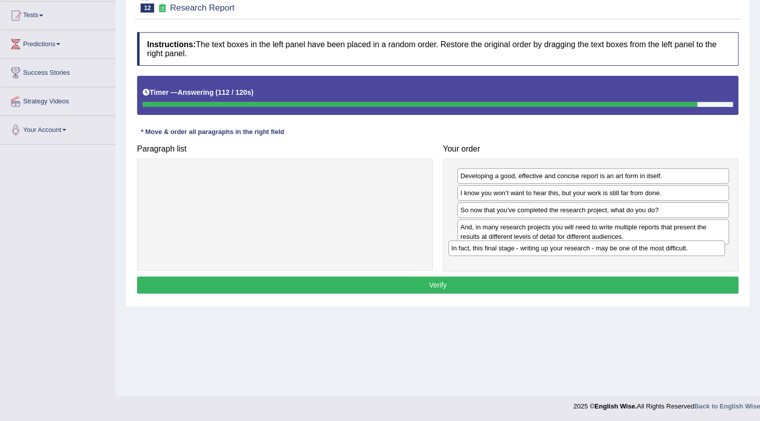
drag, startPoint x: 347, startPoint y: 175, endPoint x: 649, endPoint y: 247, distance: 310.2
click at [649, 247] on div "In fact, this final stage - writing up your research - may be one of the most d…" at bounding box center [586, 248] width 277 height 16
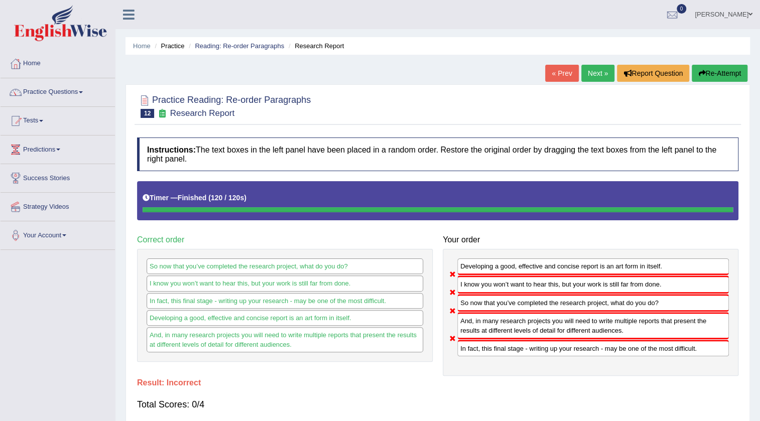
click at [584, 76] on link "Next »" at bounding box center [597, 73] width 33 height 17
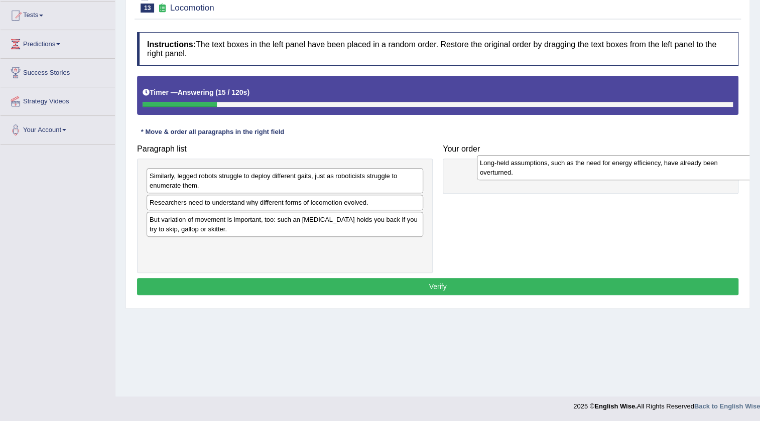
drag, startPoint x: 197, startPoint y: 186, endPoint x: 527, endPoint y: 171, distance: 330.1
click at [527, 172] on div "Long-held assumptions, such as the need for energy efficiency, have already bee…" at bounding box center [615, 167] width 277 height 25
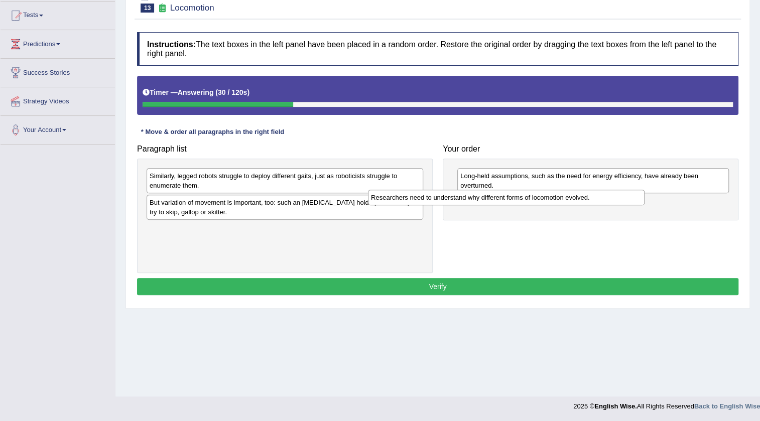
drag, startPoint x: 195, startPoint y: 205, endPoint x: 440, endPoint y: 207, distance: 245.0
click at [431, 205] on div "Researchers need to understand why different forms of locomotion evolved." at bounding box center [506, 198] width 277 height 16
click at [440, 205] on div "Researchers need to understand why different forms of locomotion evolved." at bounding box center [506, 198] width 277 height 16
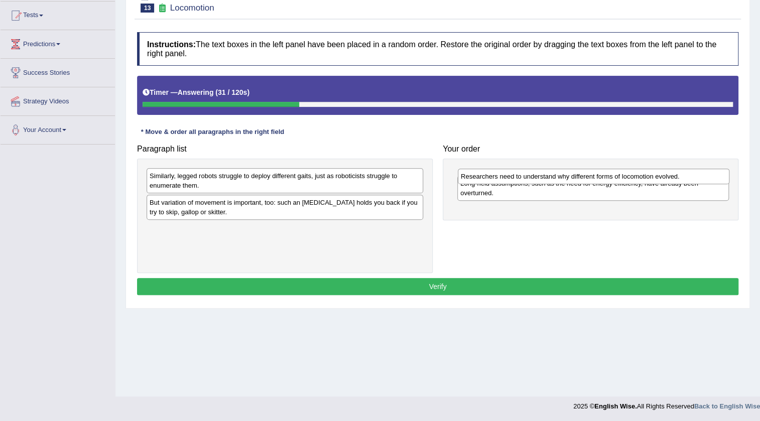
drag, startPoint x: 496, startPoint y: 205, endPoint x: 496, endPoint y: 173, distance: 32.1
click at [496, 173] on div "Researchers need to understand why different forms of locomotion evolved." at bounding box center [594, 177] width 272 height 16
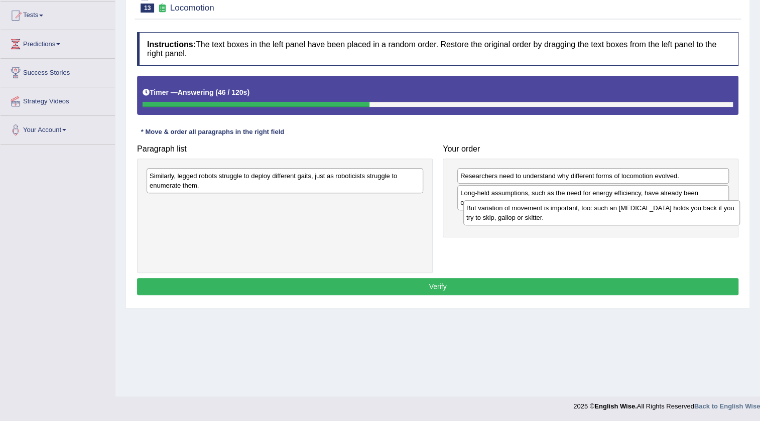
drag, startPoint x: 256, startPoint y: 206, endPoint x: 573, endPoint y: 211, distance: 316.8
click at [573, 211] on div "But variation of movement is important, too: such an [MEDICAL_DATA] holds you b…" at bounding box center [601, 212] width 277 height 25
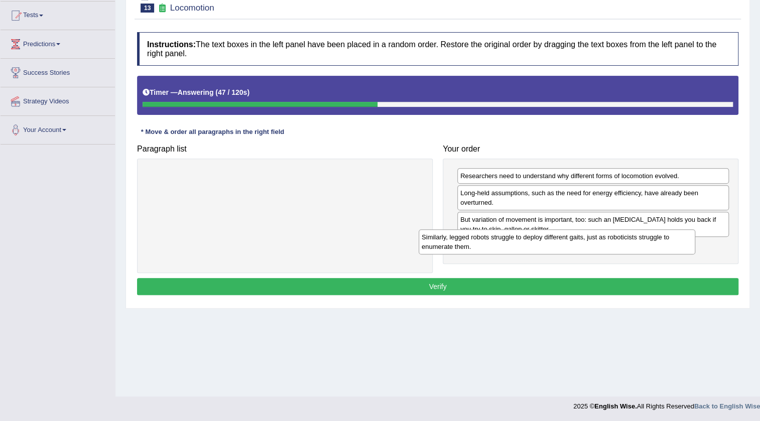
drag, startPoint x: 274, startPoint y: 181, endPoint x: 557, endPoint y: 242, distance: 289.7
click at [557, 243] on div "Similarly, legged robots struggle to deploy different gaits, just as roboticist…" at bounding box center [557, 241] width 277 height 25
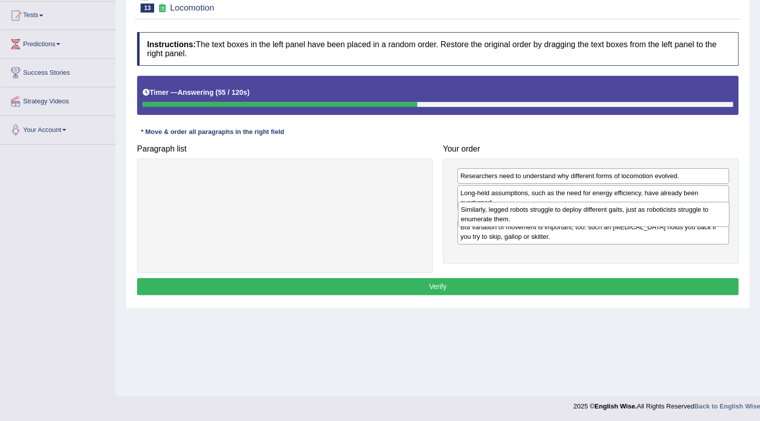
drag, startPoint x: 567, startPoint y: 255, endPoint x: 567, endPoint y: 218, distance: 37.1
click at [567, 218] on div "Similarly, legged robots struggle to deploy different gaits, just as roboticist…" at bounding box center [594, 214] width 272 height 25
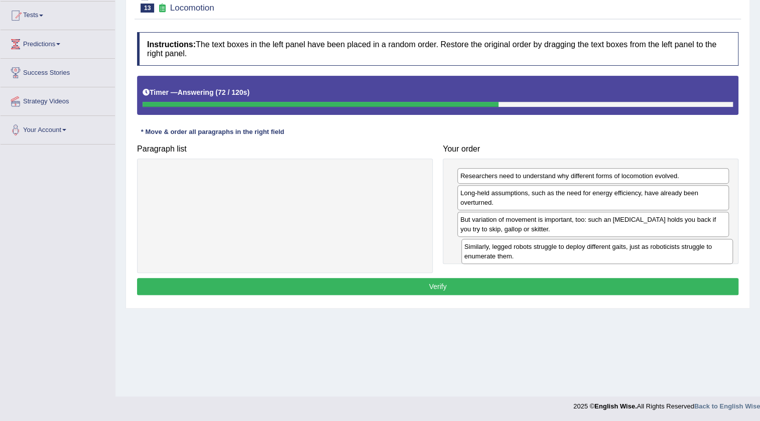
drag, startPoint x: 560, startPoint y: 228, endPoint x: 564, endPoint y: 255, distance: 27.9
click at [564, 255] on div "Similarly, legged robots struggle to deploy different gaits, just as roboticist…" at bounding box center [597, 251] width 272 height 25
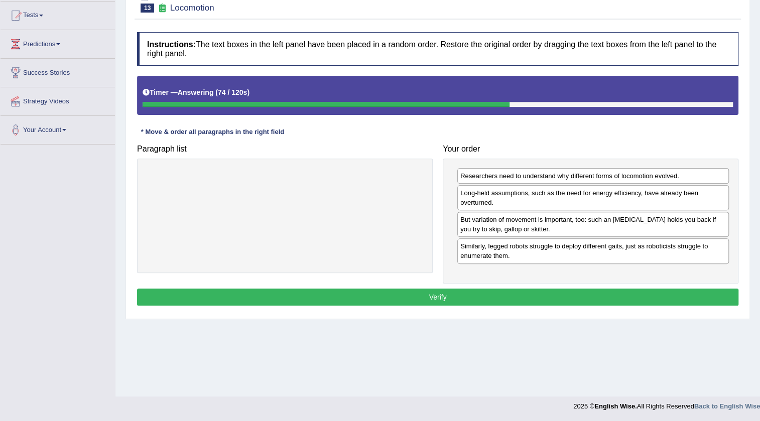
click at [591, 289] on button "Verify" at bounding box center [437, 297] width 601 height 17
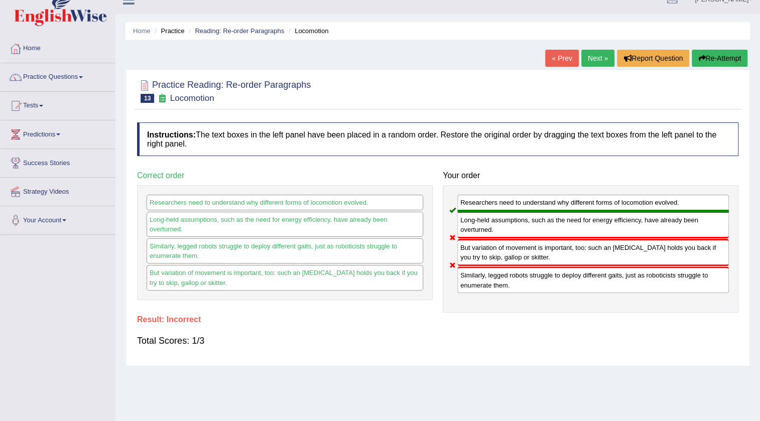
scroll to position [15, 0]
click at [315, 206] on div "Researchers need to understand why different forms of locomotion evolved." at bounding box center [285, 203] width 277 height 16
drag, startPoint x: 313, startPoint y: 204, endPoint x: 344, endPoint y: 204, distance: 31.6
click at [344, 204] on div "Researchers need to understand why different forms of locomotion evolved." at bounding box center [285, 203] width 277 height 16
drag, startPoint x: 647, startPoint y: 201, endPoint x: 618, endPoint y: 201, distance: 29.1
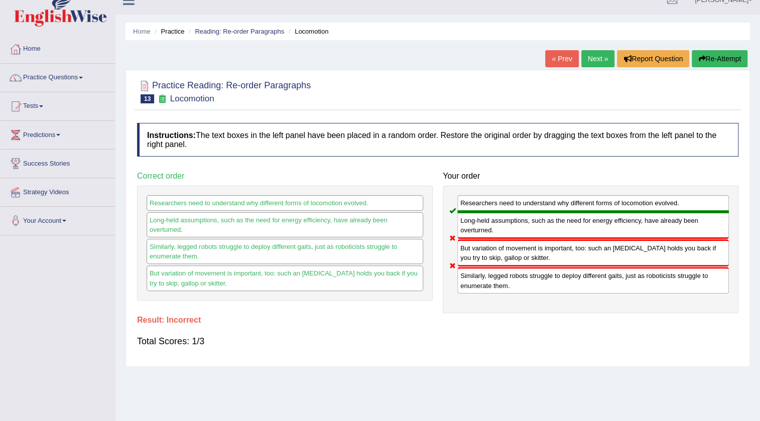
click at [618, 201] on div "Researchers need to understand why different forms of locomotion evolved." at bounding box center [593, 203] width 272 height 17
drag, startPoint x: 533, startPoint y: 206, endPoint x: 665, endPoint y: 208, distance: 132.0
click at [665, 208] on div "Researchers need to understand why different forms of locomotion evolved." at bounding box center [593, 203] width 272 height 17
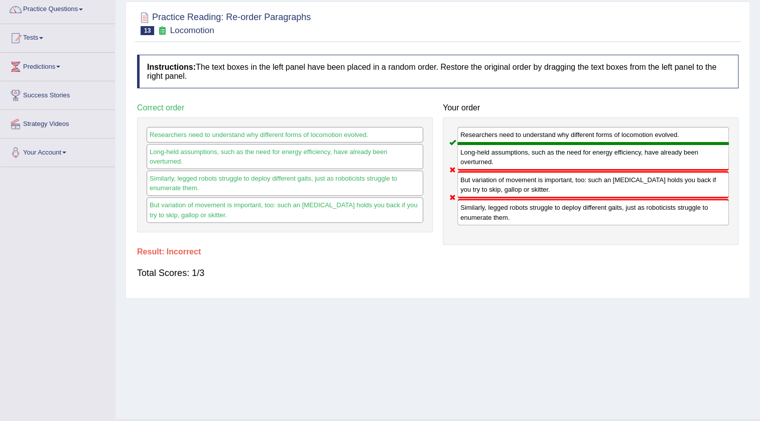
scroll to position [105, 0]
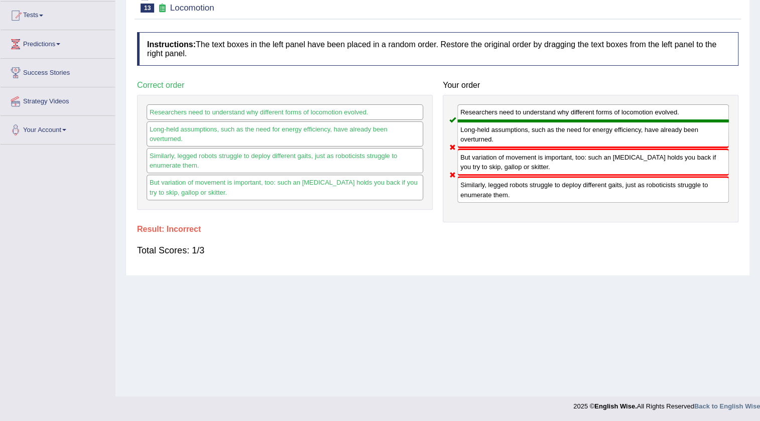
drag, startPoint x: 339, startPoint y: 183, endPoint x: 353, endPoint y: 180, distance: 14.3
click at [353, 180] on div "But variation of movement is important, too: such an [MEDICAL_DATA] holds you b…" at bounding box center [285, 187] width 277 height 25
click at [339, 210] on div "Paragraph list Correct order Researchers need to understand why different forms…" at bounding box center [437, 149] width 611 height 146
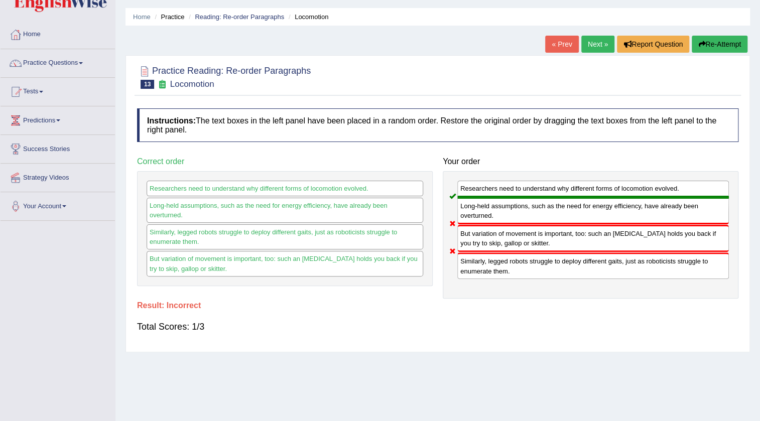
scroll to position [15, 0]
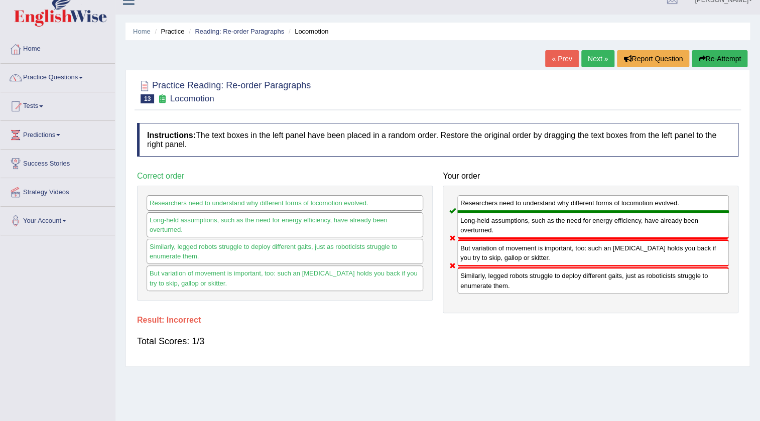
click at [598, 58] on link "Next »" at bounding box center [597, 58] width 33 height 17
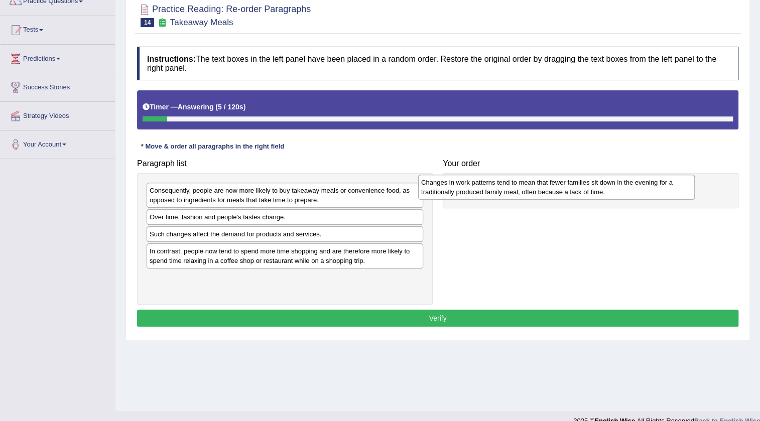
drag, startPoint x: 224, startPoint y: 201, endPoint x: 528, endPoint y: 189, distance: 303.9
click at [528, 189] on div "Changes in work patterns tend to mean that fewer families sit down in the eveni…" at bounding box center [556, 187] width 277 height 25
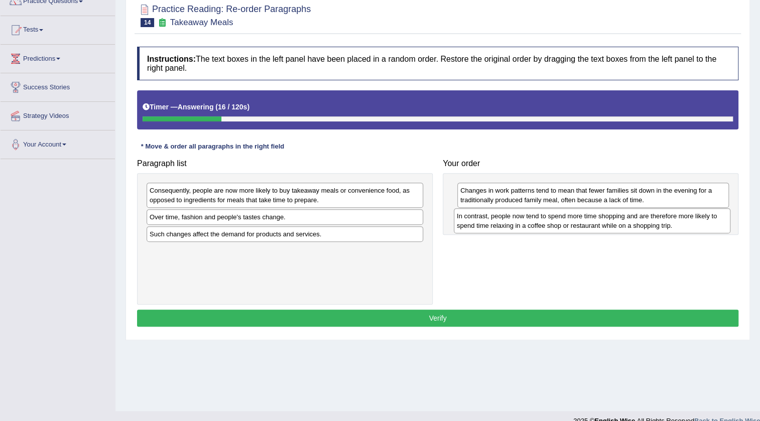
drag, startPoint x: 278, startPoint y: 259, endPoint x: 585, endPoint y: 224, distance: 309.2
click at [585, 224] on div "In contrast, people now tend to spend more time shopping and are therefore more…" at bounding box center [592, 220] width 277 height 25
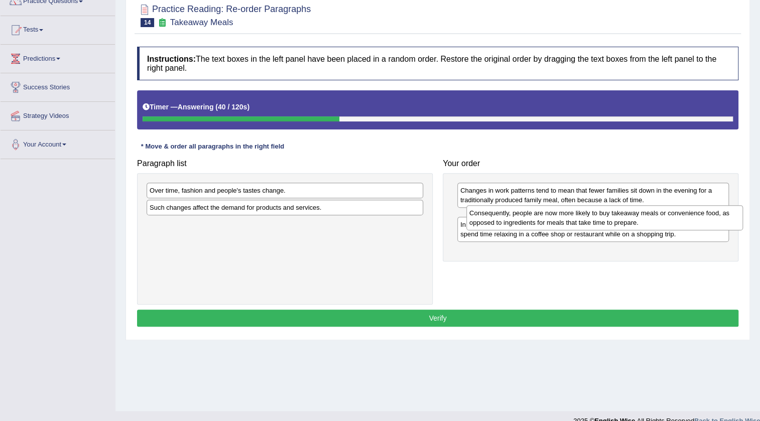
drag, startPoint x: 234, startPoint y: 193, endPoint x: 554, endPoint y: 216, distance: 320.5
click at [554, 216] on div "Consequently, people are now more likely to buy takeaway meals or convenience f…" at bounding box center [604, 217] width 277 height 25
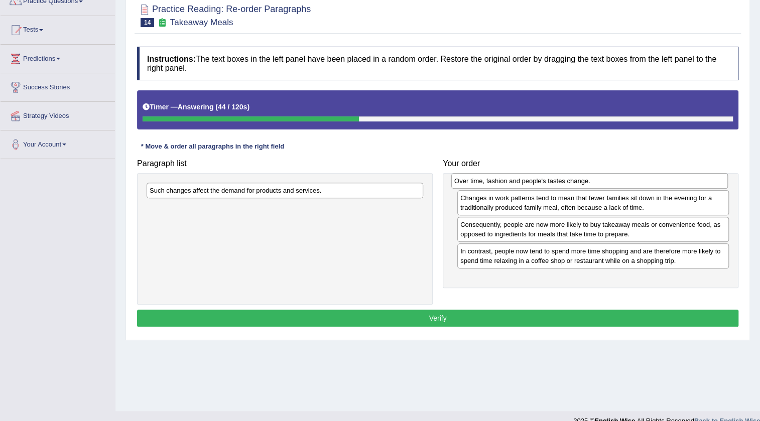
drag, startPoint x: 192, startPoint y: 193, endPoint x: 496, endPoint y: 183, distance: 304.8
click at [496, 183] on div "Over time, fashion and people's tastes change." at bounding box center [589, 181] width 277 height 16
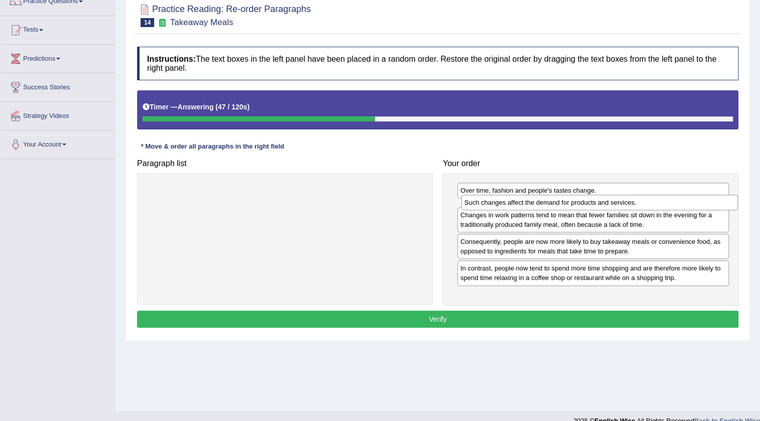
drag, startPoint x: 248, startPoint y: 189, endPoint x: 563, endPoint y: 201, distance: 314.9
click at [563, 201] on div "Such changes affect the demand for products and services." at bounding box center [599, 203] width 277 height 16
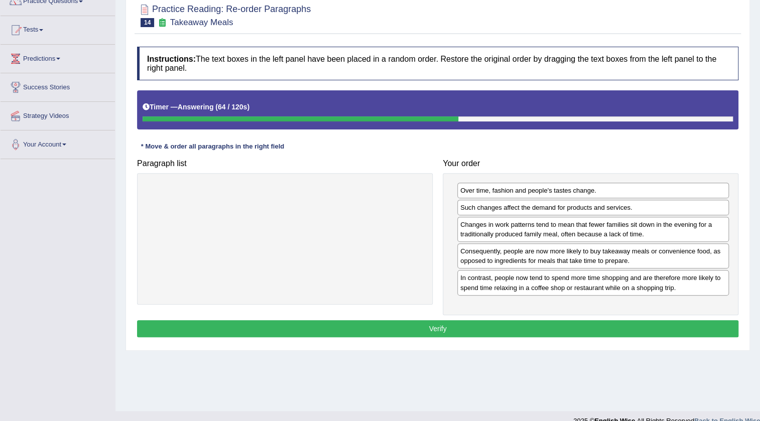
click at [475, 324] on button "Verify" at bounding box center [437, 328] width 601 height 17
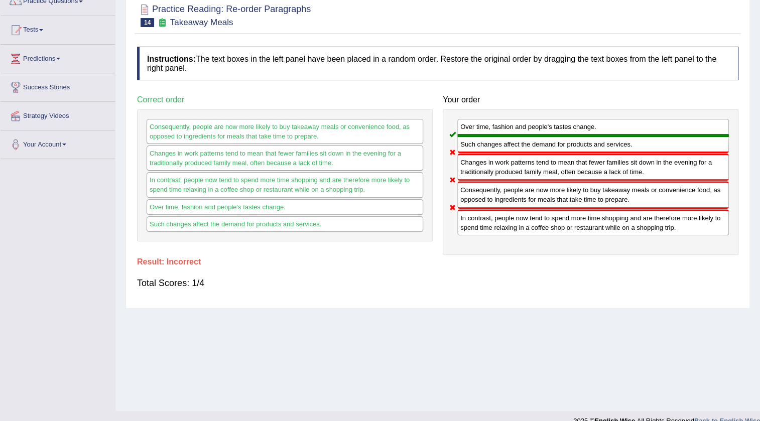
click at [236, 134] on div "Consequently, people are now more likely to buy takeaway meals or convenience f…" at bounding box center [285, 131] width 277 height 25
click at [459, 257] on h4 "Result:" at bounding box center [437, 261] width 601 height 9
click at [362, 273] on div "Total Scores: 1/4" at bounding box center [437, 283] width 601 height 24
click at [312, 275] on div "Total Scores: 1/4" at bounding box center [437, 283] width 601 height 24
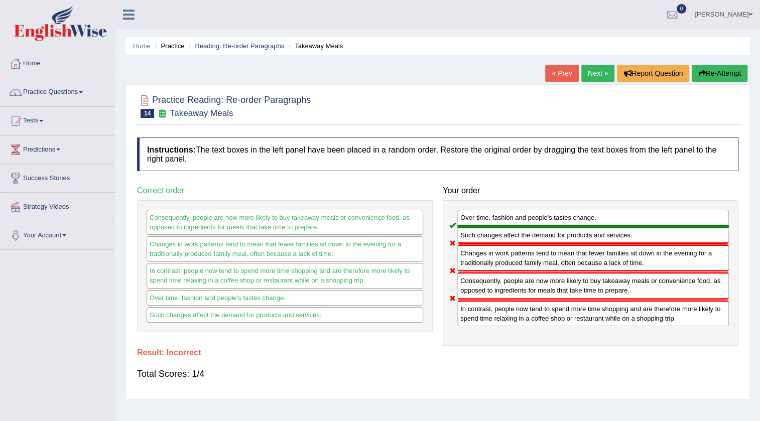
click at [723, 75] on button "Re-Attempt" at bounding box center [720, 73] width 56 height 17
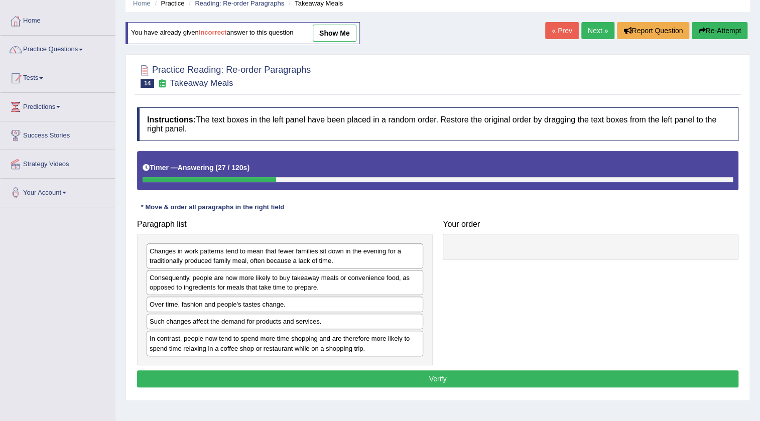
scroll to position [91, 0]
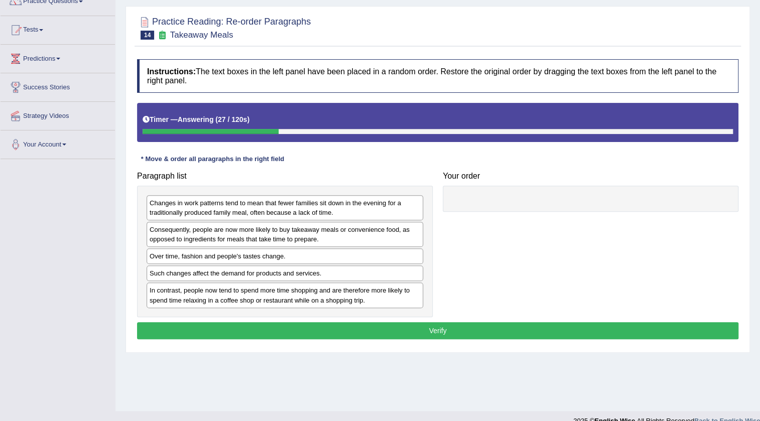
click at [555, 336] on button "Verify" at bounding box center [437, 330] width 601 height 17
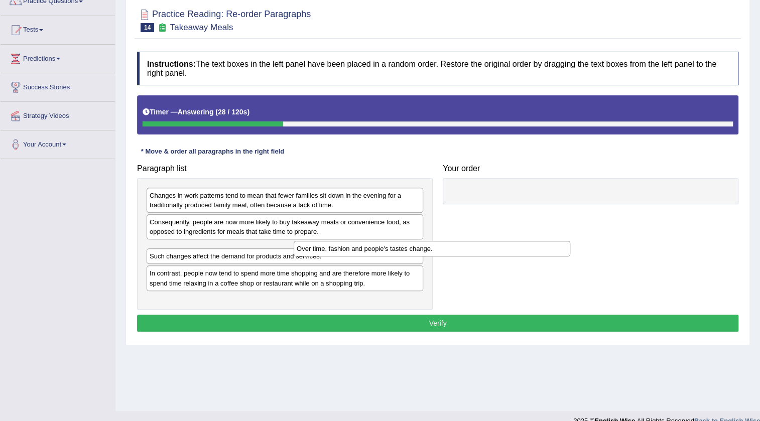
drag, startPoint x: 353, startPoint y: 247, endPoint x: 524, endPoint y: 246, distance: 171.2
click at [526, 247] on div "Over time, fashion and people's tastes change." at bounding box center [432, 249] width 277 height 16
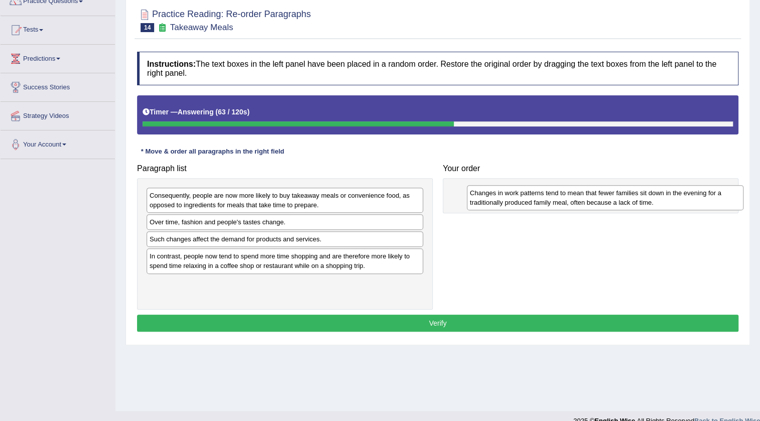
drag, startPoint x: 243, startPoint y: 201, endPoint x: 554, endPoint y: 198, distance: 310.7
click at [554, 198] on div "Changes in work patterns tend to mean that fewer families sit down in the eveni…" at bounding box center [605, 197] width 277 height 25
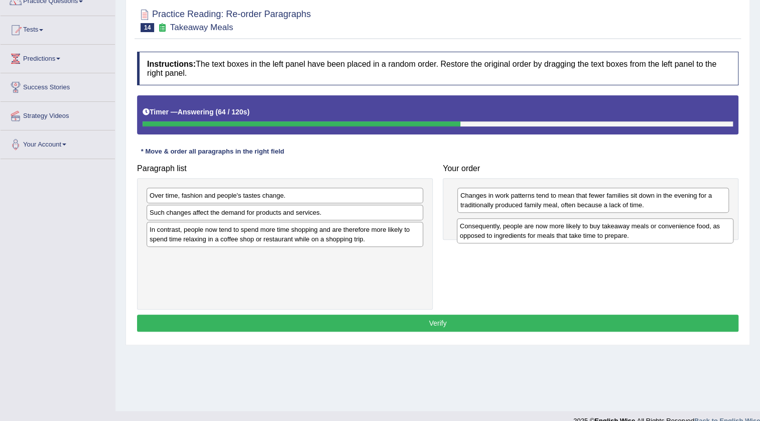
drag, startPoint x: 190, startPoint y: 200, endPoint x: 500, endPoint y: 230, distance: 311.7
click at [500, 230] on div "Consequently, people are now more likely to buy takeaway meals or convenience f…" at bounding box center [595, 230] width 277 height 25
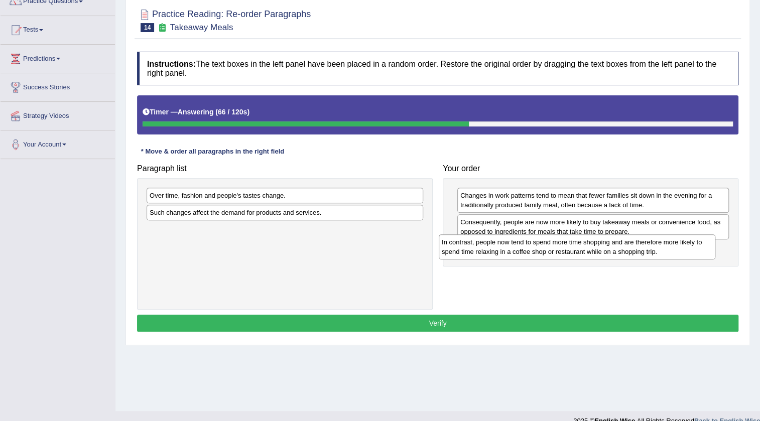
drag, startPoint x: 246, startPoint y: 233, endPoint x: 539, endPoint y: 245, distance: 292.4
click at [539, 245] on div "In contrast, people now tend to spend more time shopping and are therefore more…" at bounding box center [577, 246] width 277 height 25
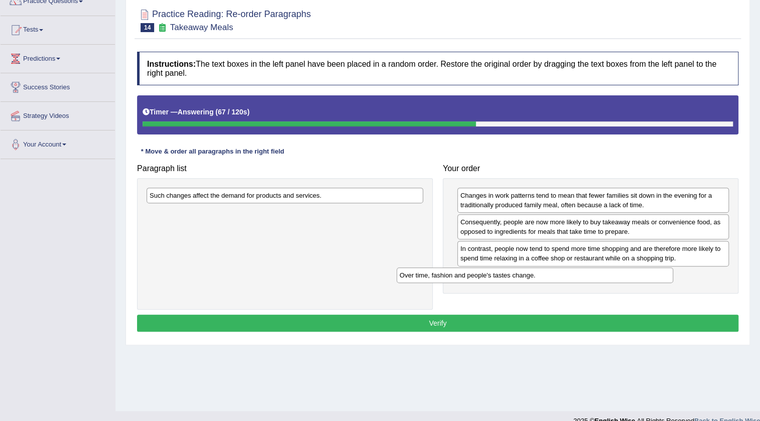
drag, startPoint x: 310, startPoint y: 199, endPoint x: 566, endPoint y: 280, distance: 268.4
click at [566, 280] on div "Over time, fashion and people's tastes change." at bounding box center [535, 276] width 277 height 16
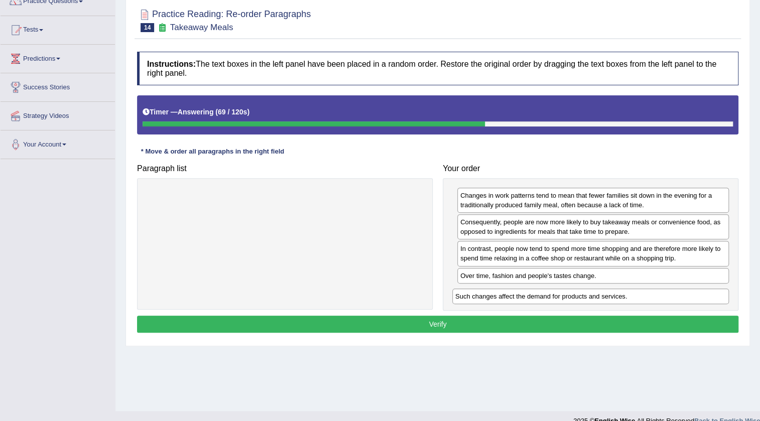
drag, startPoint x: 207, startPoint y: 197, endPoint x: 513, endPoint y: 298, distance: 322.4
click at [513, 298] on div "Such changes affect the demand for products and services." at bounding box center [590, 297] width 277 height 16
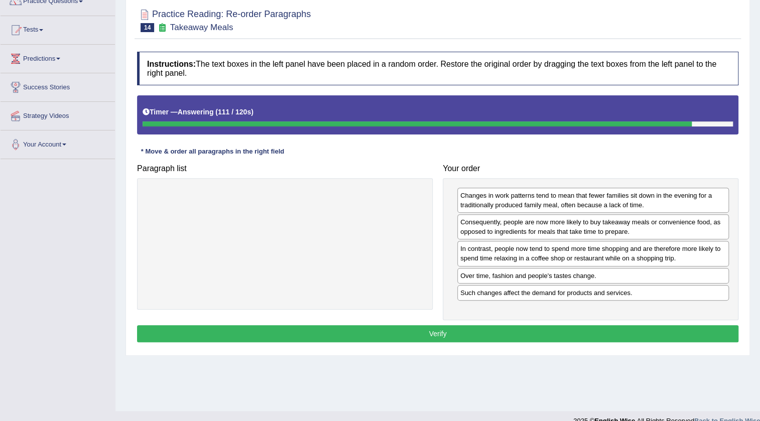
click at [502, 330] on button "Verify" at bounding box center [437, 333] width 601 height 17
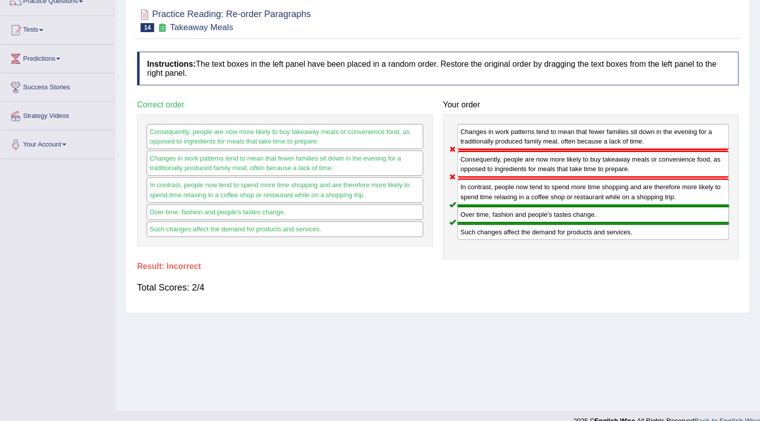
drag, startPoint x: 215, startPoint y: 138, endPoint x: 206, endPoint y: 161, distance: 24.6
click at [206, 161] on div "Consequently, people are now more likely to buy takeaway meals or convenience f…" at bounding box center [285, 180] width 296 height 132
click at [219, 141] on div "Consequently, people are now more likely to buy takeaway meals or convenience f…" at bounding box center [285, 136] width 277 height 25
click at [224, 164] on div "Changes in work patterns tend to mean that fewer families sit down in the eveni…" at bounding box center [285, 163] width 277 height 25
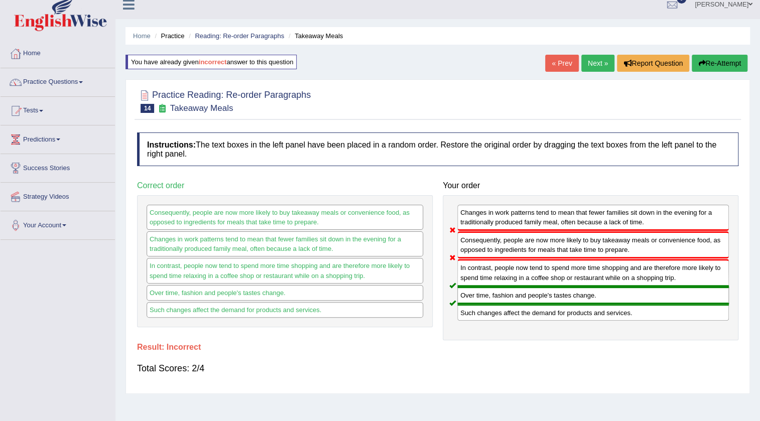
scroll to position [0, 0]
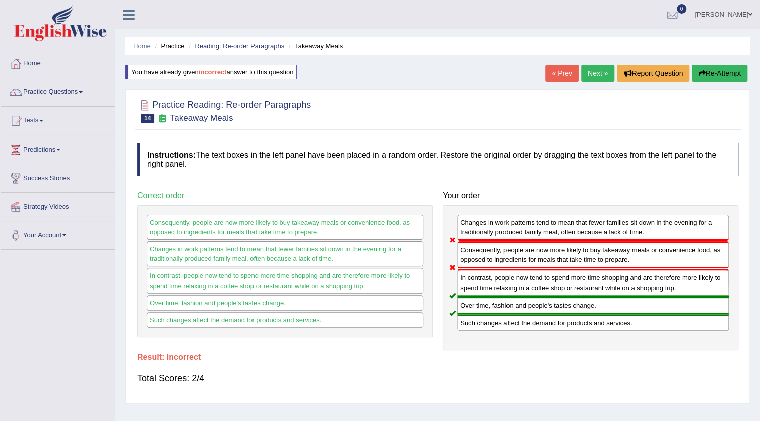
click at [587, 78] on link "Next »" at bounding box center [597, 73] width 33 height 17
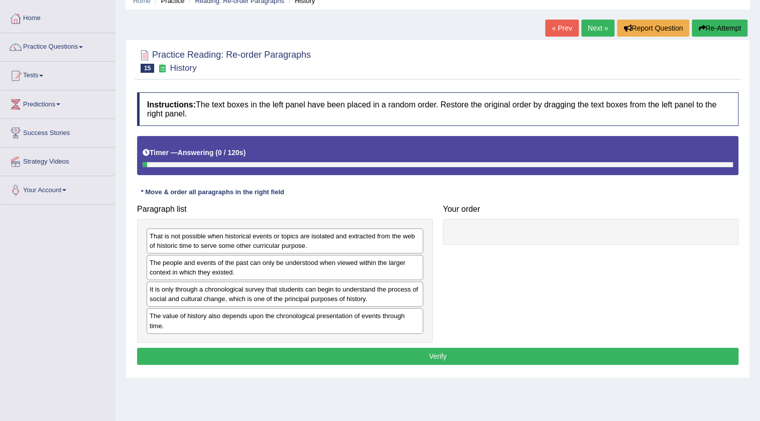
scroll to position [45, 0]
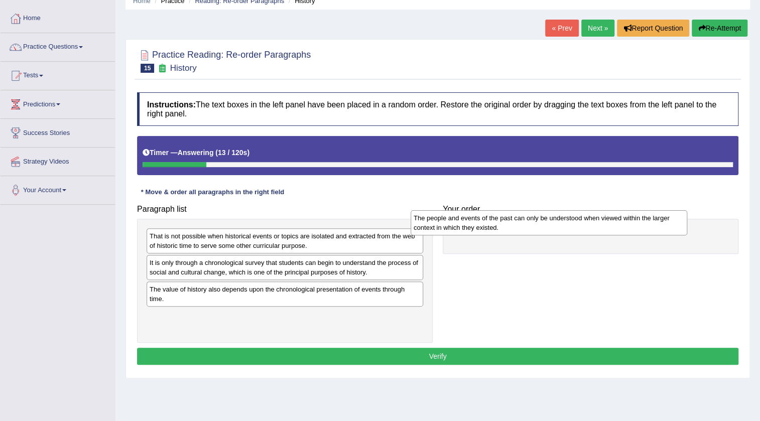
drag, startPoint x: 314, startPoint y: 268, endPoint x: 594, endPoint y: 221, distance: 283.4
click at [594, 221] on div "The people and events of the past can only be understood when viewed within the…" at bounding box center [549, 222] width 277 height 25
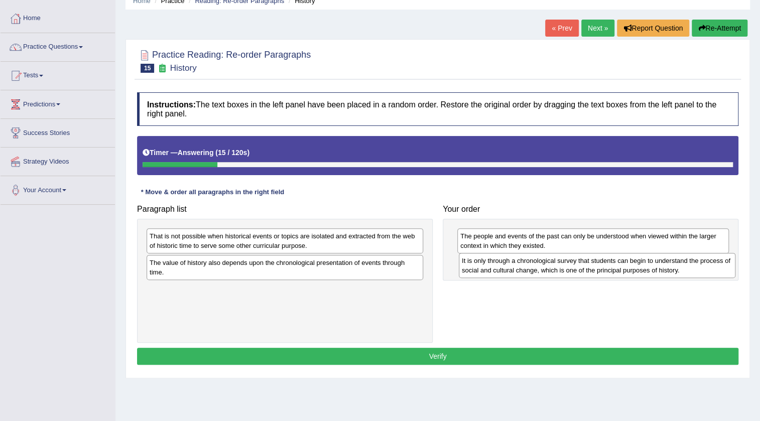
drag, startPoint x: 245, startPoint y: 267, endPoint x: 576, endPoint y: 265, distance: 330.3
click at [576, 265] on div "It is only through a chronological survey that students can begin to understand…" at bounding box center [597, 265] width 277 height 25
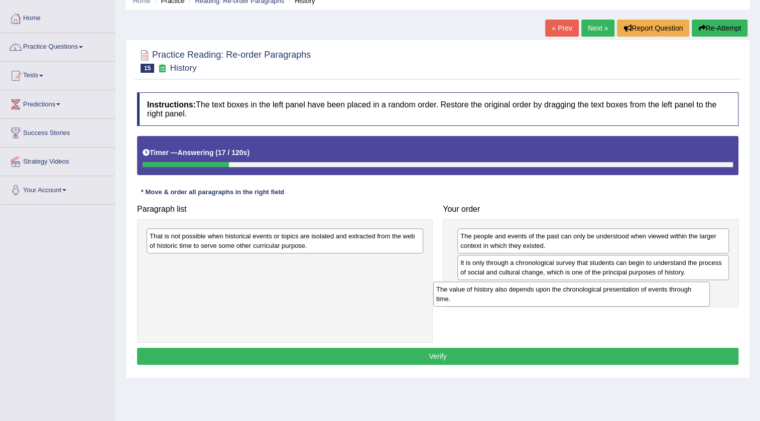
drag, startPoint x: 184, startPoint y: 270, endPoint x: 473, endPoint y: 297, distance: 289.8
click at [473, 297] on div "The value of history also depends upon the chronological presentation of events…" at bounding box center [571, 294] width 277 height 25
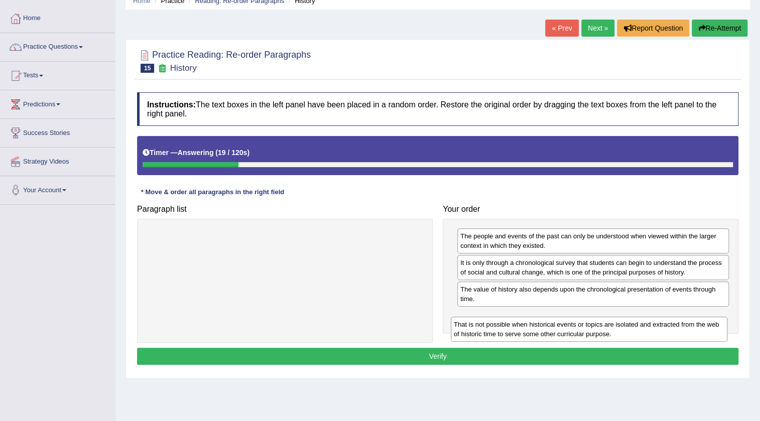
drag, startPoint x: 299, startPoint y: 243, endPoint x: 603, endPoint y: 331, distance: 316.7
click at [603, 331] on div "That is not possible when historical events or topics are isolated and extracte…" at bounding box center [589, 329] width 277 height 25
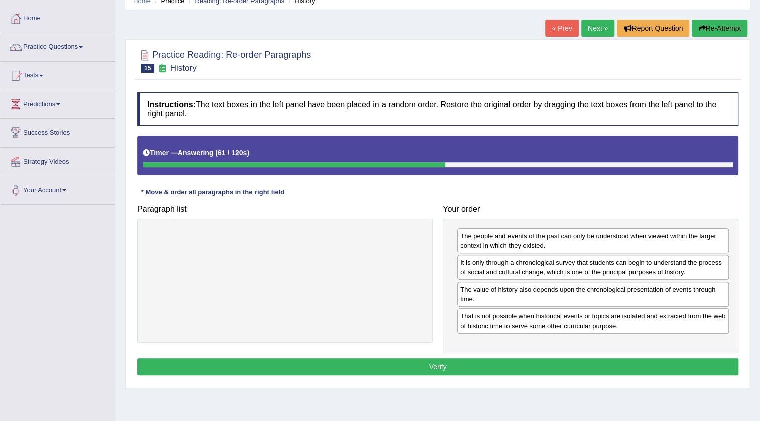
click at [557, 361] on button "Verify" at bounding box center [437, 366] width 601 height 17
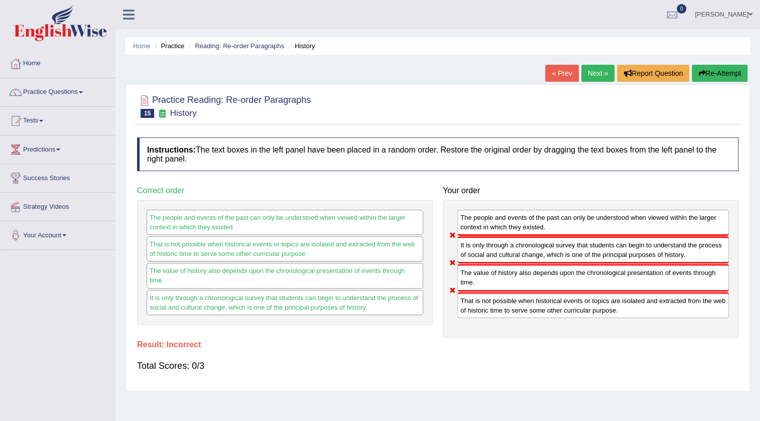
scroll to position [0, 0]
click at [738, 70] on button "Re-Attempt" at bounding box center [720, 73] width 56 height 17
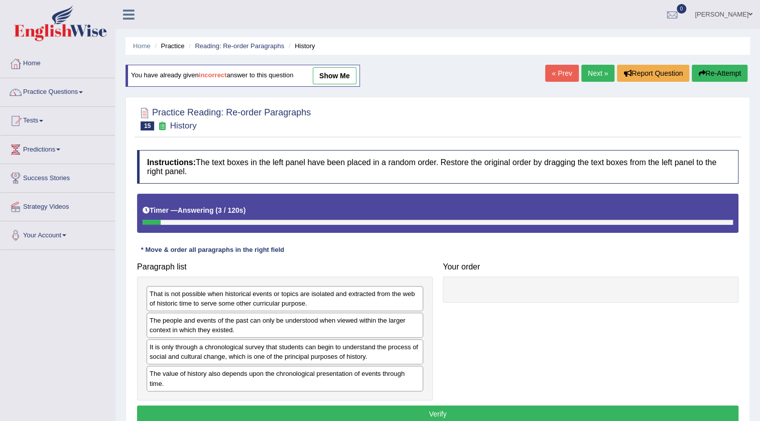
scroll to position [91, 0]
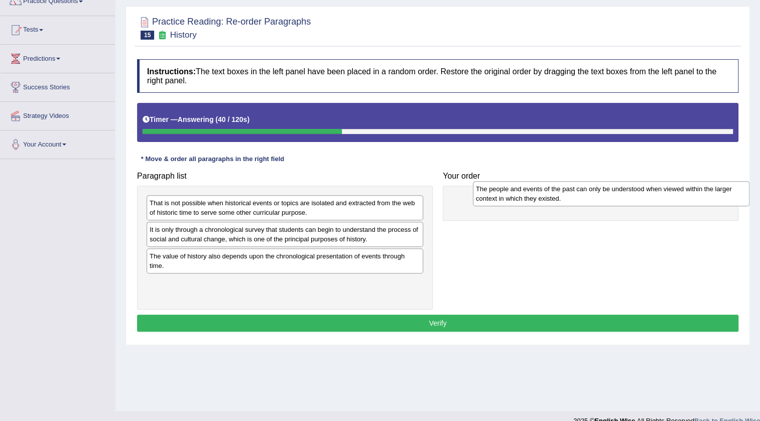
drag, startPoint x: 214, startPoint y: 235, endPoint x: 540, endPoint y: 194, distance: 328.8
click at [540, 194] on div "The people and events of the past can only be understood when viewed within the…" at bounding box center [611, 193] width 277 height 25
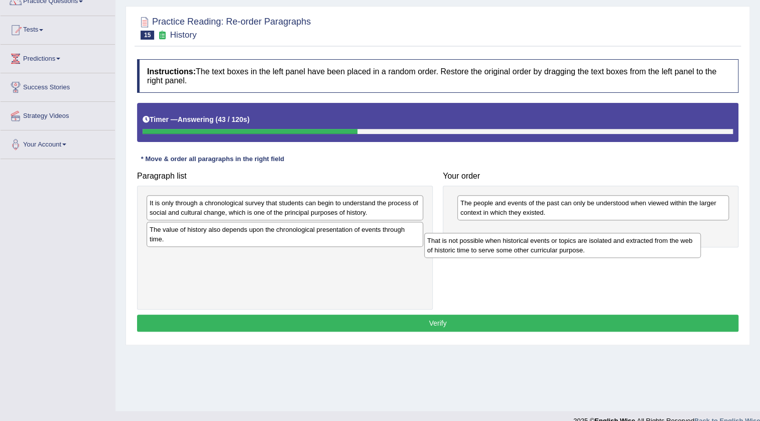
drag, startPoint x: 250, startPoint y: 206, endPoint x: 529, endPoint y: 243, distance: 281.1
click at [531, 243] on div "That is not possible when historical events or topics are isolated and extracte…" at bounding box center [562, 245] width 277 height 25
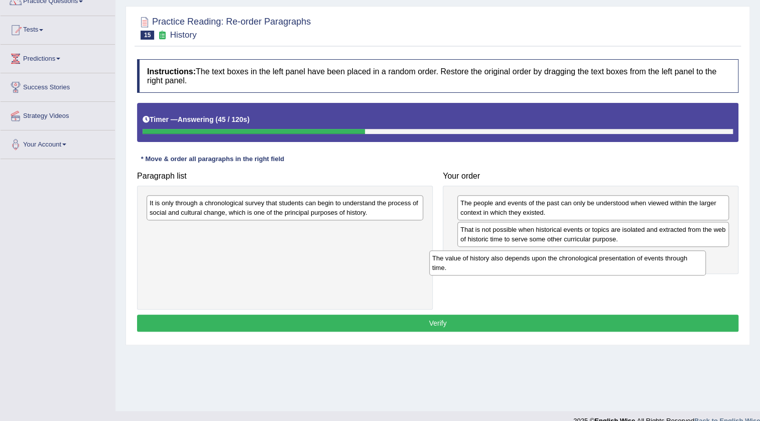
drag, startPoint x: 203, startPoint y: 232, endPoint x: 488, endPoint y: 260, distance: 286.0
click at [488, 260] on div "The value of history also depends upon the chronological presentation of events…" at bounding box center [567, 262] width 277 height 25
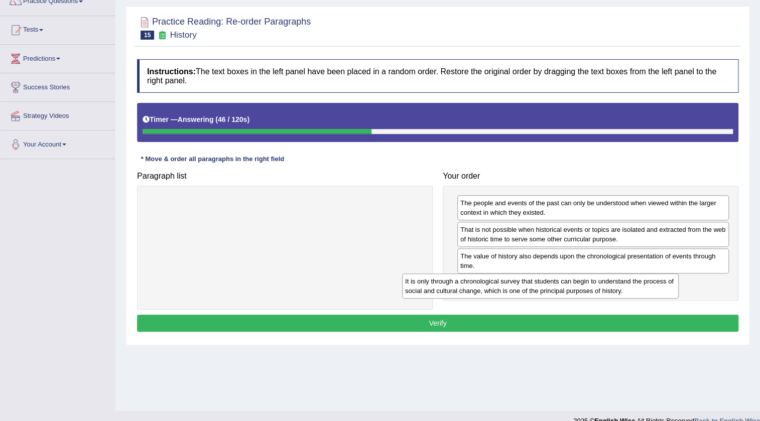
drag, startPoint x: 287, startPoint y: 206, endPoint x: 564, endPoint y: 285, distance: 288.1
click at [564, 284] on div "It is only through a chronological survey that students can begin to understand…" at bounding box center [540, 286] width 277 height 25
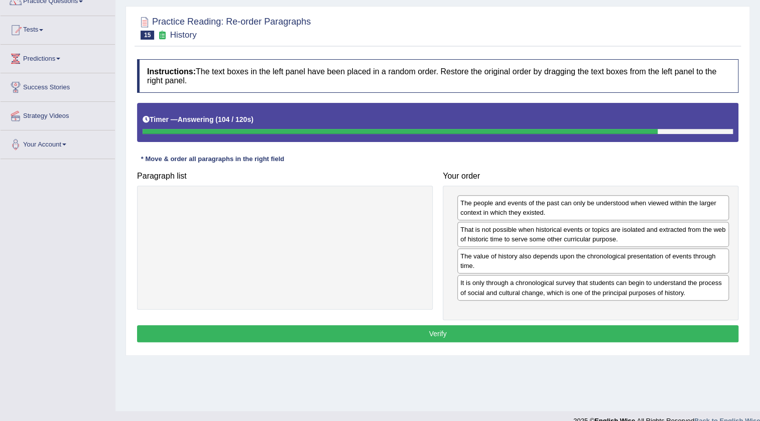
click at [557, 326] on button "Verify" at bounding box center [437, 333] width 601 height 17
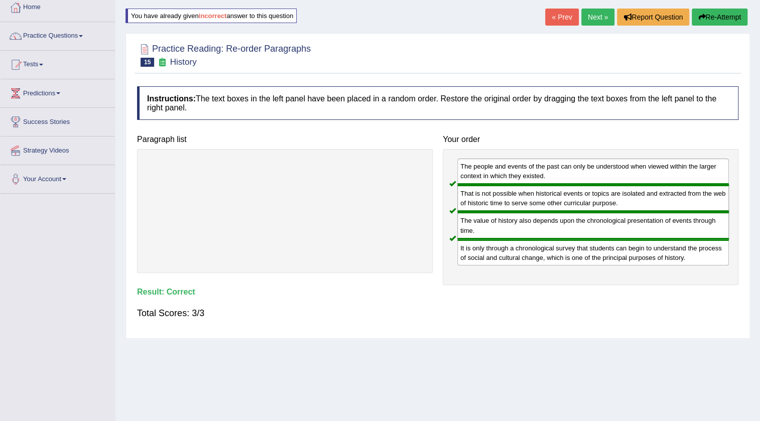
scroll to position [0, 0]
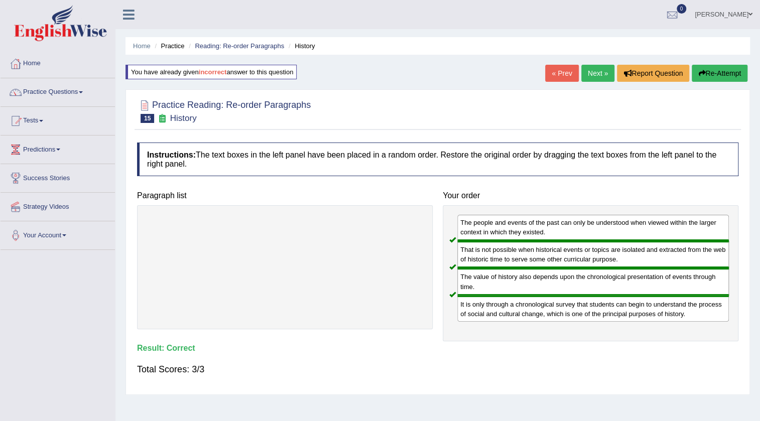
click at [600, 78] on link "Next »" at bounding box center [597, 73] width 33 height 17
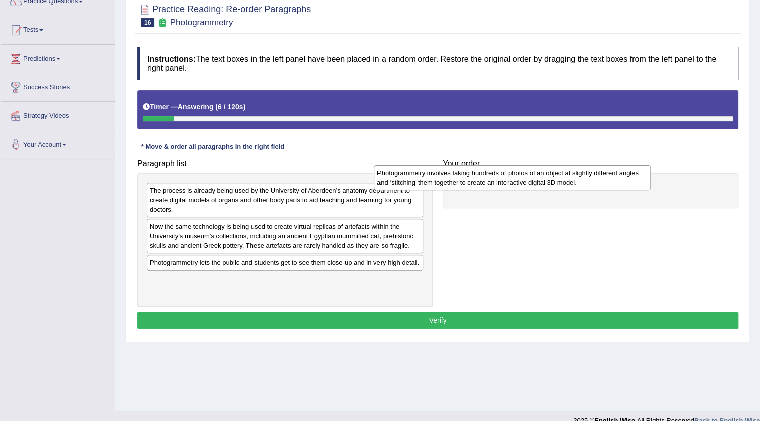
drag, startPoint x: 249, startPoint y: 236, endPoint x: 500, endPoint y: 183, distance: 256.5
click at [500, 183] on div "Photogrammetry involves taking hundreds of photos of an object at slightly diff…" at bounding box center [512, 177] width 277 height 25
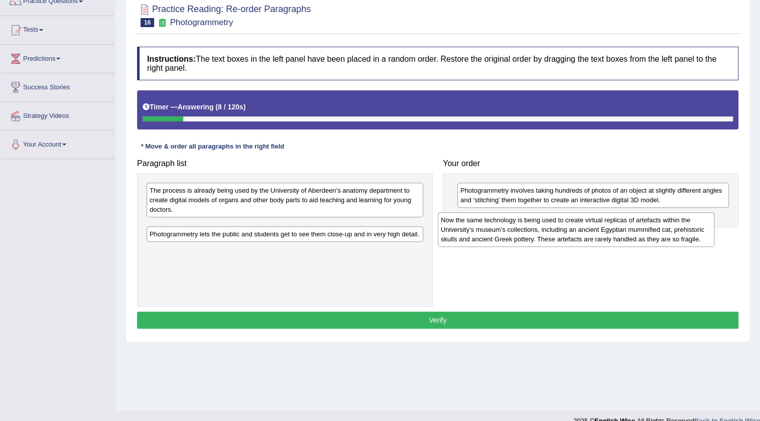
drag, startPoint x: 255, startPoint y: 242, endPoint x: 562, endPoint y: 221, distance: 307.9
click at [587, 225] on div "Now the same technology is being used to create virtual replicas of artefacts w…" at bounding box center [576, 229] width 277 height 35
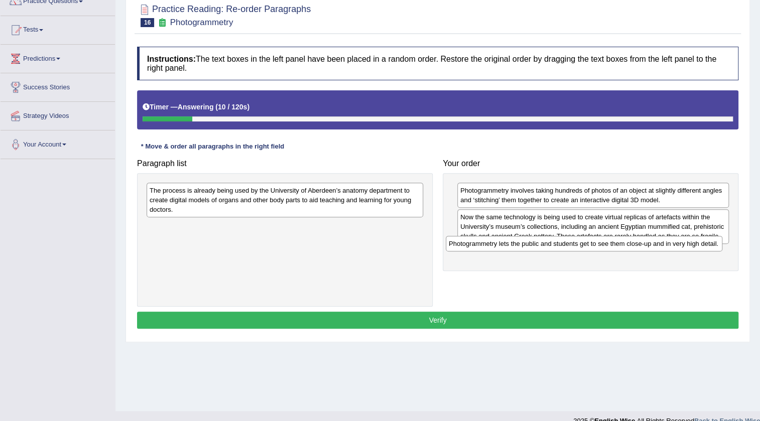
drag, startPoint x: 317, startPoint y: 227, endPoint x: 629, endPoint y: 249, distance: 313.0
click at [629, 249] on div "Photogrammetry lets the public and students get to see them close-up and in ver…" at bounding box center [584, 244] width 277 height 16
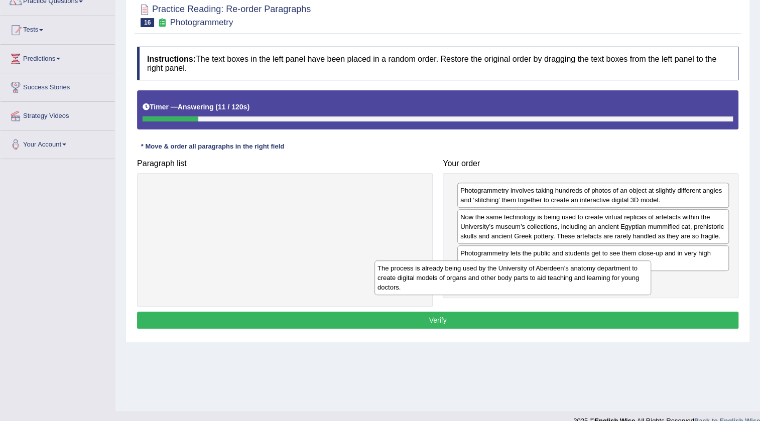
drag, startPoint x: 327, startPoint y: 198, endPoint x: 631, endPoint y: 287, distance: 317.2
click at [631, 287] on div "The process is already being used by the University of Aberdeen’s anatomy depar…" at bounding box center [512, 278] width 277 height 35
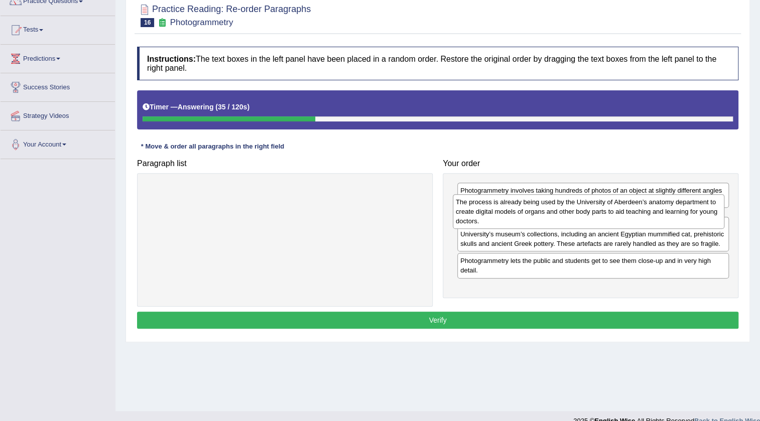
drag, startPoint x: 560, startPoint y: 298, endPoint x: 557, endPoint y: 219, distance: 78.9
click at [557, 219] on div "The process is already being used by the University of Aberdeen’s anatomy depar…" at bounding box center [589, 211] width 272 height 35
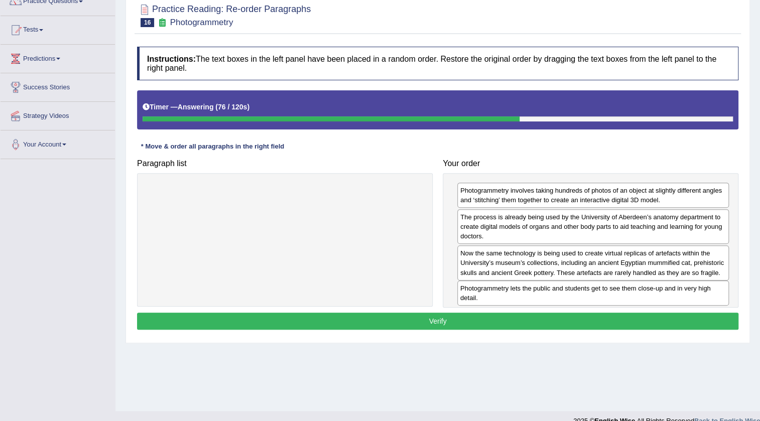
click at [651, 296] on div "Photogrammetry lets the public and students get to see them close-up and in ver…" at bounding box center [593, 293] width 272 height 25
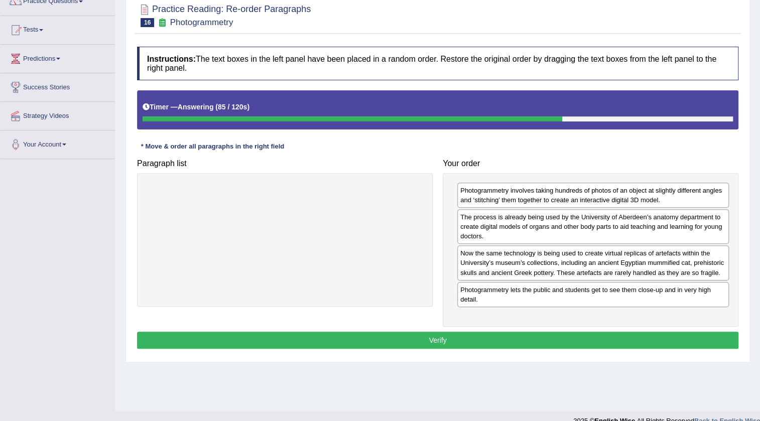
click at [506, 333] on button "Verify" at bounding box center [437, 340] width 601 height 17
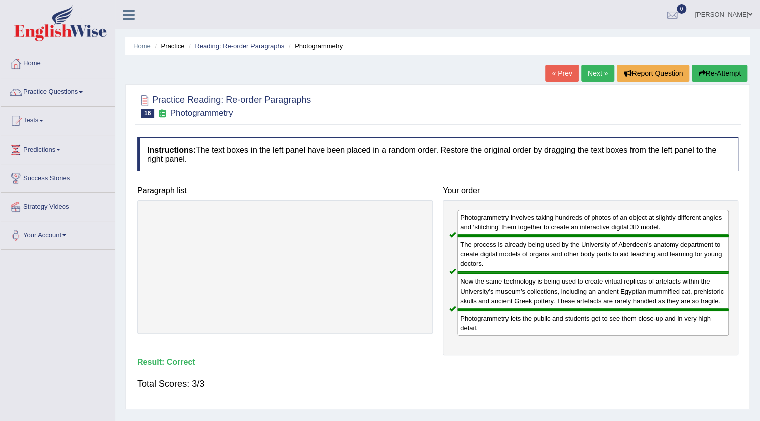
click at [741, 22] on link "anisa" at bounding box center [723, 13] width 73 height 26
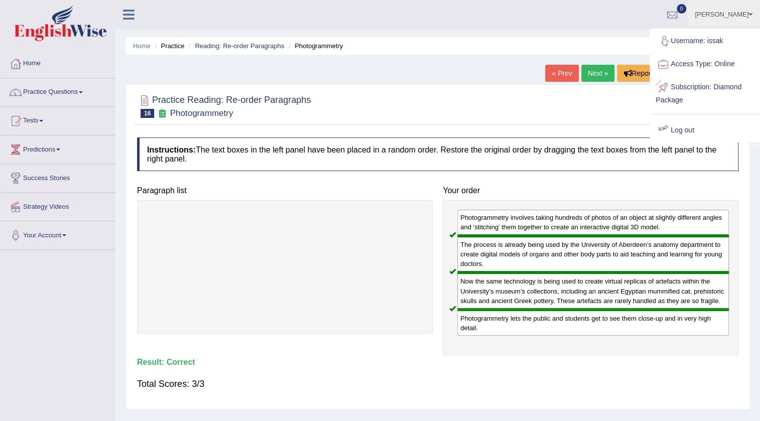
click at [681, 133] on link "Log out" at bounding box center [705, 130] width 108 height 23
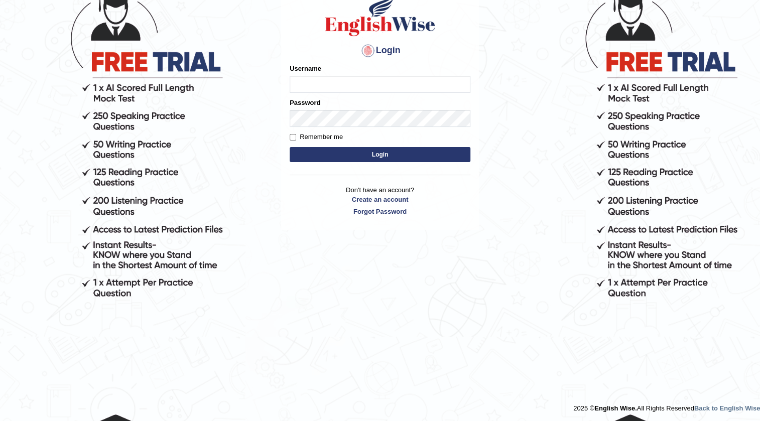
scroll to position [92, 0]
